Goal: Transaction & Acquisition: Book appointment/travel/reservation

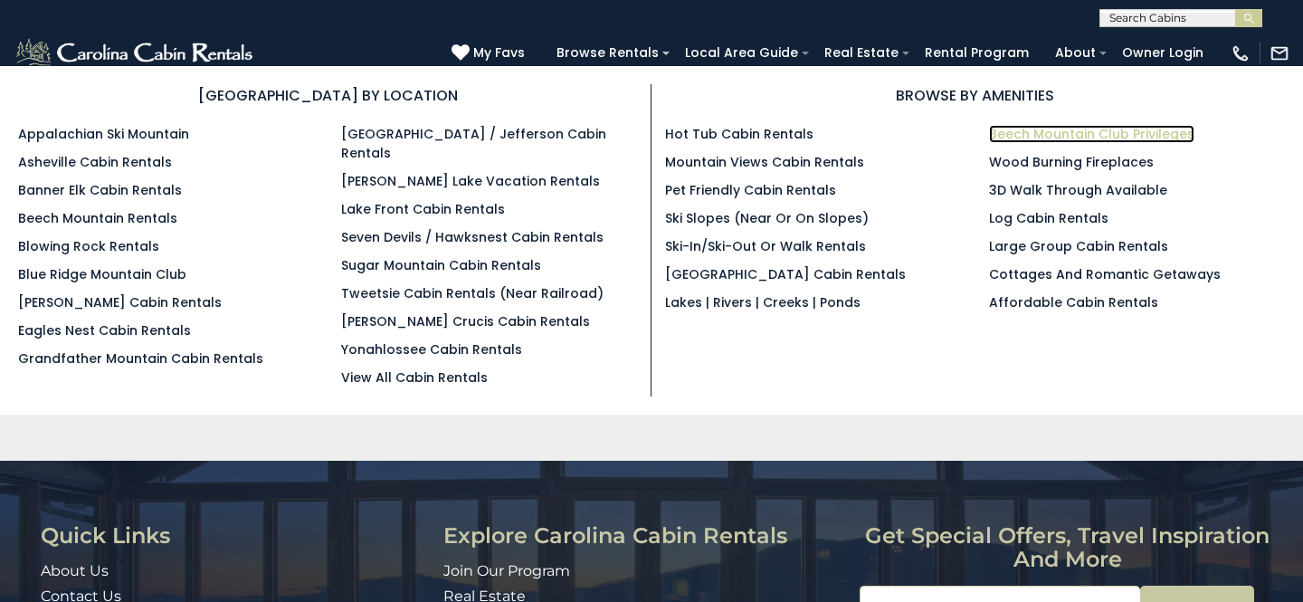
click at [1052, 129] on link "Beech Mountain Club Privileges" at bounding box center [1091, 134] width 205 height 18
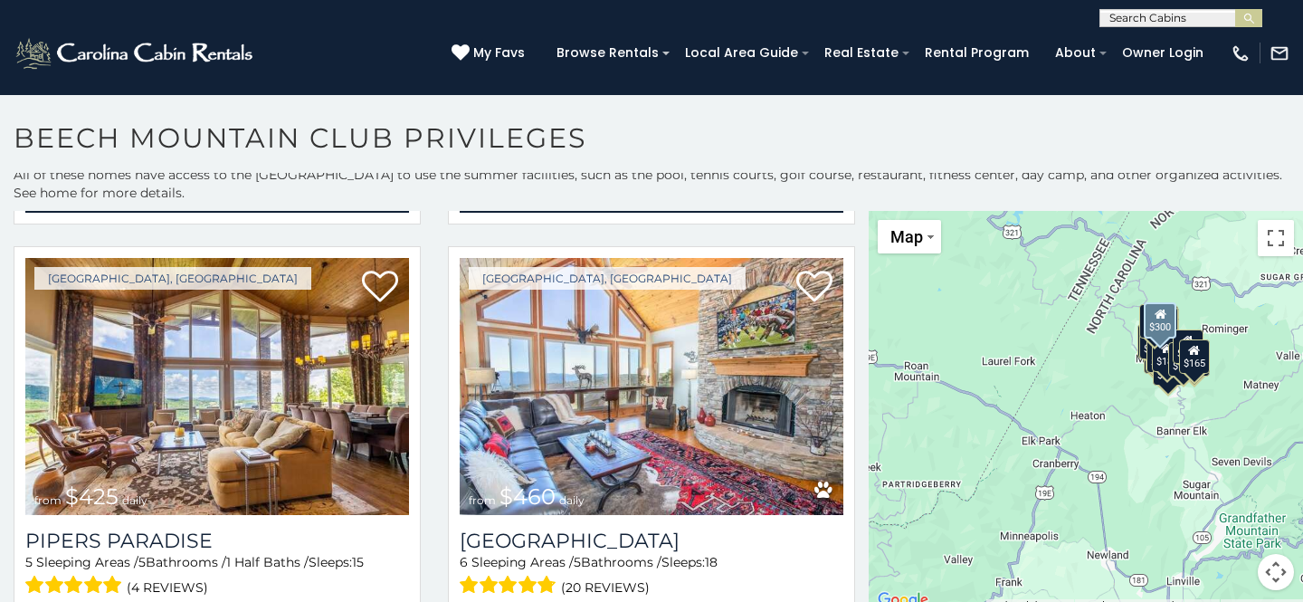
scroll to position [2144, 0]
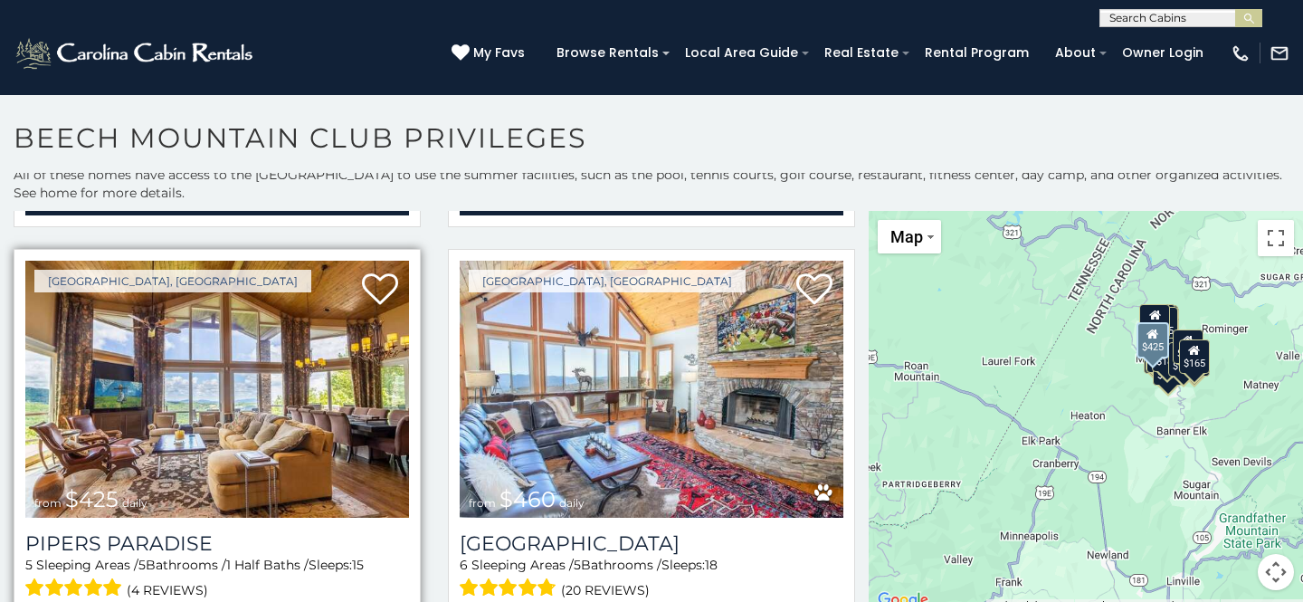
click at [196, 462] on img at bounding box center [217, 389] width 384 height 257
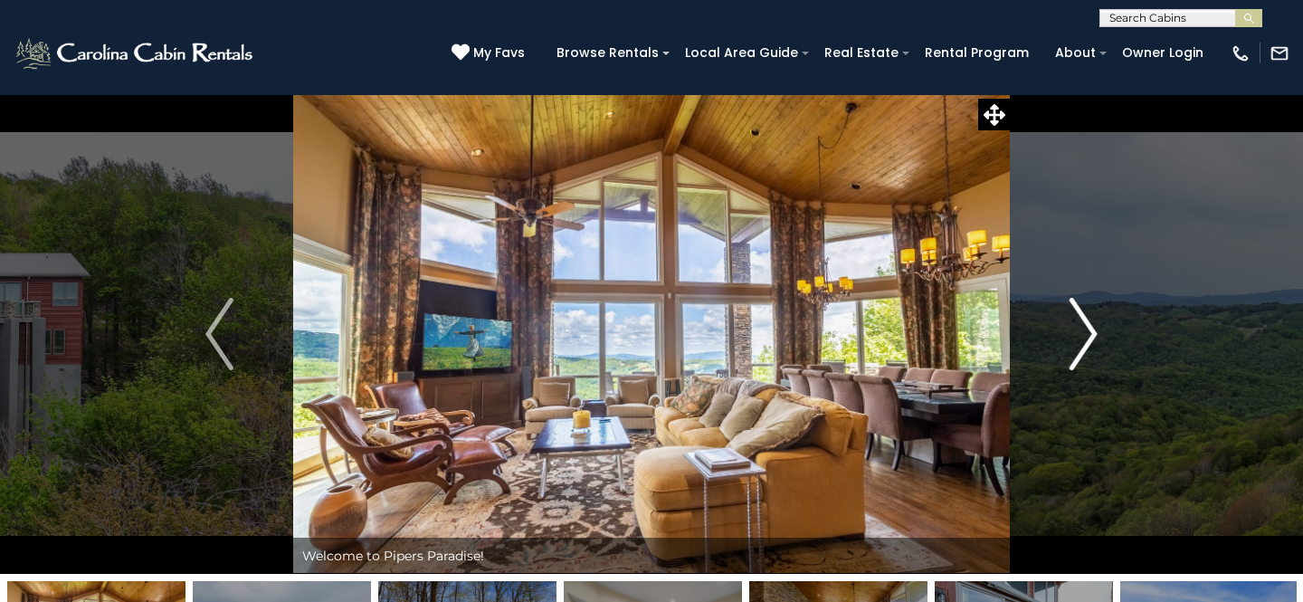
click at [1088, 332] on img "Next" at bounding box center [1083, 334] width 27 height 72
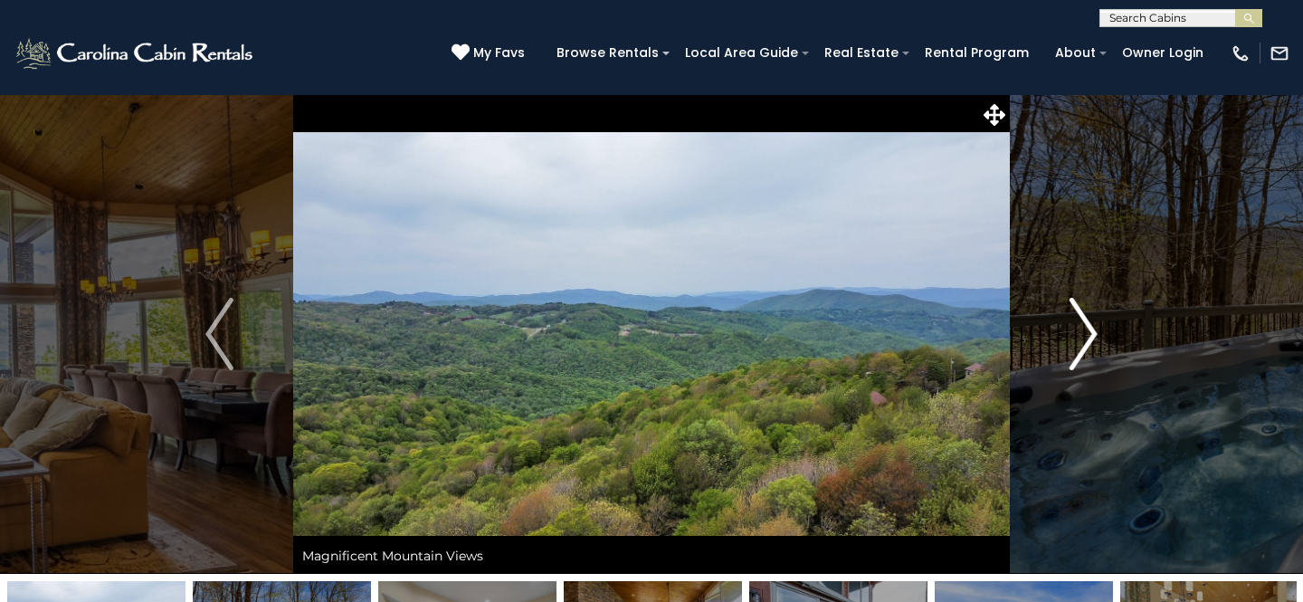
click at [1088, 332] on img "Next" at bounding box center [1083, 334] width 27 height 72
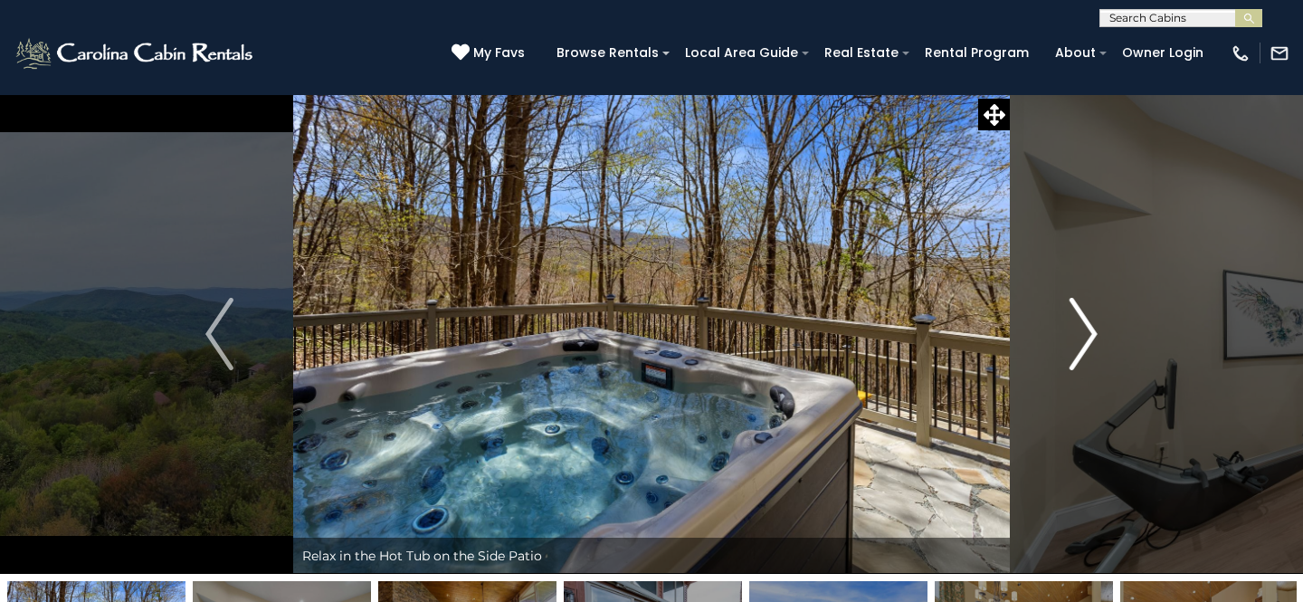
click at [1088, 332] on img "Next" at bounding box center [1083, 334] width 27 height 72
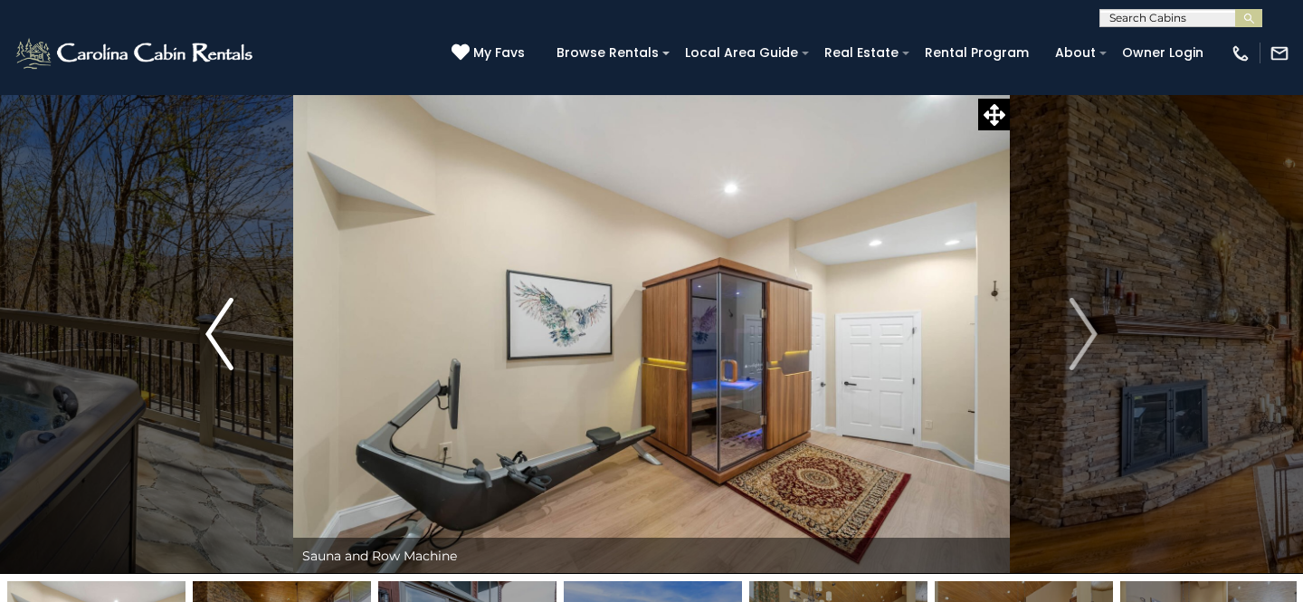
click at [211, 323] on img "Previous" at bounding box center [218, 334] width 27 height 72
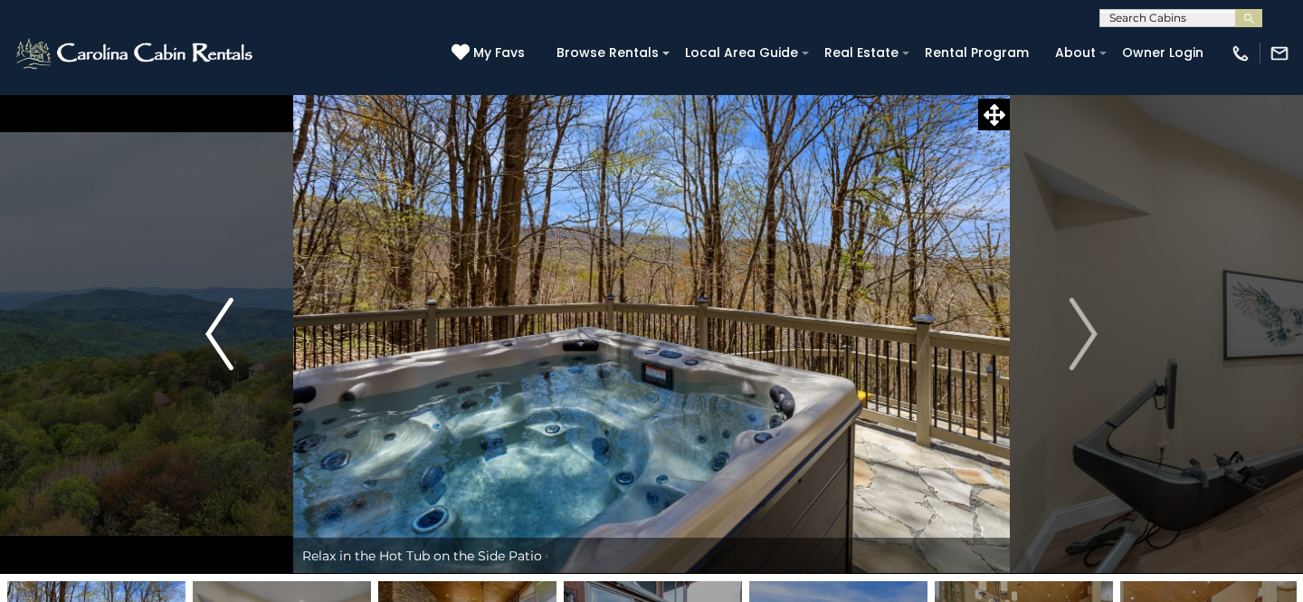
click at [211, 323] on img "Previous" at bounding box center [218, 334] width 27 height 72
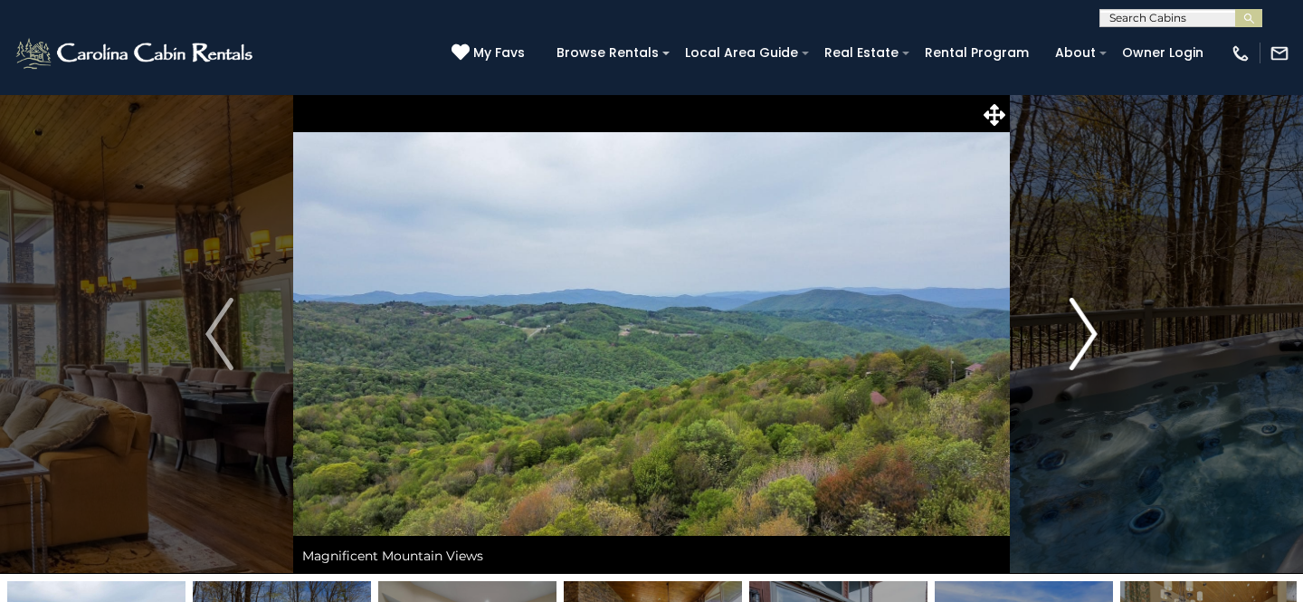
click at [1093, 338] on img "Next" at bounding box center [1083, 334] width 27 height 72
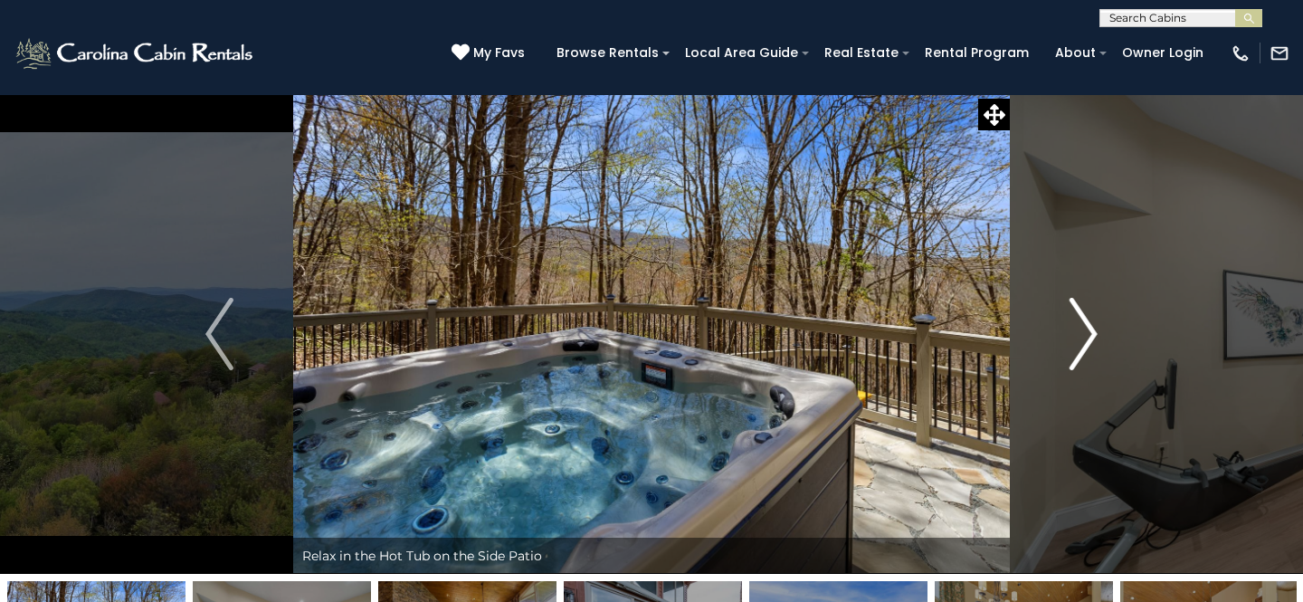
click at [1091, 338] on img "Next" at bounding box center [1083, 334] width 27 height 72
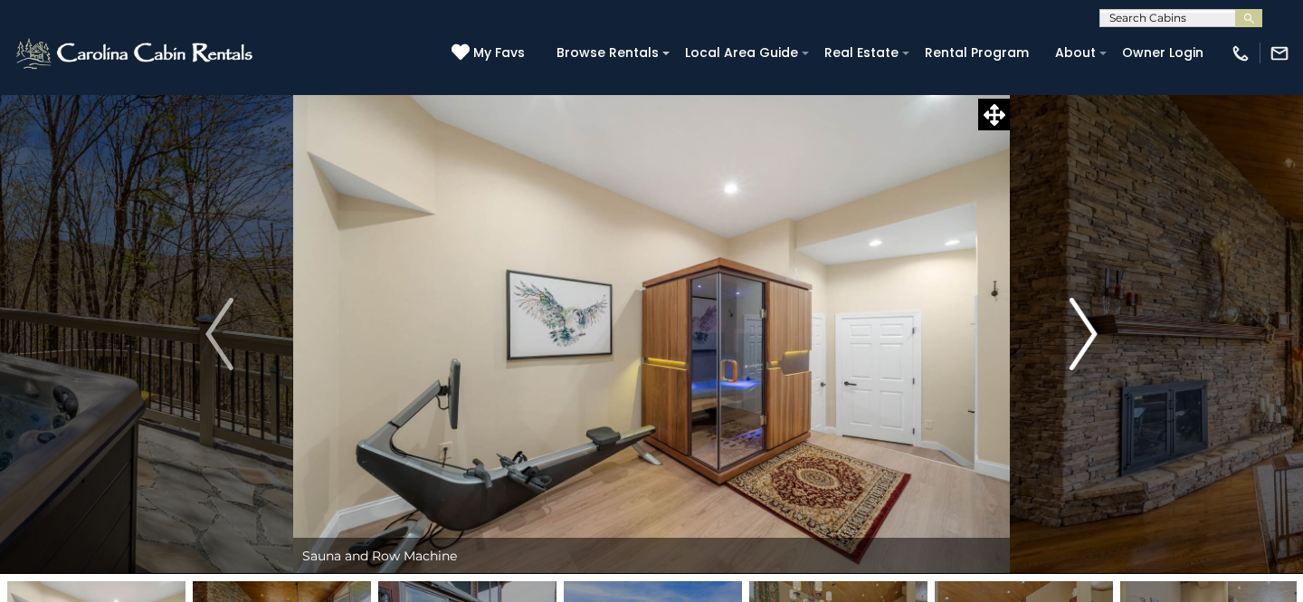
click at [1091, 337] on img "Next" at bounding box center [1083, 334] width 27 height 72
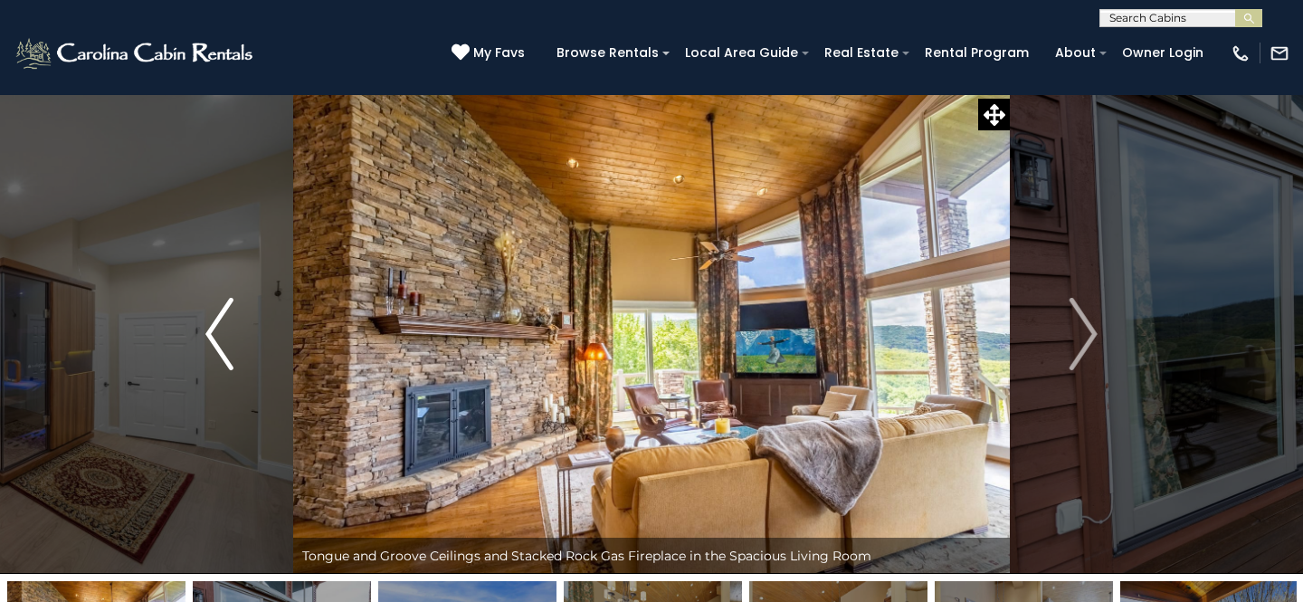
click at [213, 336] on img "Previous" at bounding box center [218, 334] width 27 height 72
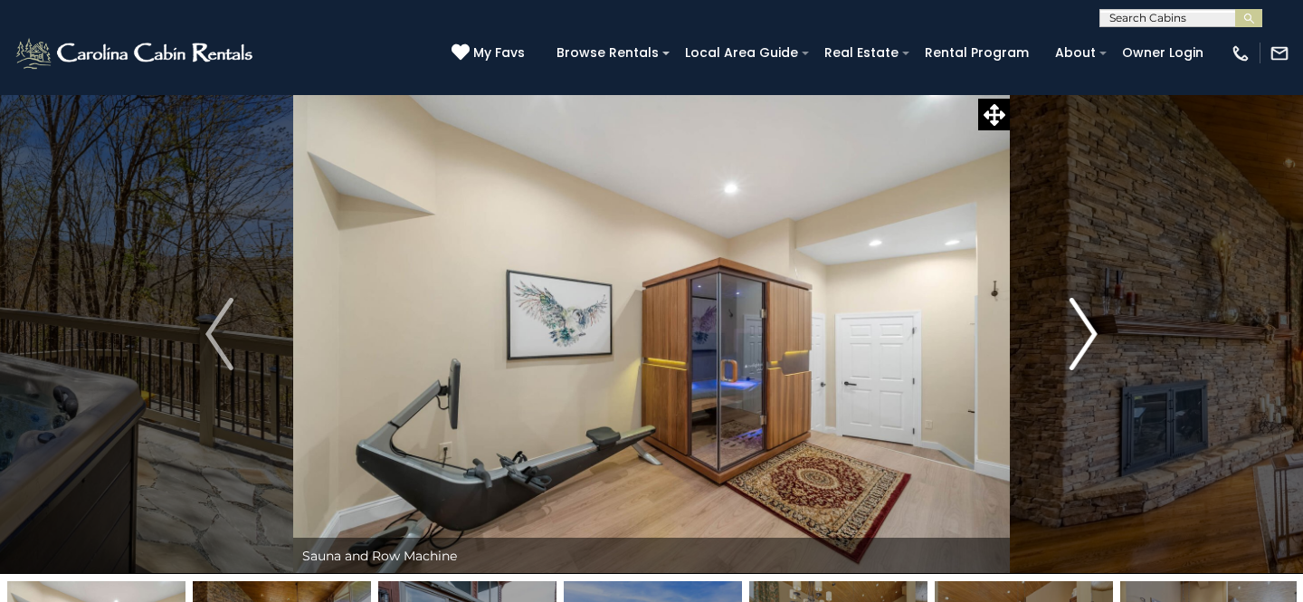
click at [1090, 330] on img "Next" at bounding box center [1083, 334] width 27 height 72
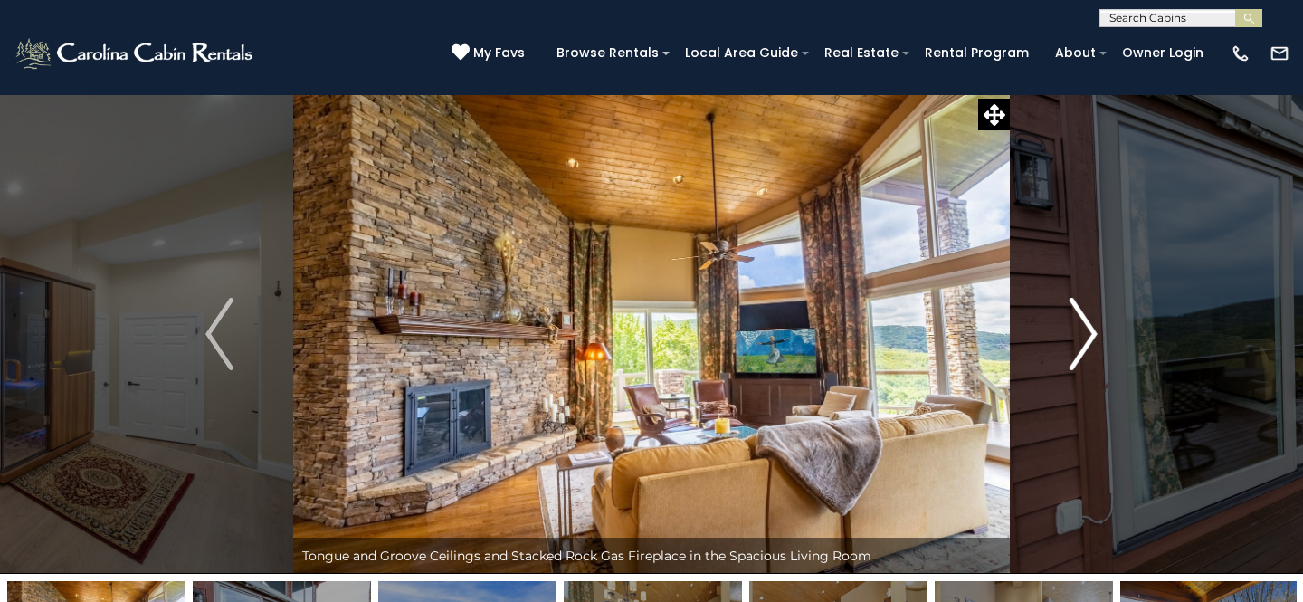
click at [1090, 330] on img "Next" at bounding box center [1083, 334] width 27 height 72
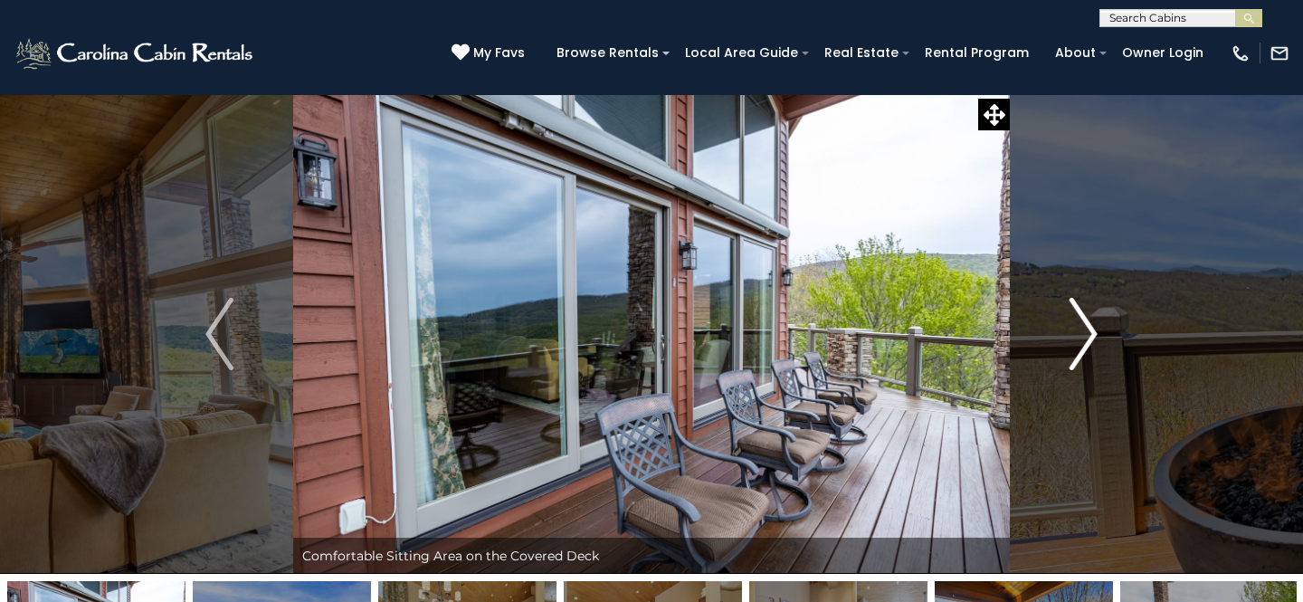
click at [1090, 330] on img "Next" at bounding box center [1083, 334] width 27 height 72
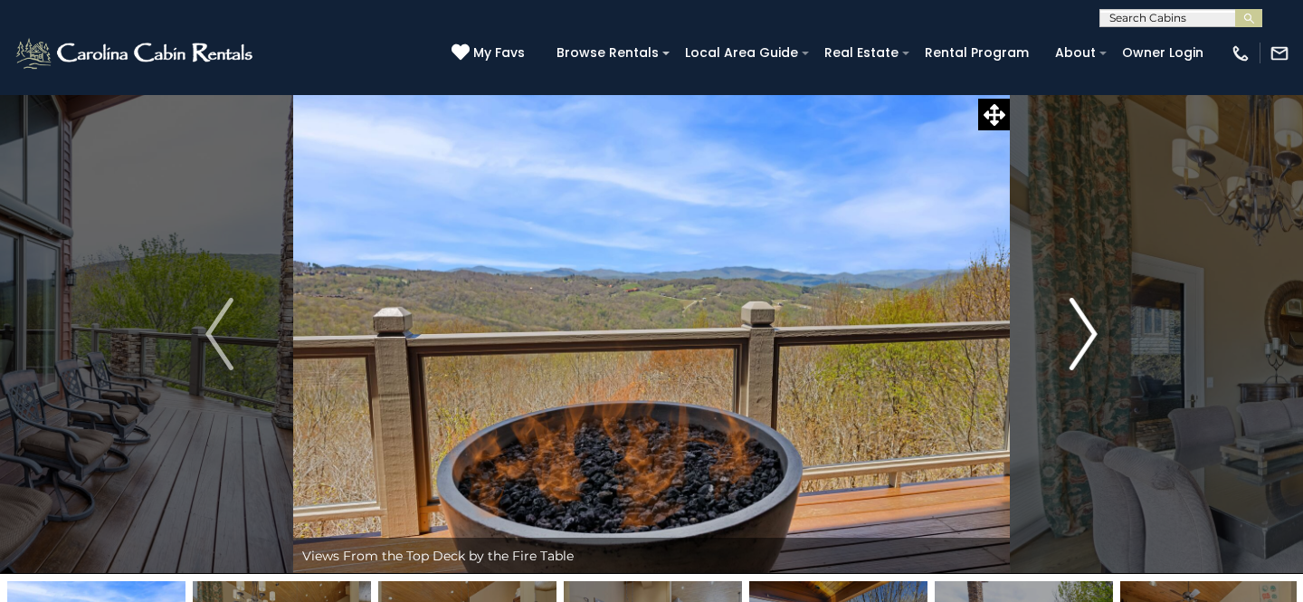
click at [1090, 330] on img "Next" at bounding box center [1083, 334] width 27 height 72
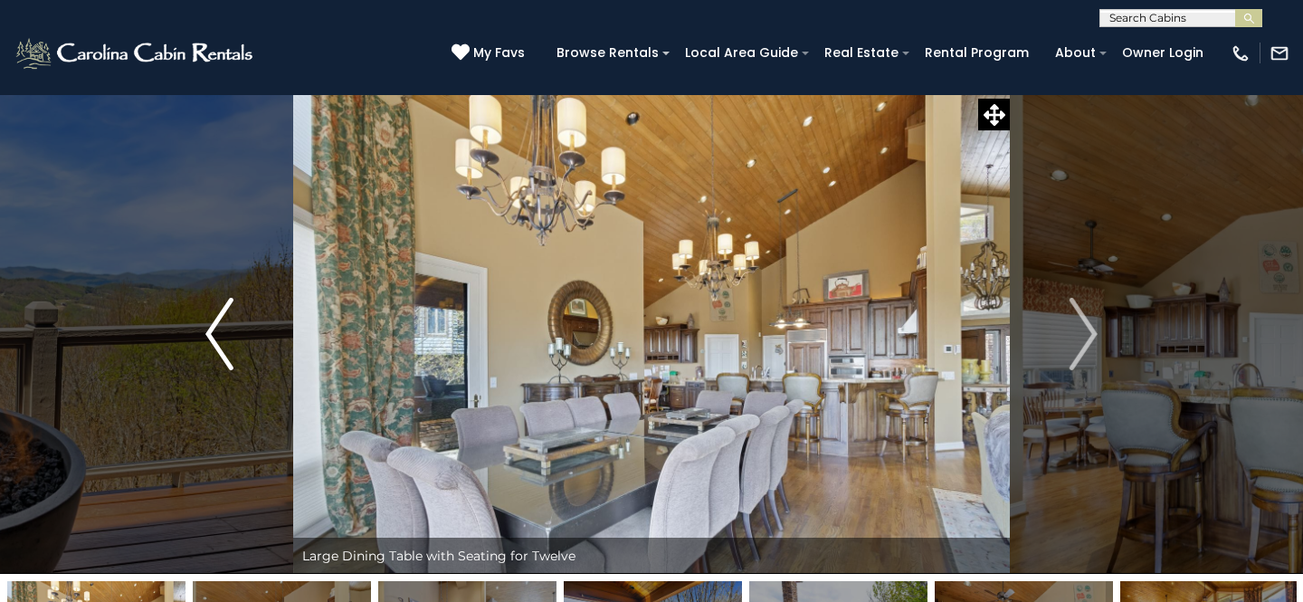
click at [214, 333] on img "Previous" at bounding box center [218, 334] width 27 height 72
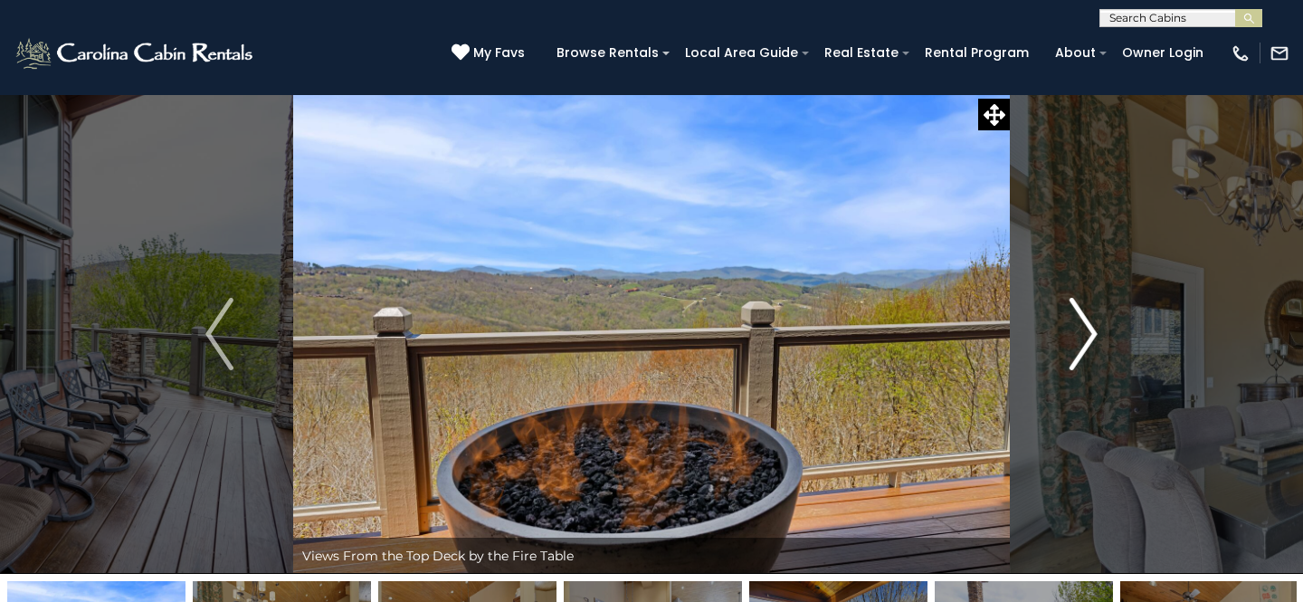
click at [1095, 324] on img "Next" at bounding box center [1083, 334] width 27 height 72
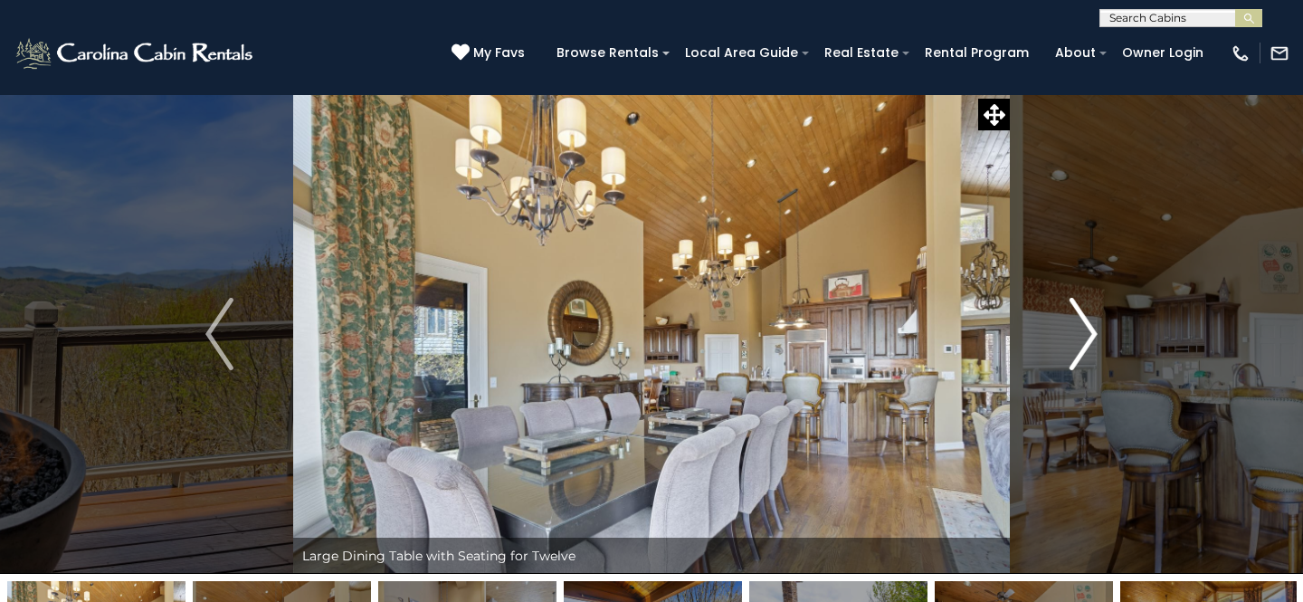
click at [1095, 324] on img "Next" at bounding box center [1083, 334] width 27 height 72
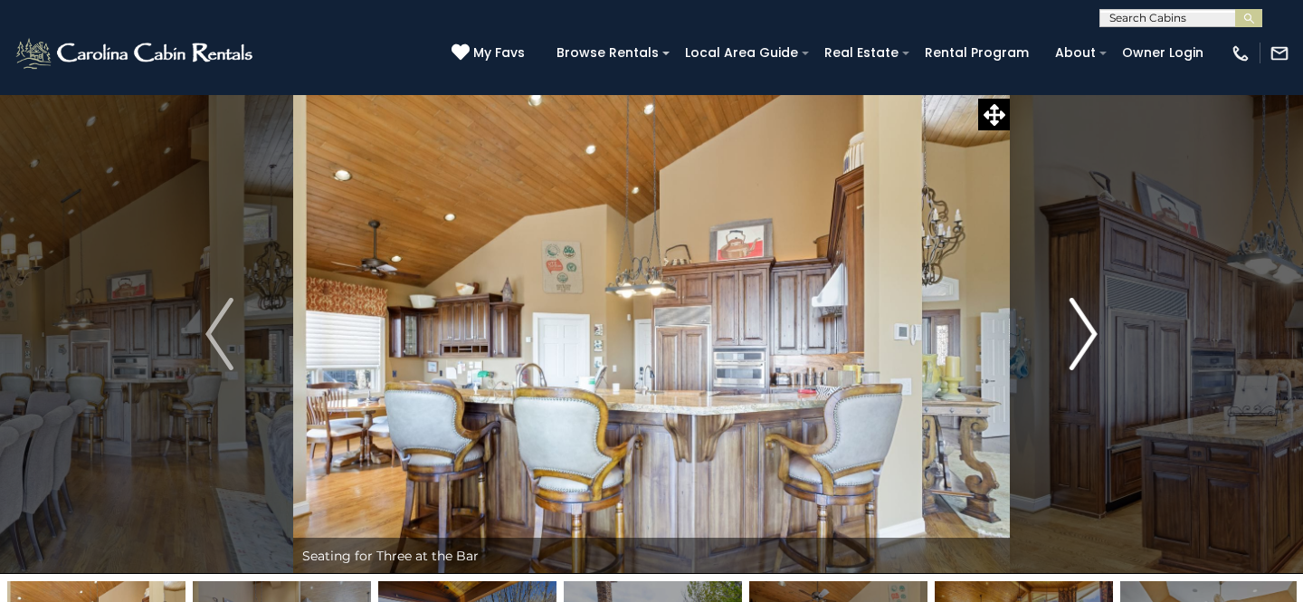
click at [1095, 324] on img "Next" at bounding box center [1083, 334] width 27 height 72
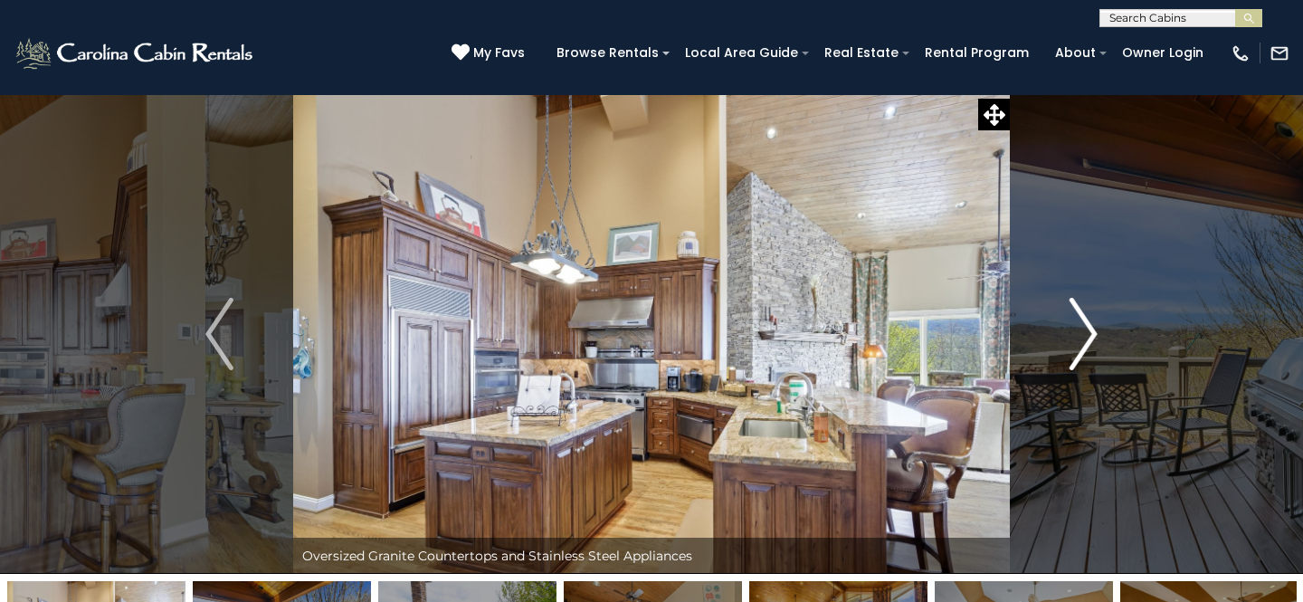
click at [1095, 324] on img "Next" at bounding box center [1083, 334] width 27 height 72
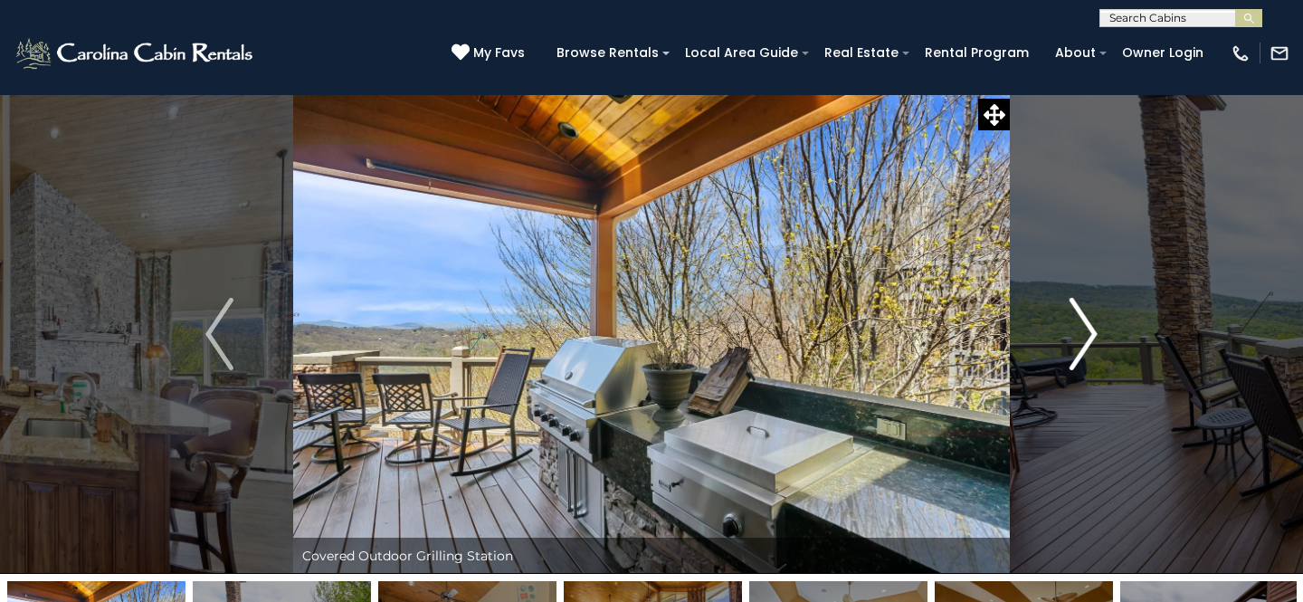
click at [1095, 324] on img "Next" at bounding box center [1083, 334] width 27 height 72
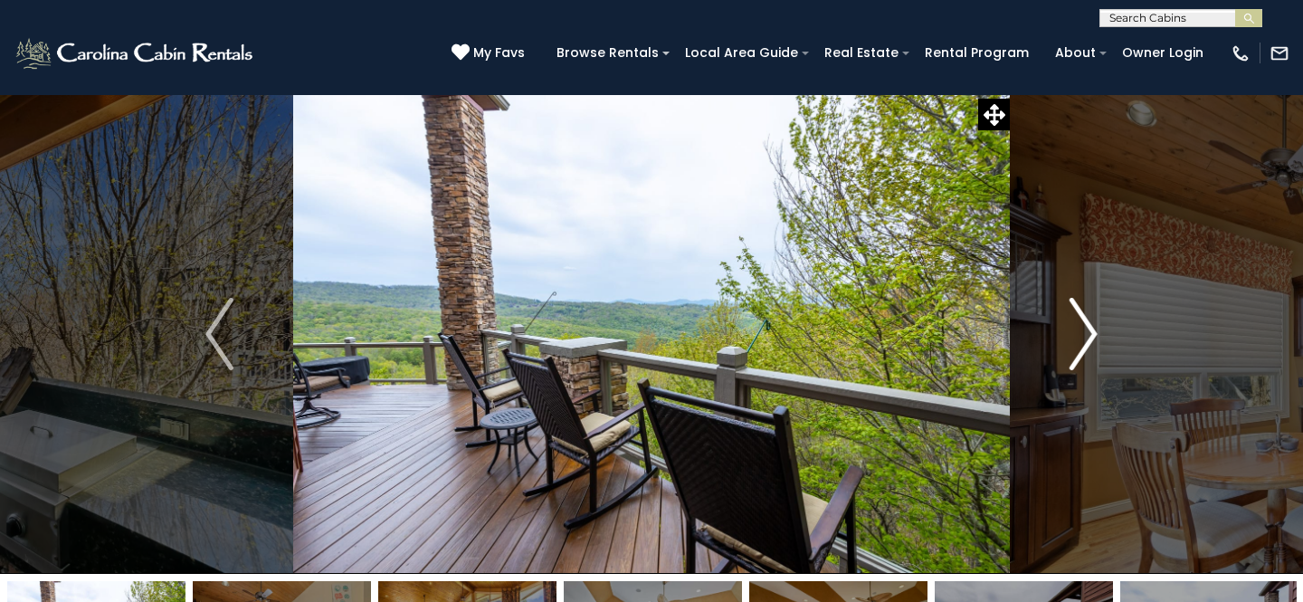
click at [1088, 329] on img "Next" at bounding box center [1083, 334] width 27 height 72
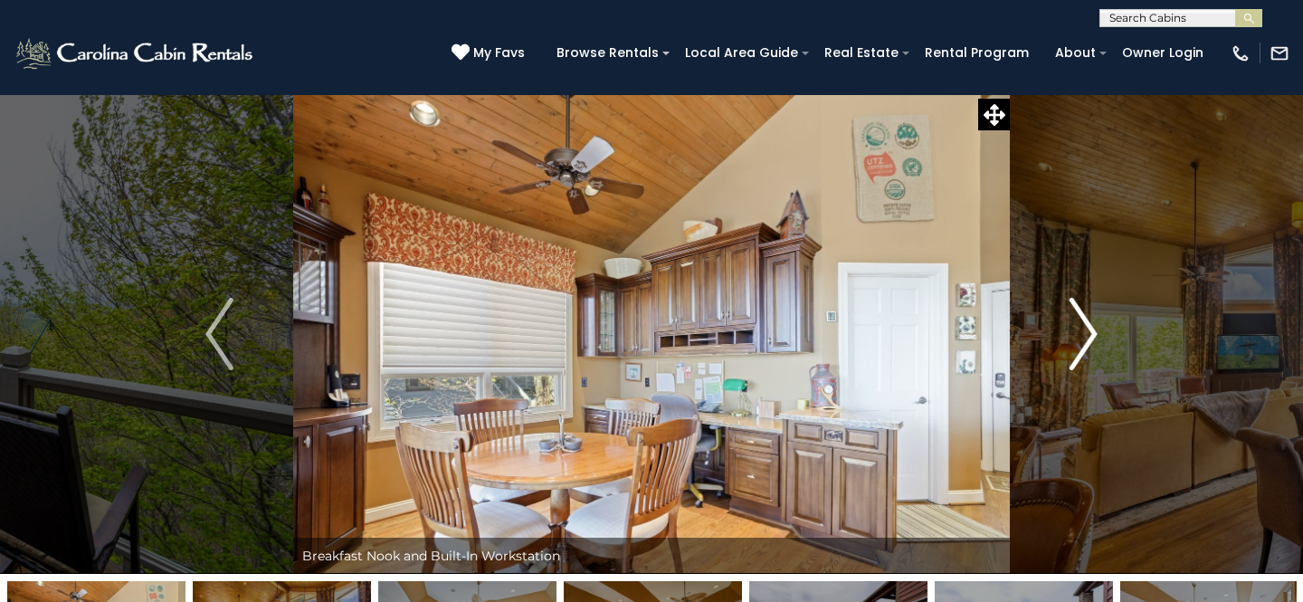
click at [1088, 329] on img "Next" at bounding box center [1083, 334] width 27 height 72
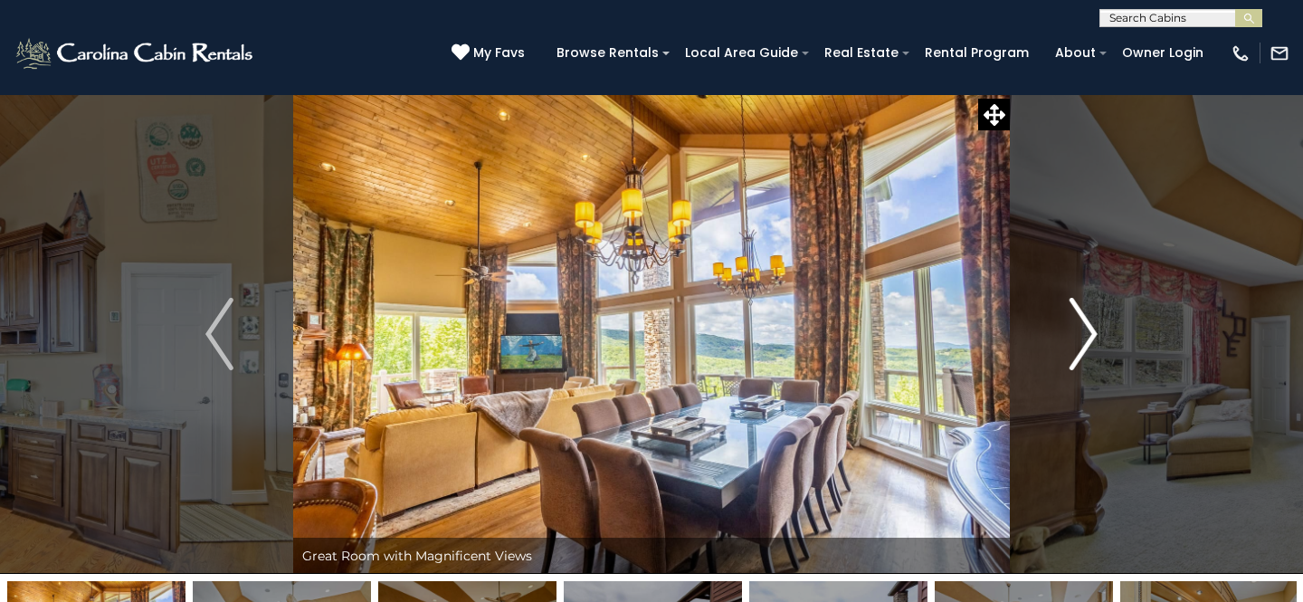
click at [1088, 329] on img "Next" at bounding box center [1083, 334] width 27 height 72
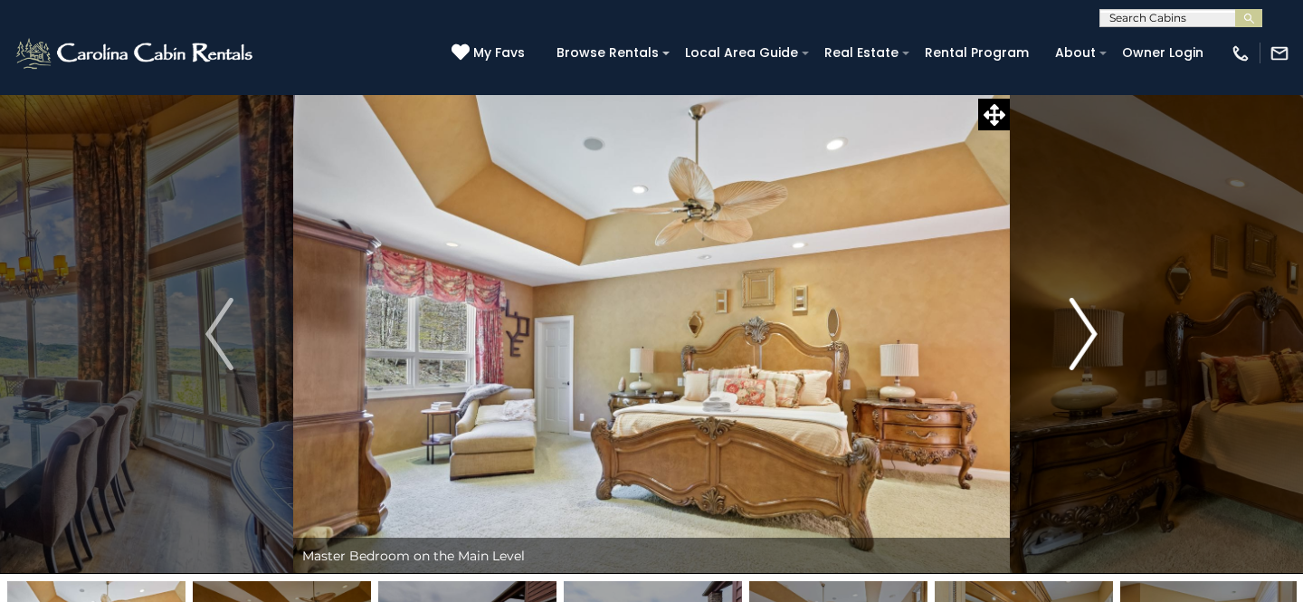
click at [1088, 329] on img "Next" at bounding box center [1083, 334] width 27 height 72
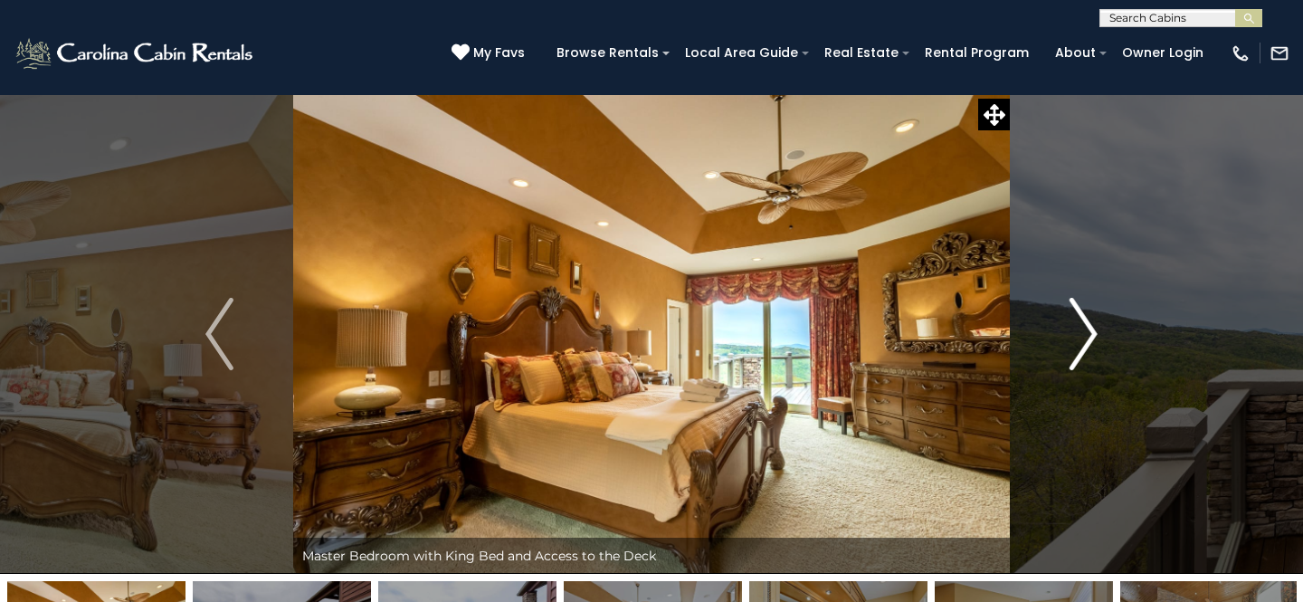
click at [1089, 329] on img "Next" at bounding box center [1083, 334] width 27 height 72
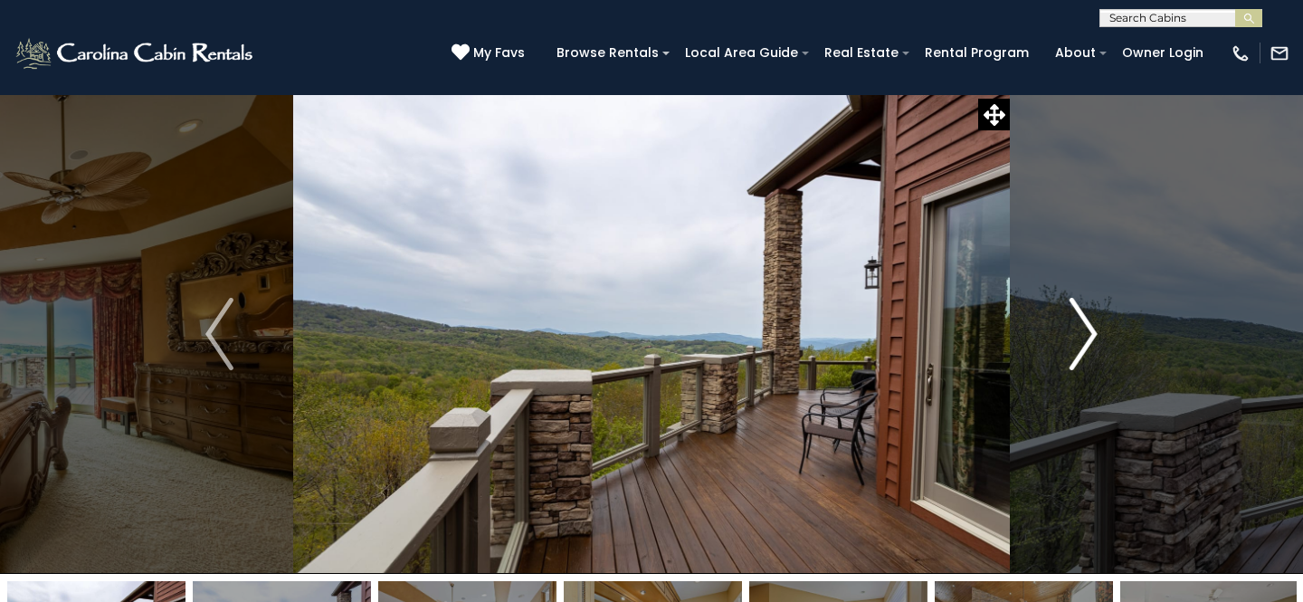
click at [1089, 329] on img "Next" at bounding box center [1083, 334] width 27 height 72
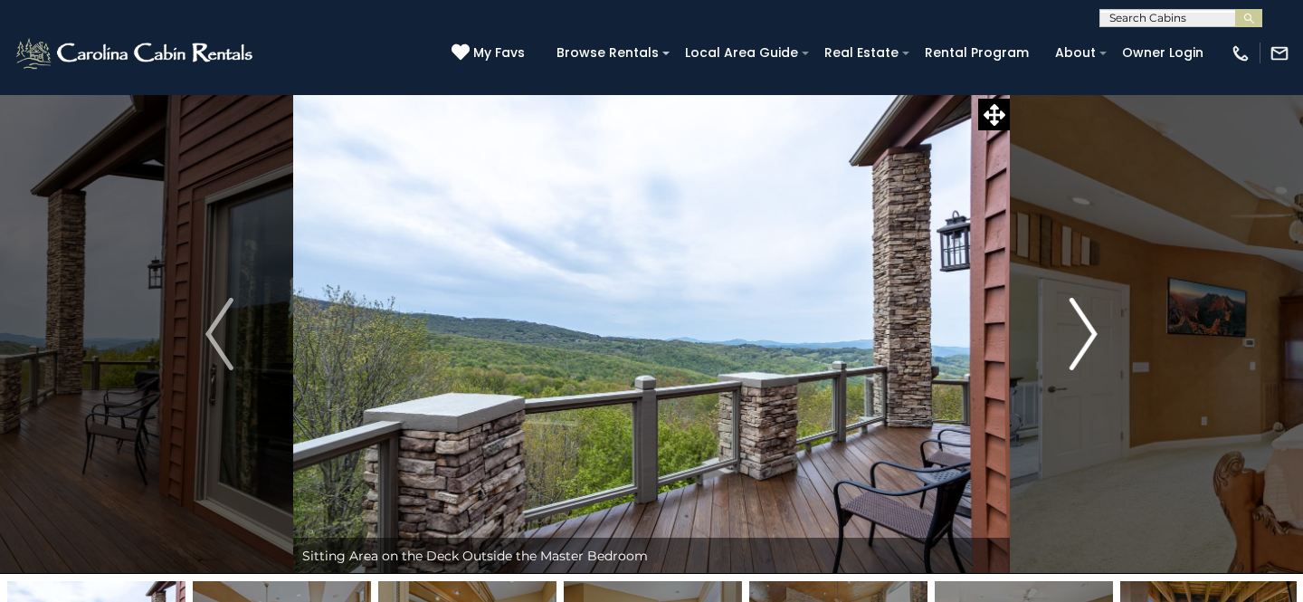
click at [1089, 329] on img "Next" at bounding box center [1083, 334] width 27 height 72
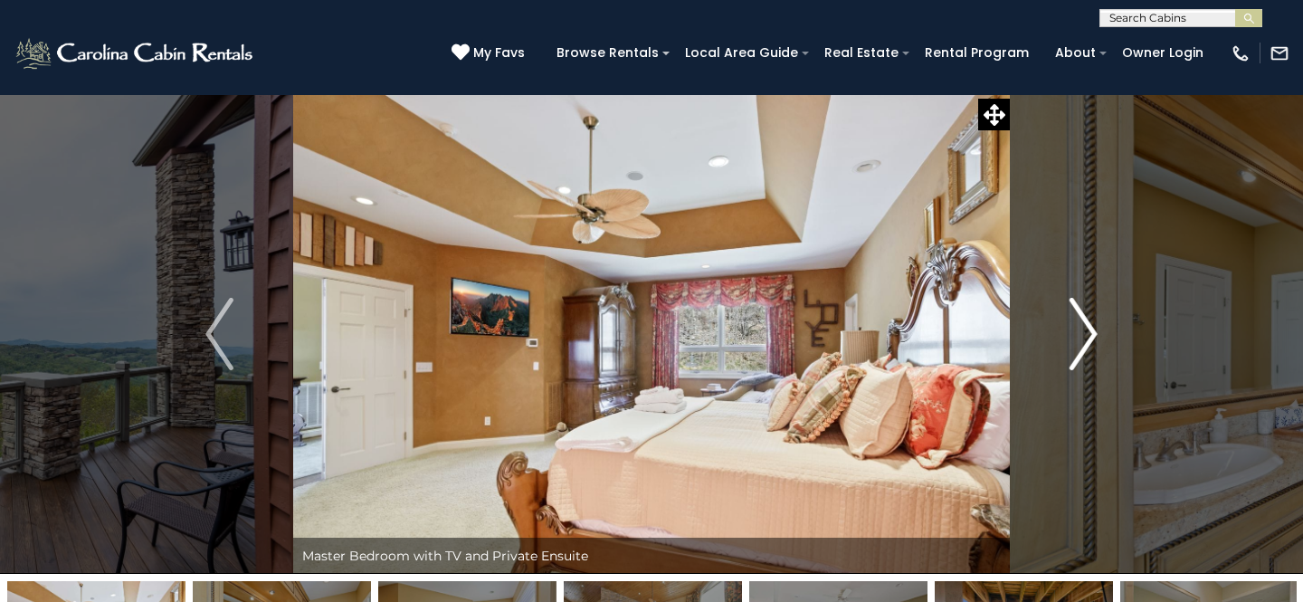
click at [1089, 329] on img "Next" at bounding box center [1083, 334] width 27 height 72
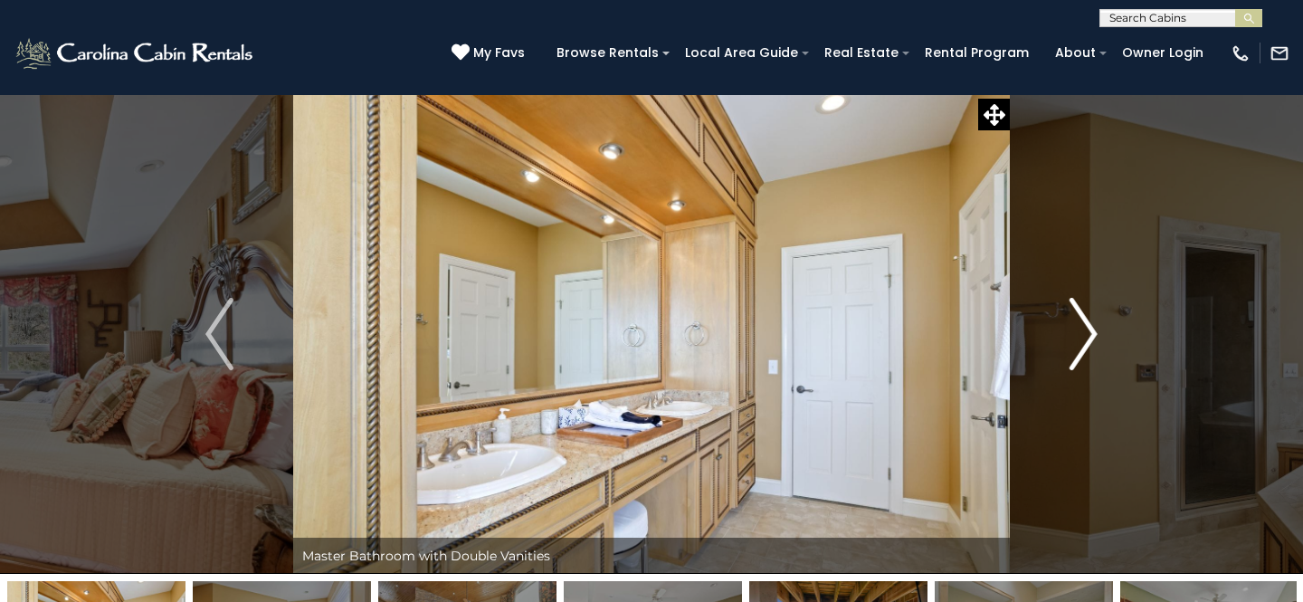
click at [1089, 329] on img "Next" at bounding box center [1083, 334] width 27 height 72
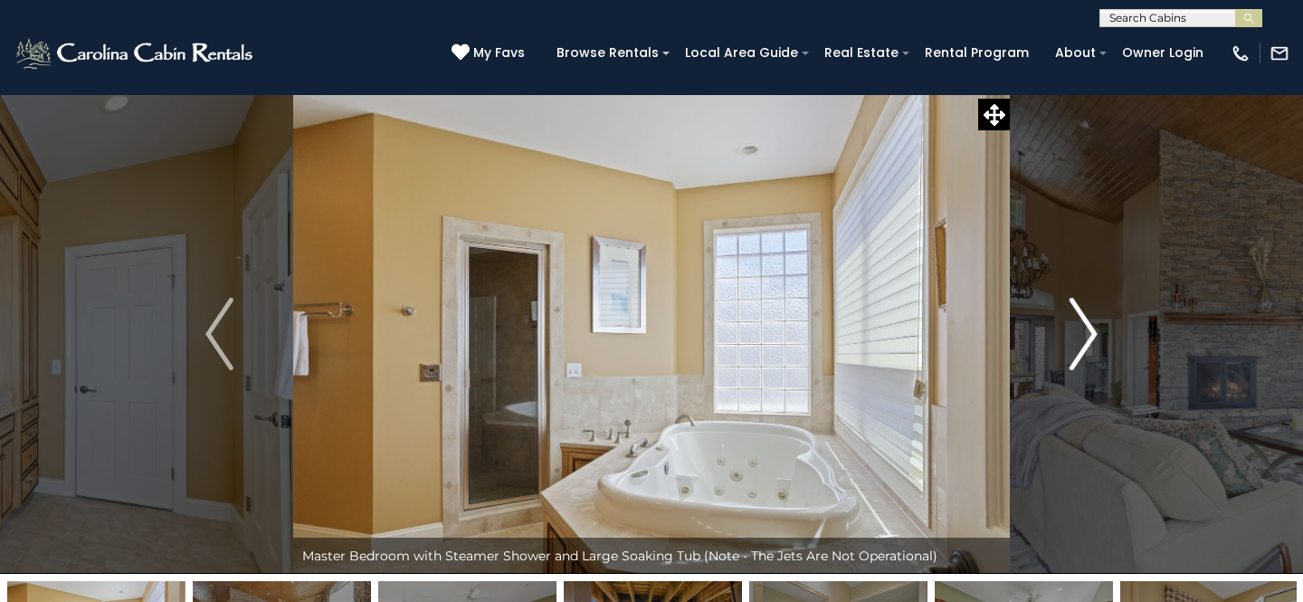
click at [1089, 329] on img "Next" at bounding box center [1083, 334] width 27 height 72
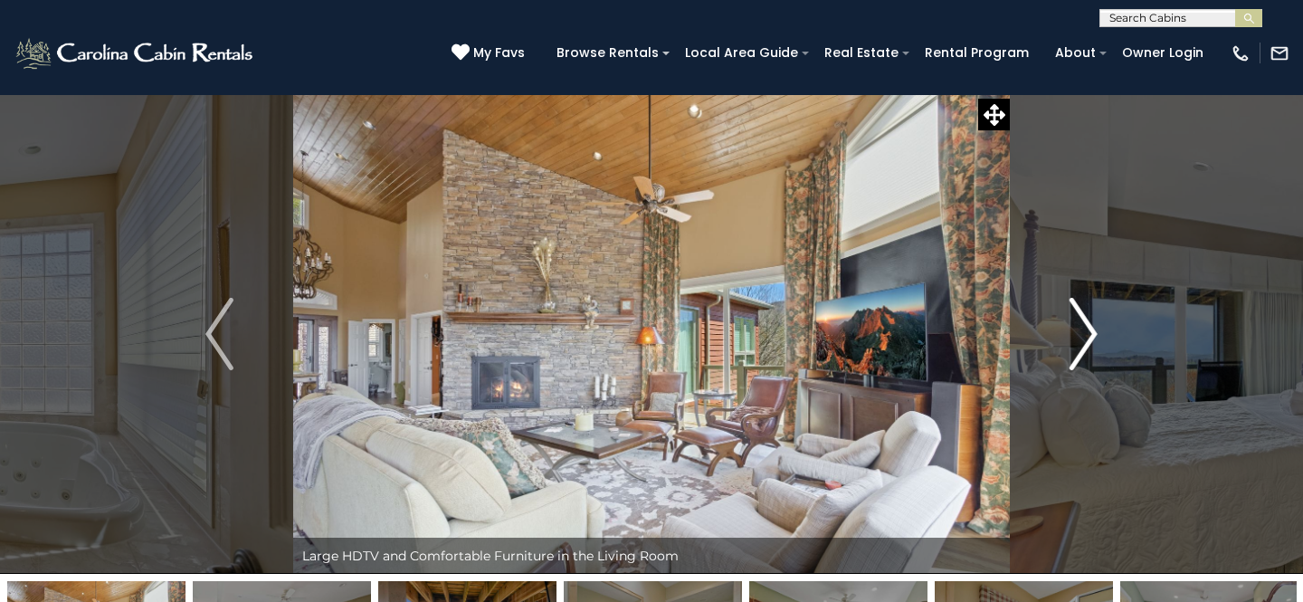
click at [1089, 329] on img "Next" at bounding box center [1083, 334] width 27 height 72
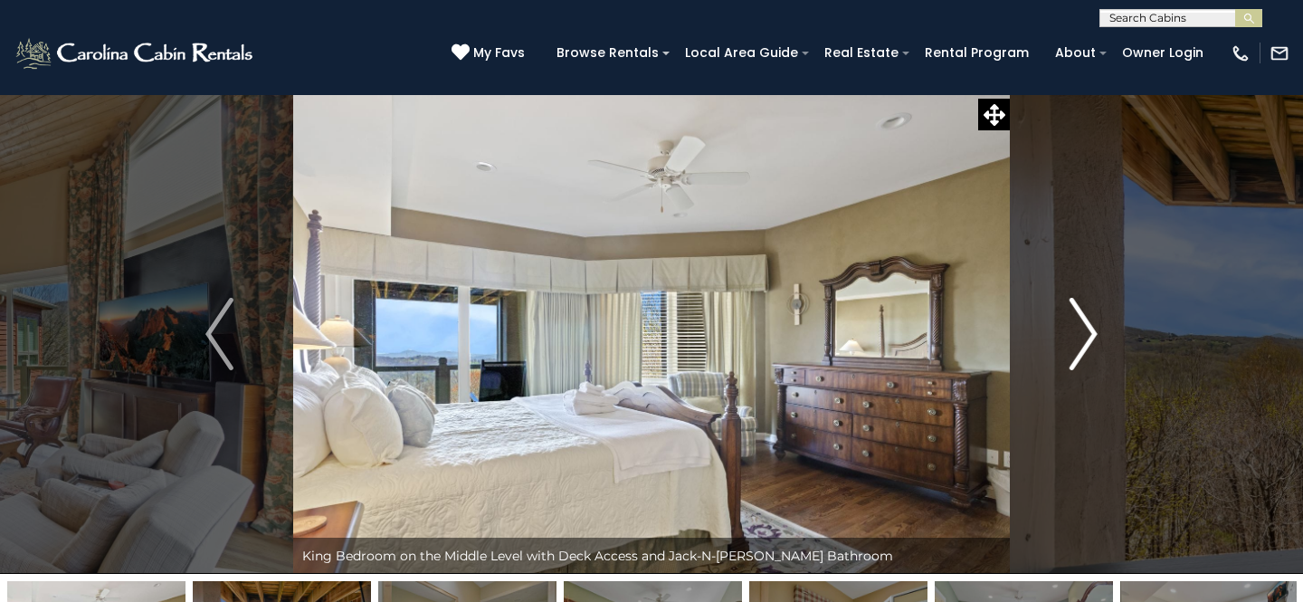
click at [1089, 329] on img "Next" at bounding box center [1083, 334] width 27 height 72
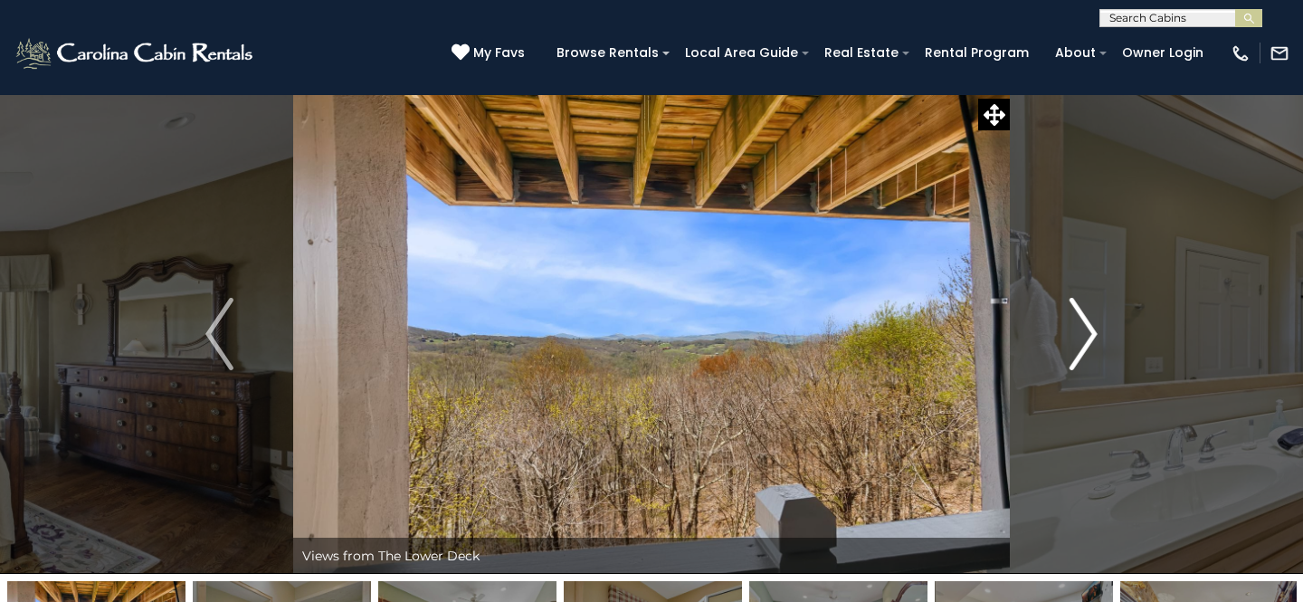
click at [1089, 329] on img "Next" at bounding box center [1083, 334] width 27 height 72
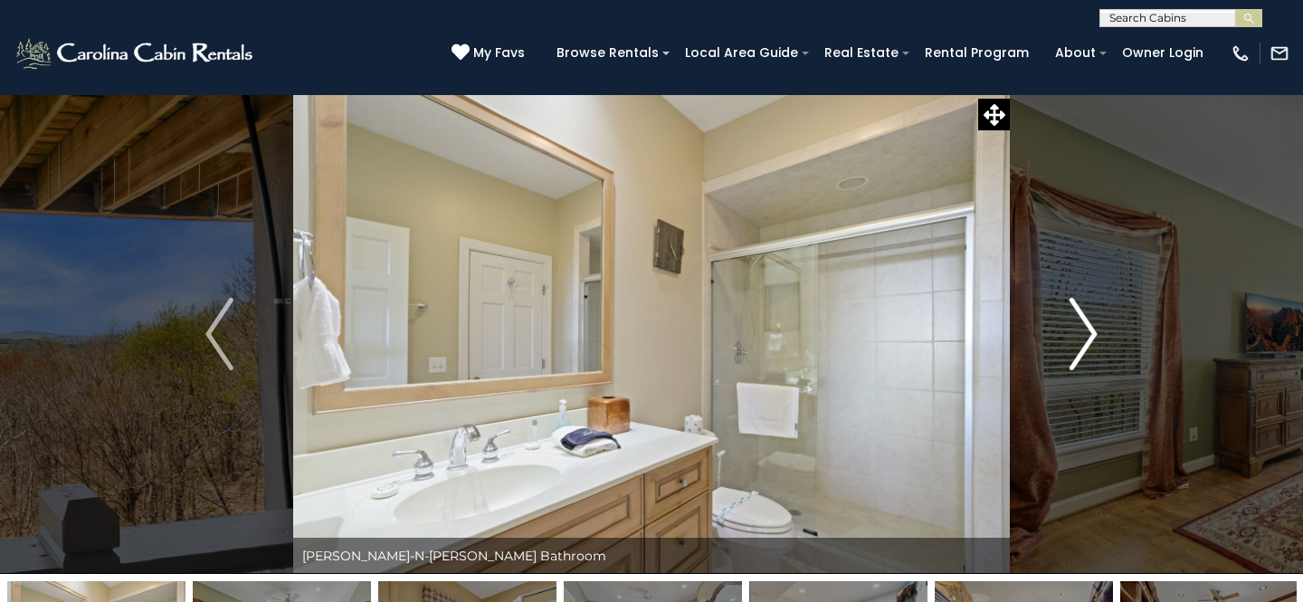
click at [1089, 329] on img "Next" at bounding box center [1083, 334] width 27 height 72
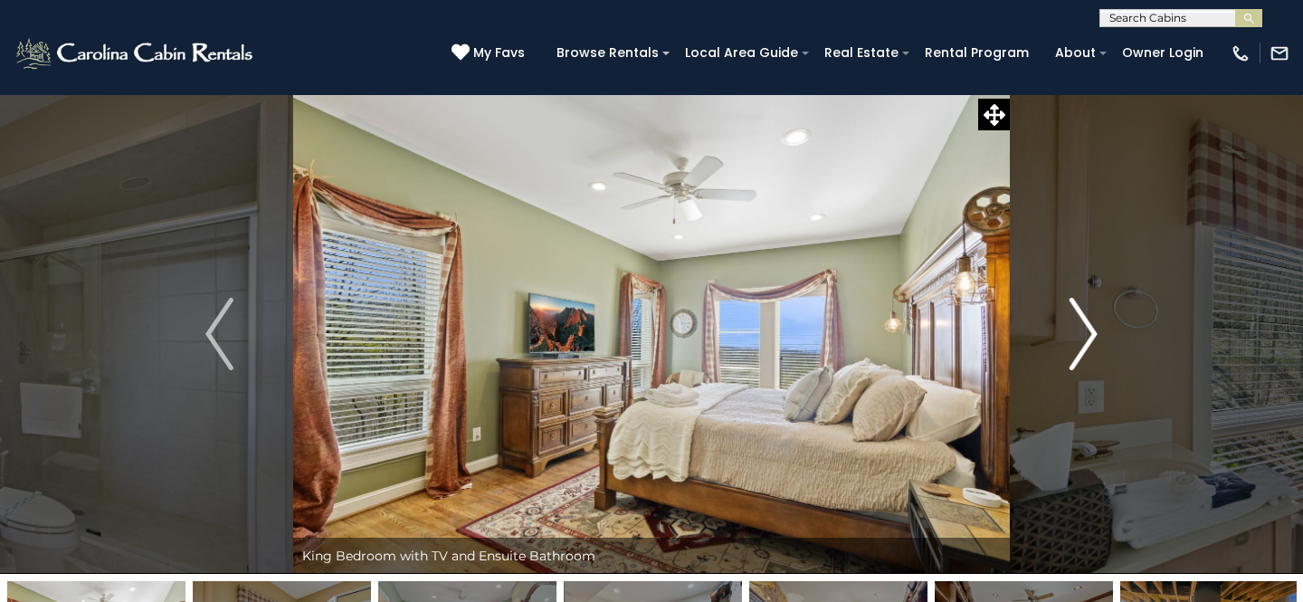
click at [1089, 329] on img "Next" at bounding box center [1083, 334] width 27 height 72
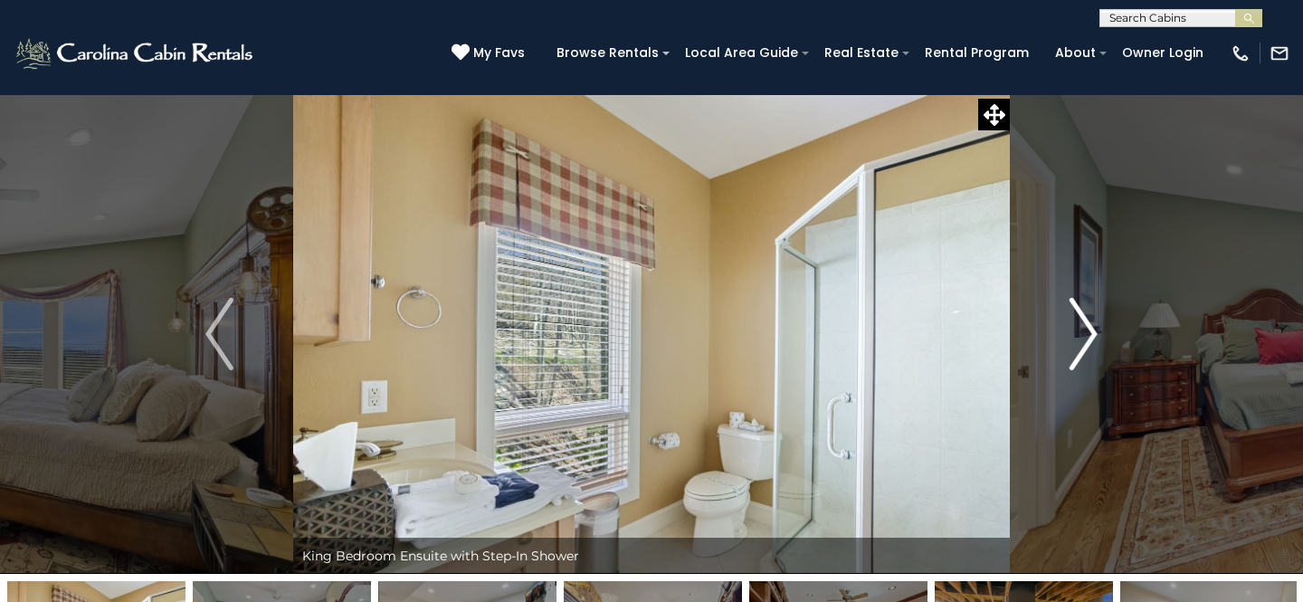
click at [1089, 329] on img "Next" at bounding box center [1083, 334] width 27 height 72
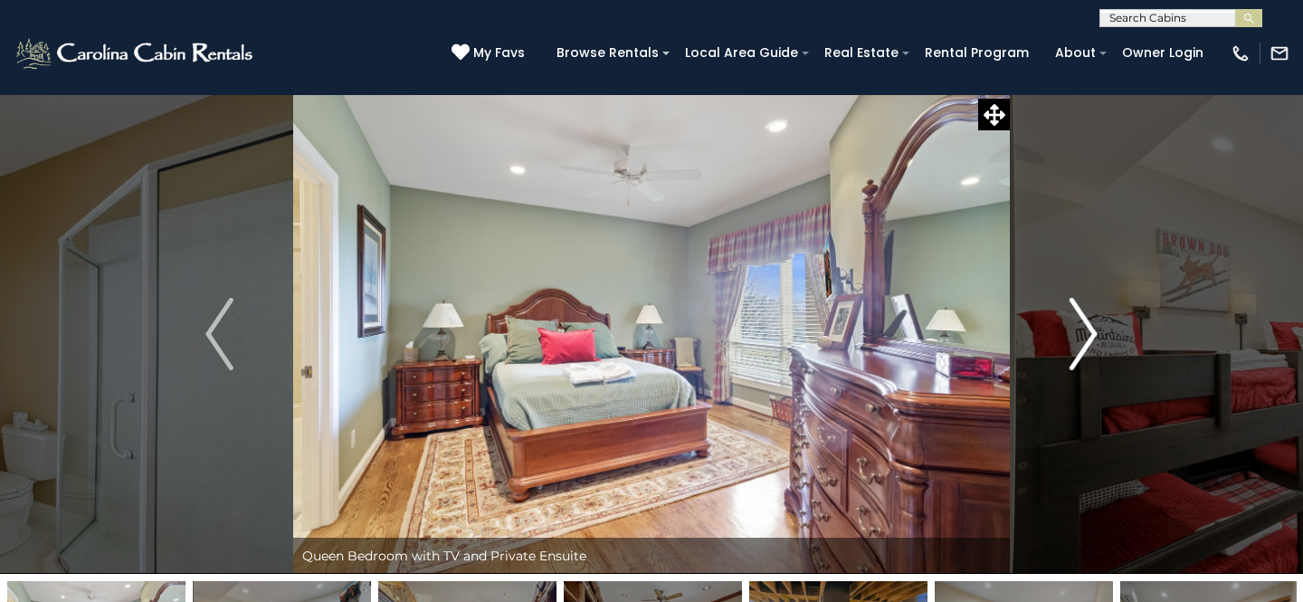
click at [1089, 329] on img "Next" at bounding box center [1083, 334] width 27 height 72
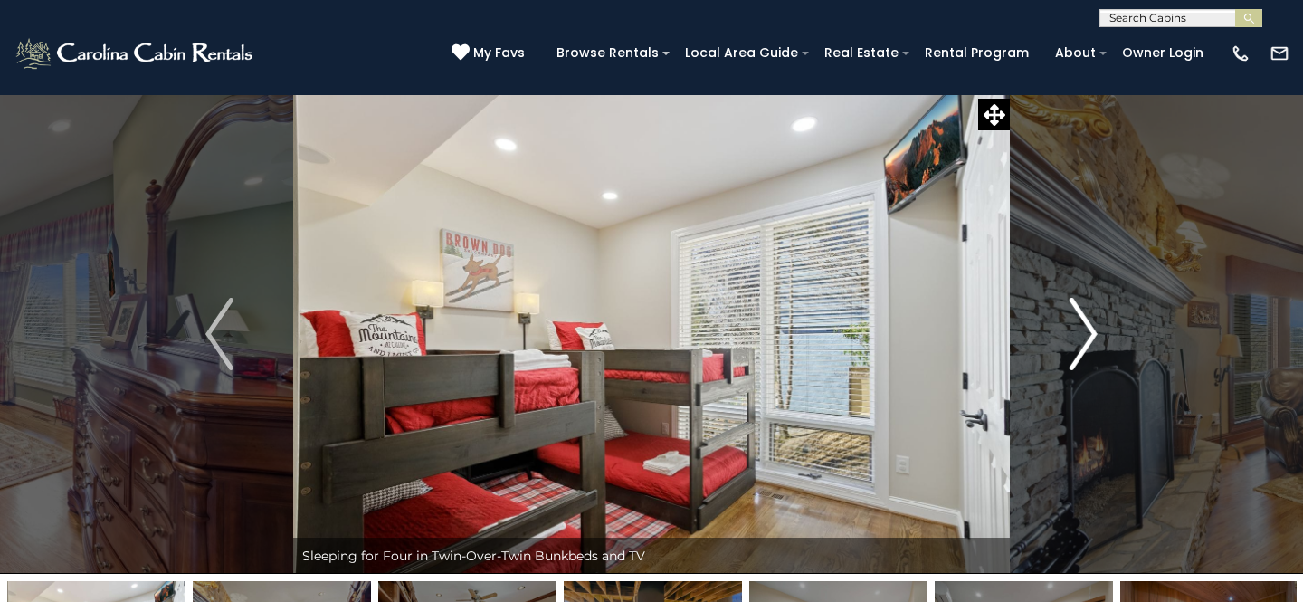
click at [1089, 329] on img "Next" at bounding box center [1083, 334] width 27 height 72
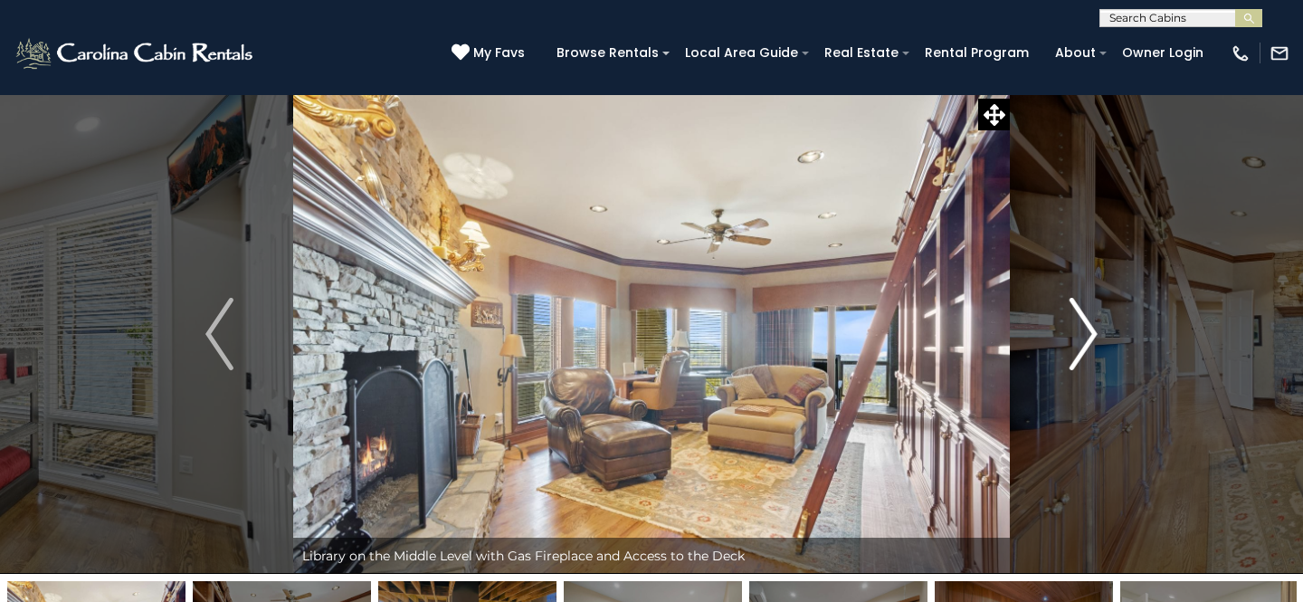
click at [1089, 329] on img "Next" at bounding box center [1083, 334] width 27 height 72
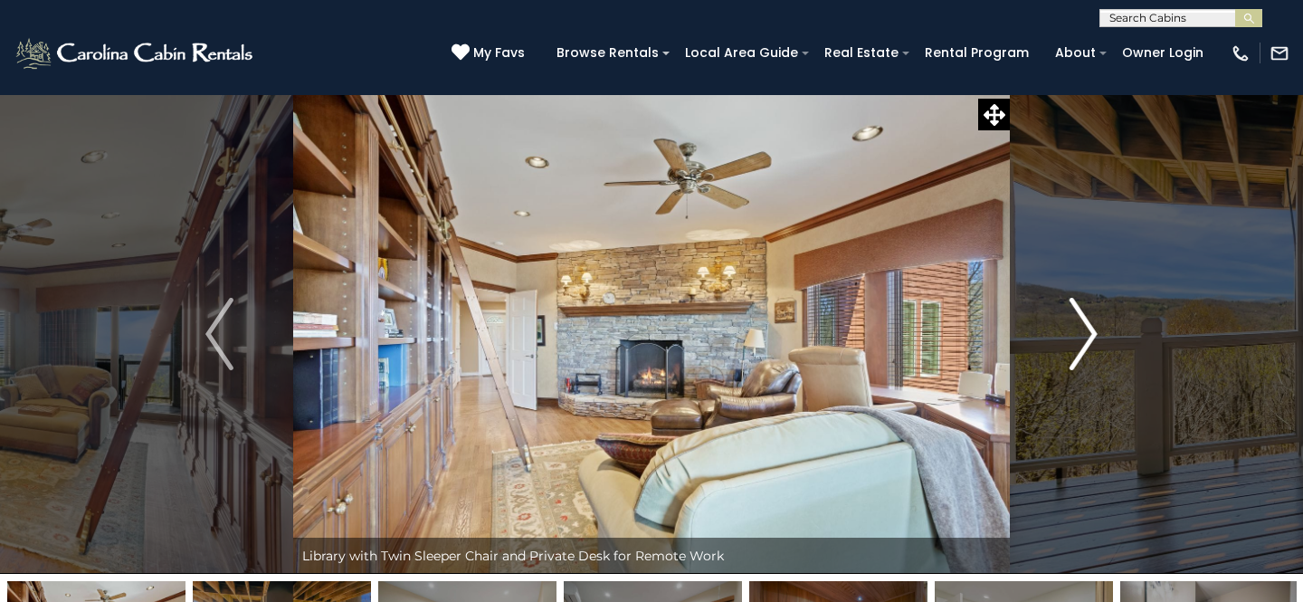
click at [1089, 329] on img "Next" at bounding box center [1083, 334] width 27 height 72
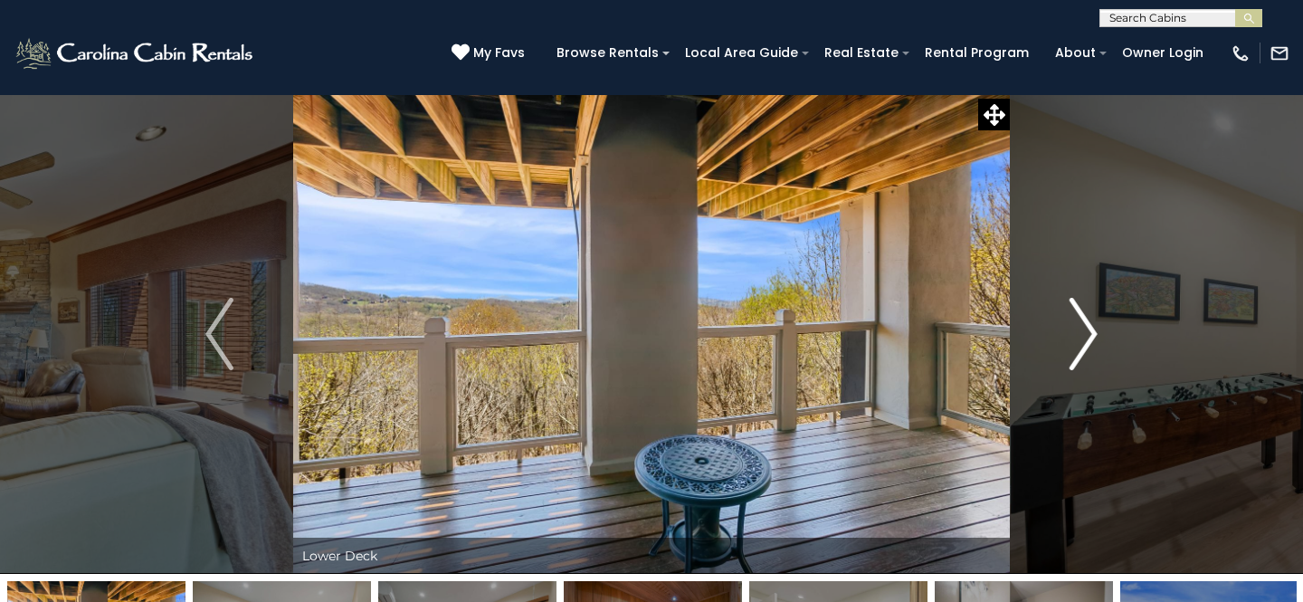
click at [1089, 329] on img "Next" at bounding box center [1083, 334] width 27 height 72
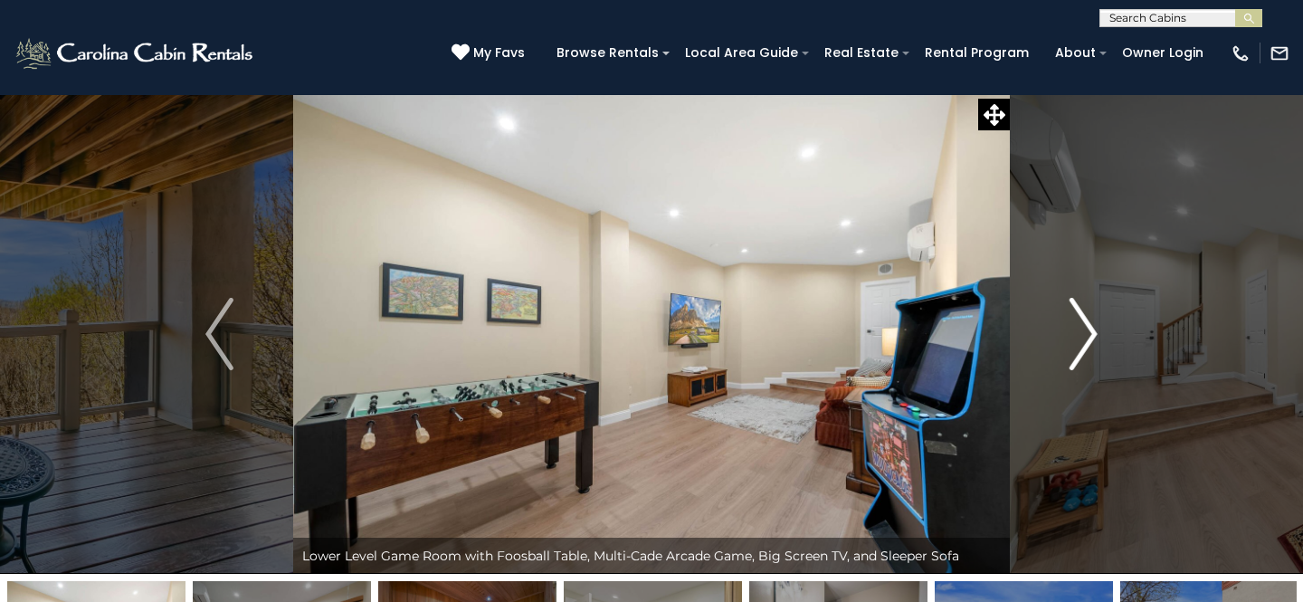
click at [1089, 329] on img "Next" at bounding box center [1083, 334] width 27 height 72
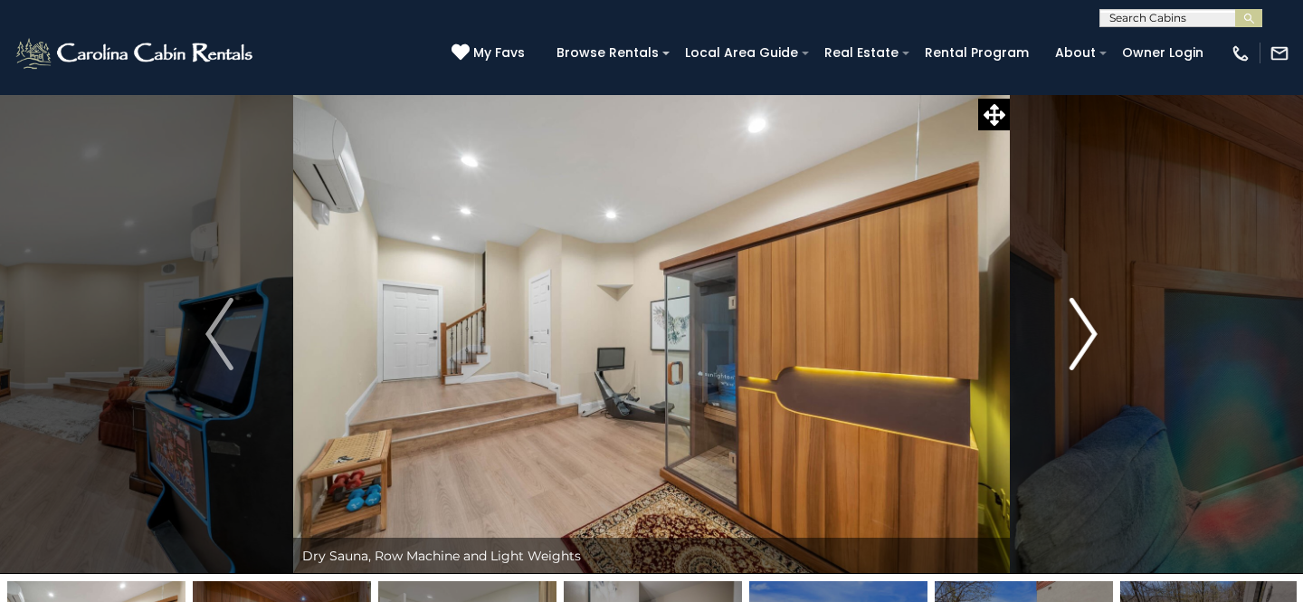
click at [1089, 329] on img "Next" at bounding box center [1083, 334] width 27 height 72
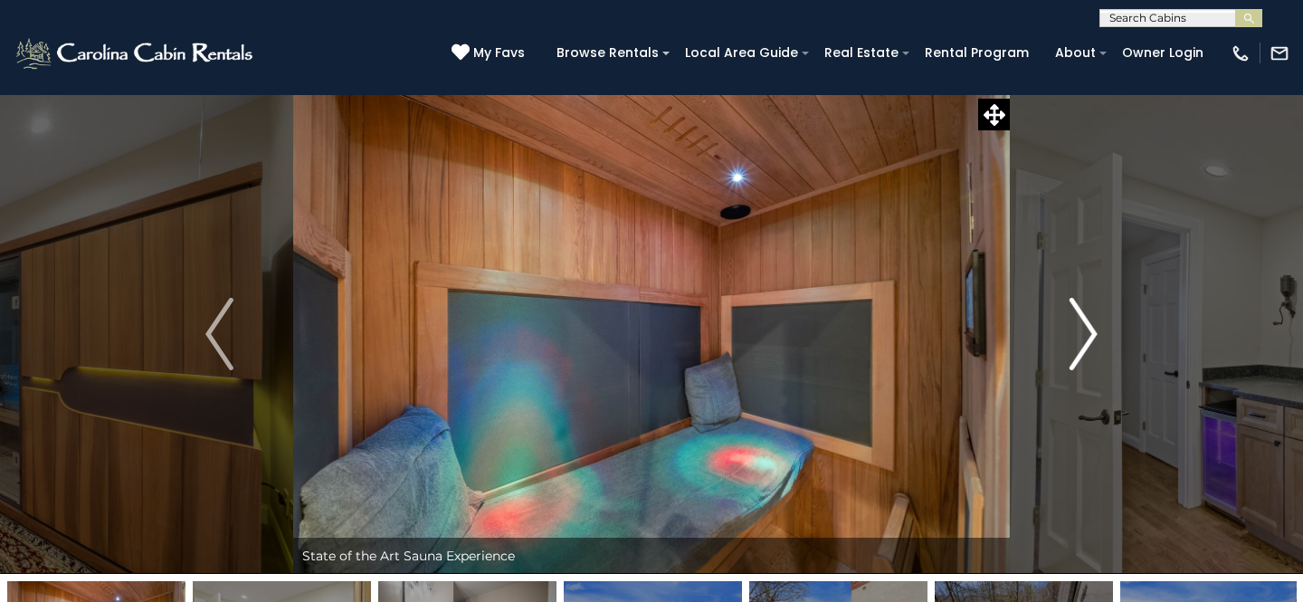
click at [1089, 329] on img "Next" at bounding box center [1083, 334] width 27 height 72
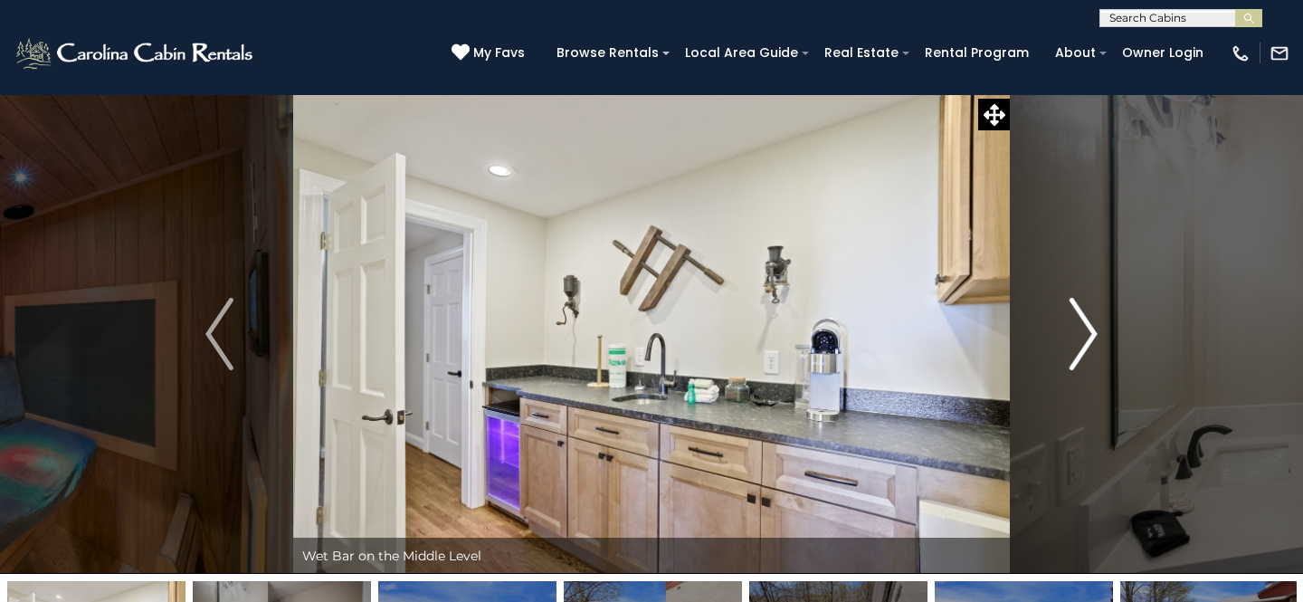
click at [1089, 329] on img "Next" at bounding box center [1083, 334] width 27 height 72
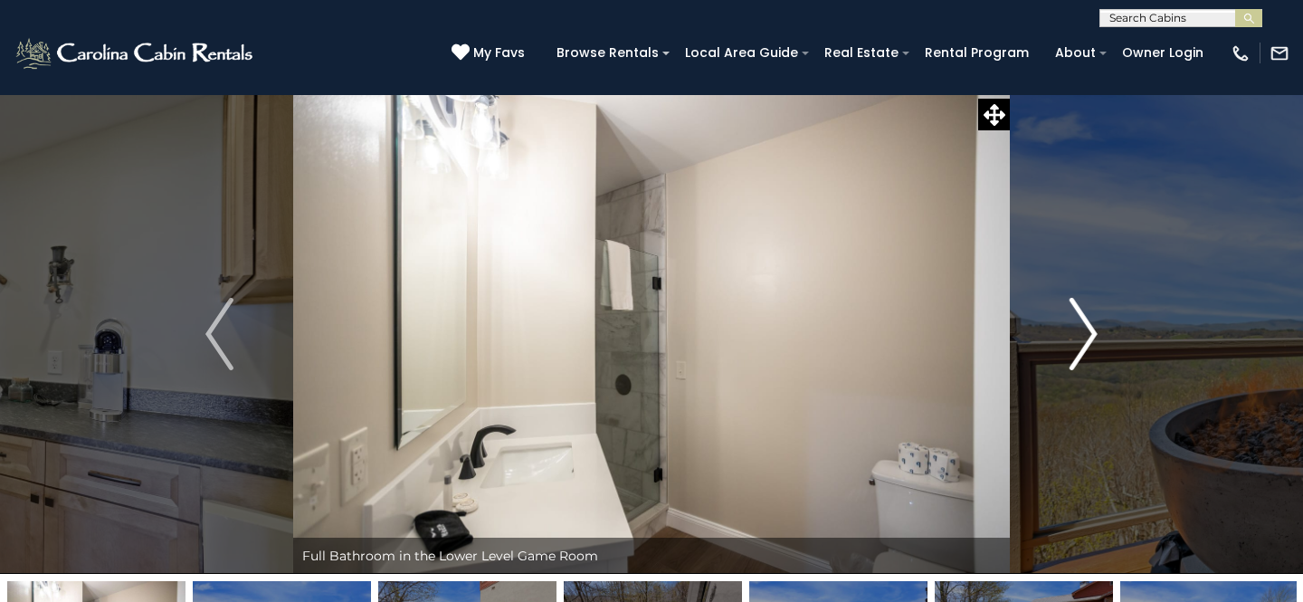
click at [1089, 329] on img "Next" at bounding box center [1083, 334] width 27 height 72
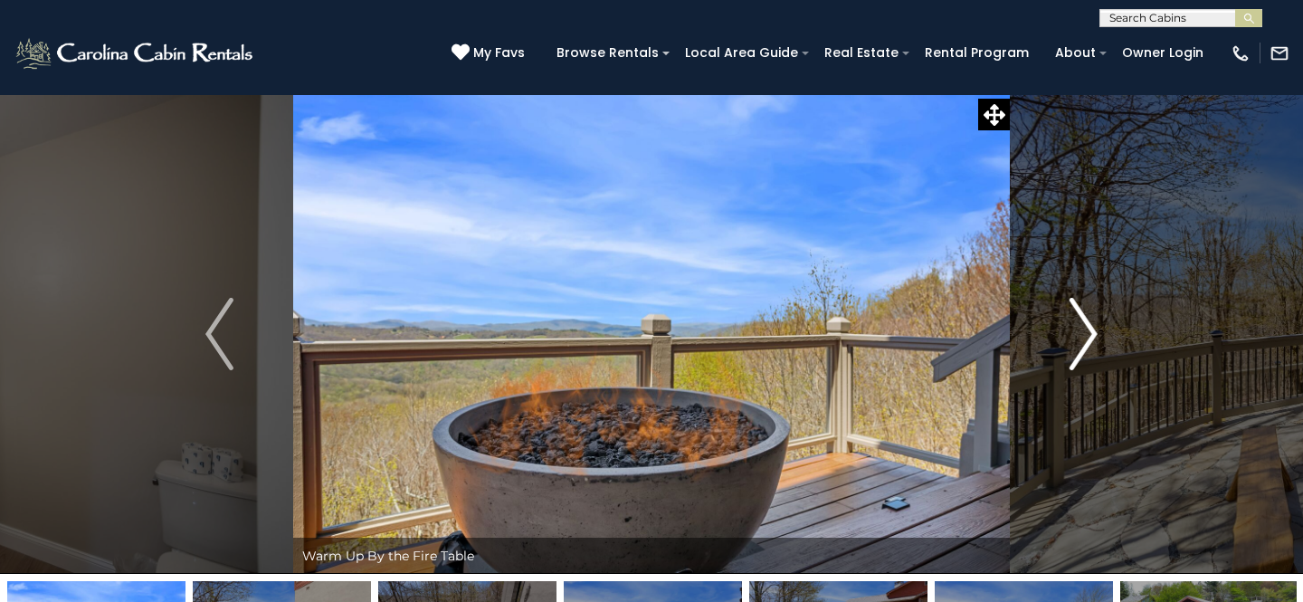
click at [1089, 329] on img "Next" at bounding box center [1083, 334] width 27 height 72
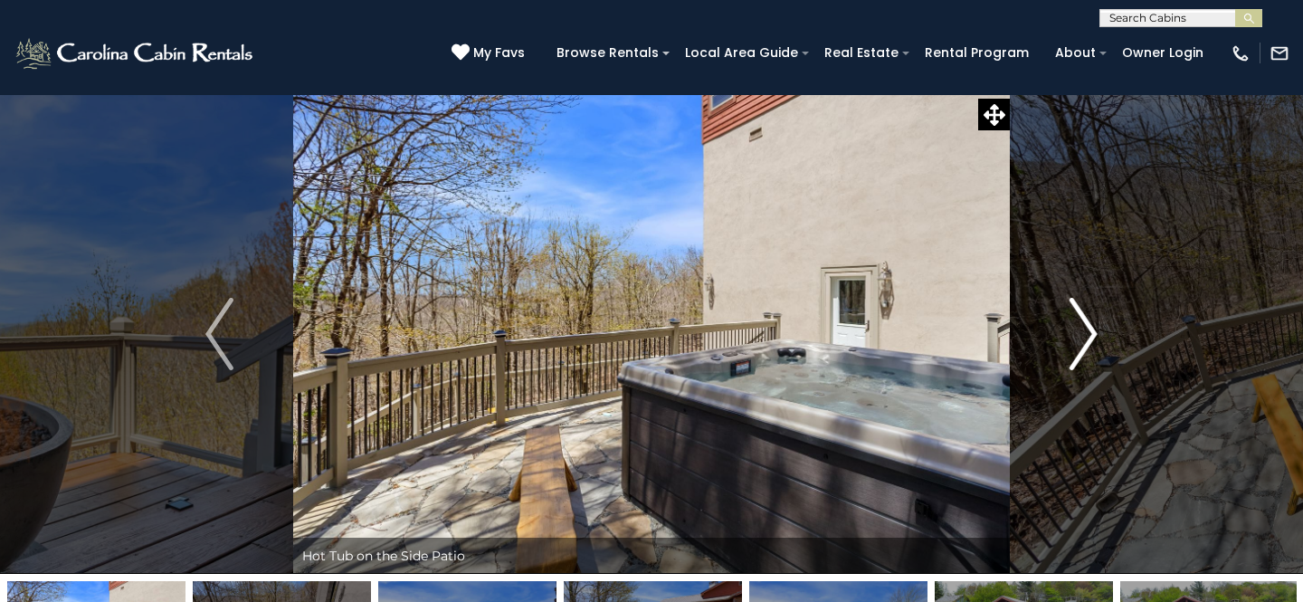
click at [1089, 329] on img "Next" at bounding box center [1083, 334] width 27 height 72
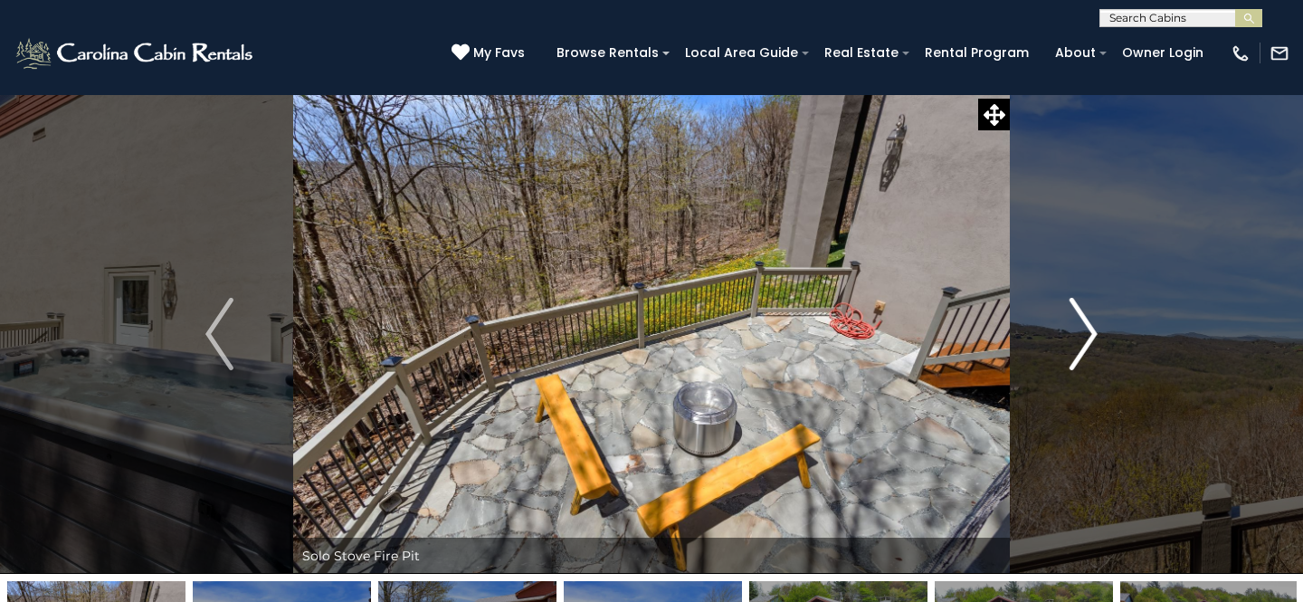
click at [1089, 329] on img "Next" at bounding box center [1083, 334] width 27 height 72
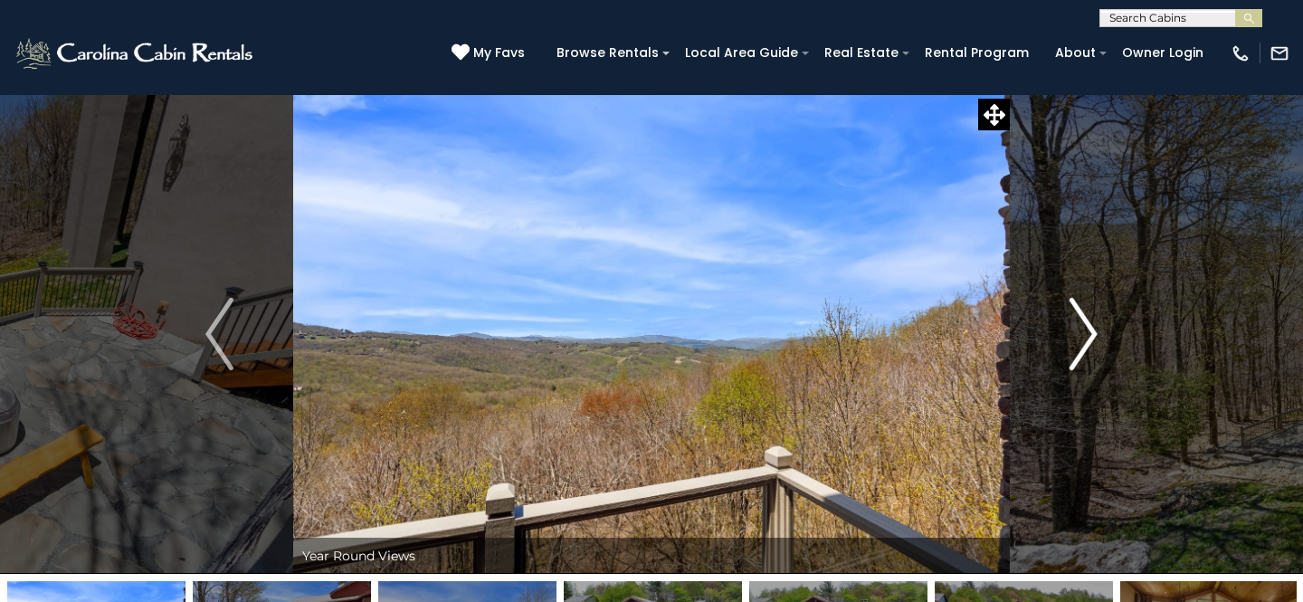
click at [1089, 329] on img "Next" at bounding box center [1083, 334] width 27 height 72
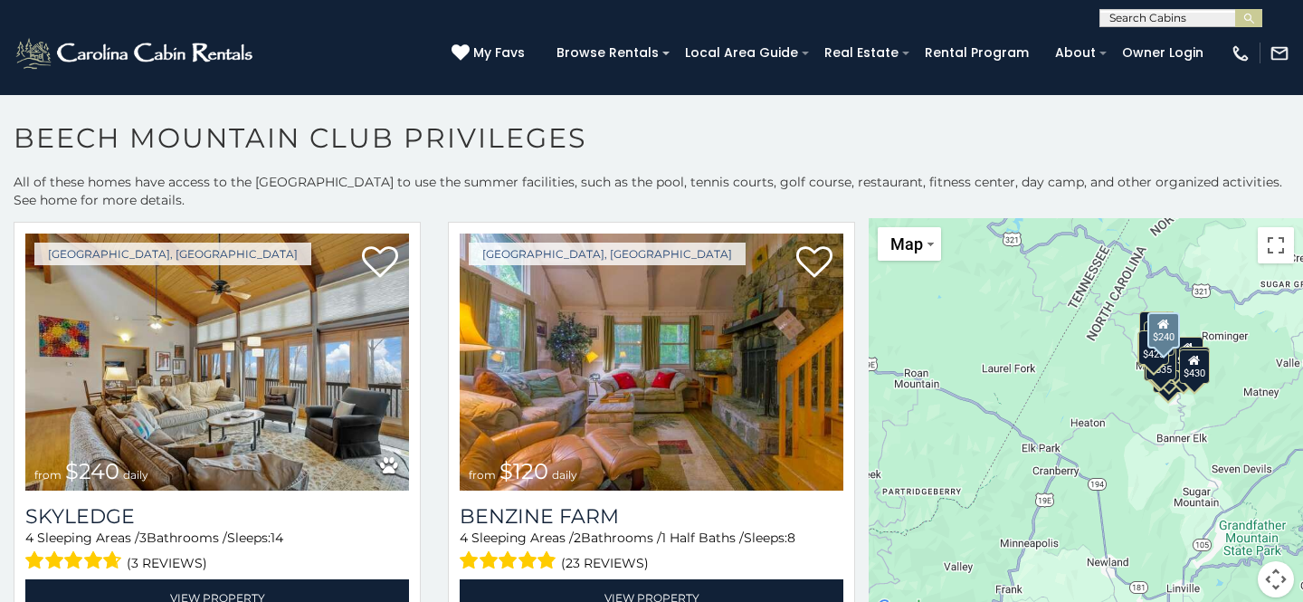
scroll to position [1323, 0]
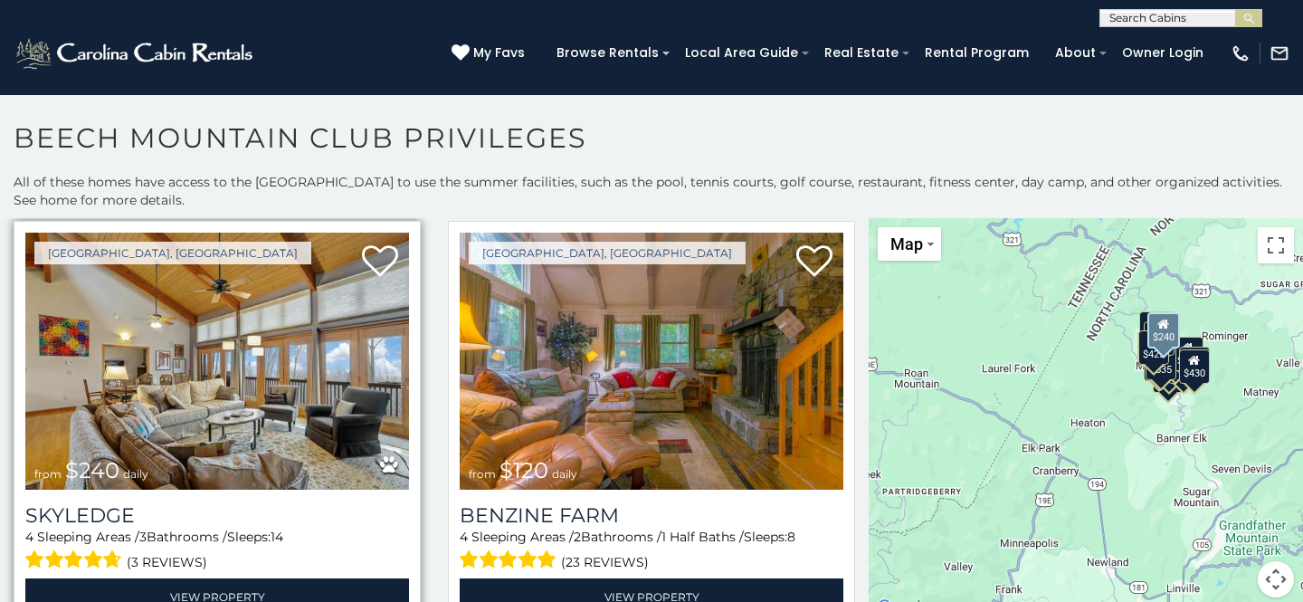
click at [223, 419] on img at bounding box center [217, 361] width 384 height 257
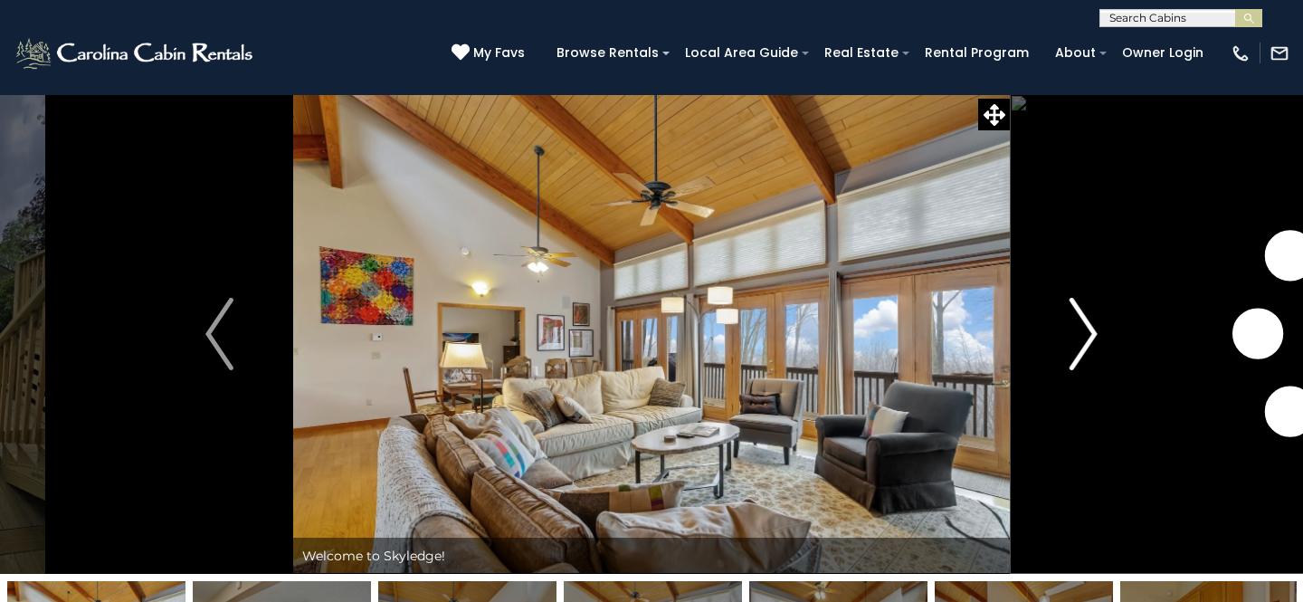
click at [1089, 334] on img "Next" at bounding box center [1083, 334] width 27 height 72
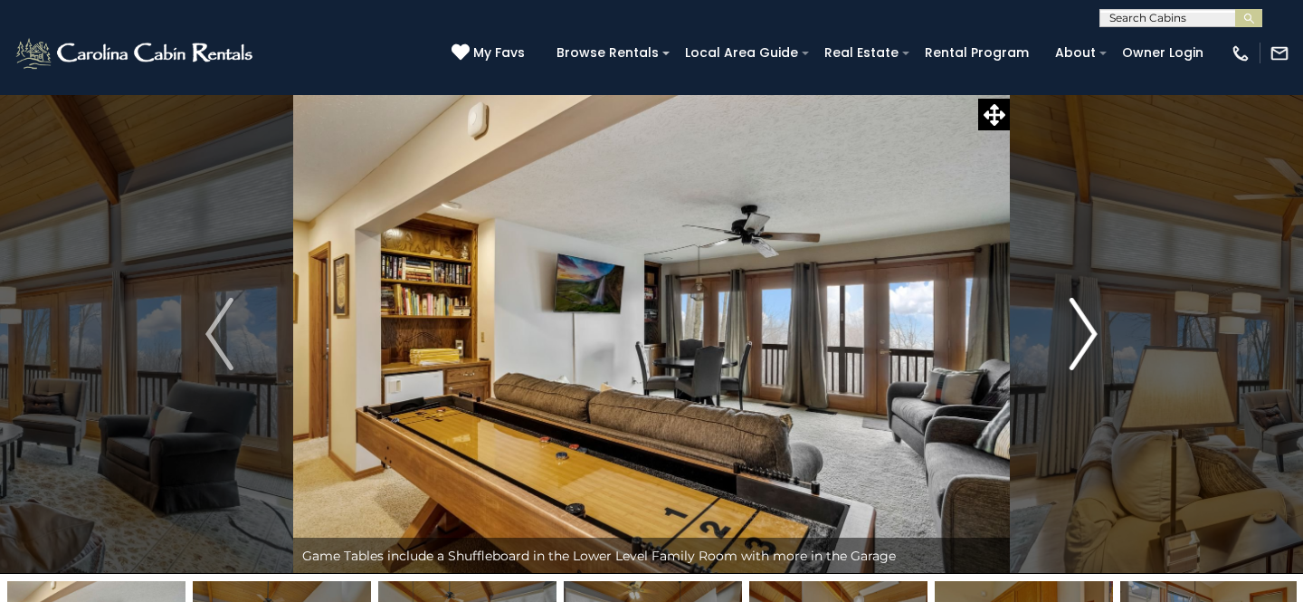
click at [1090, 336] on img "Next" at bounding box center [1083, 334] width 27 height 72
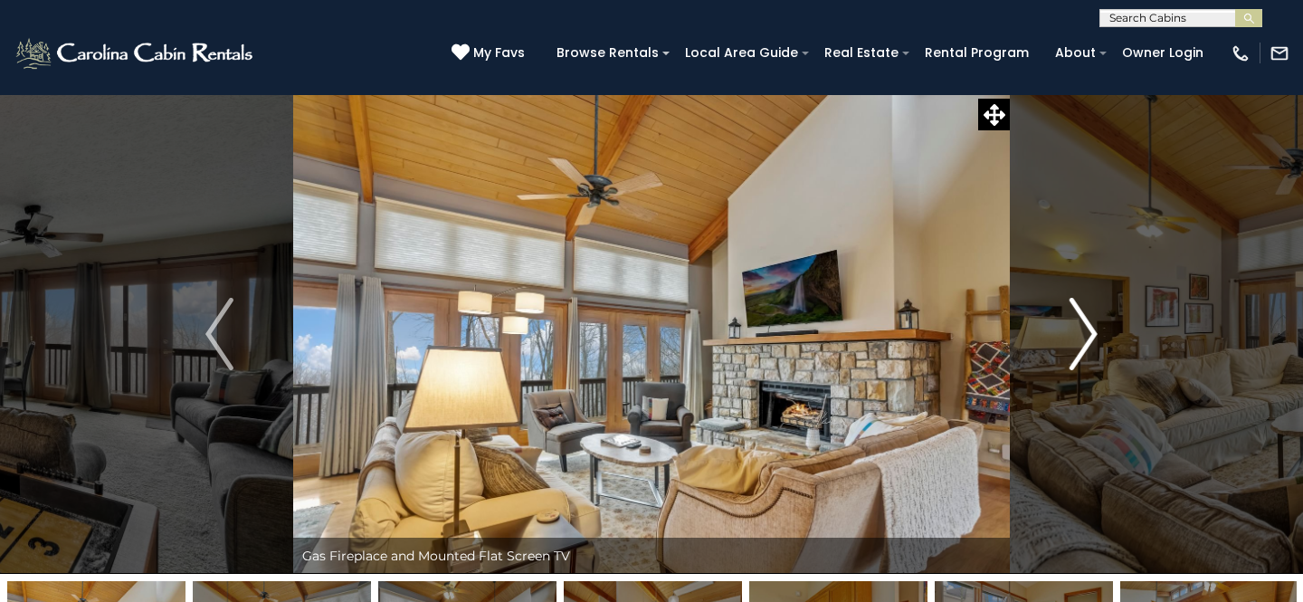
click at [1090, 338] on img "Next" at bounding box center [1083, 334] width 27 height 72
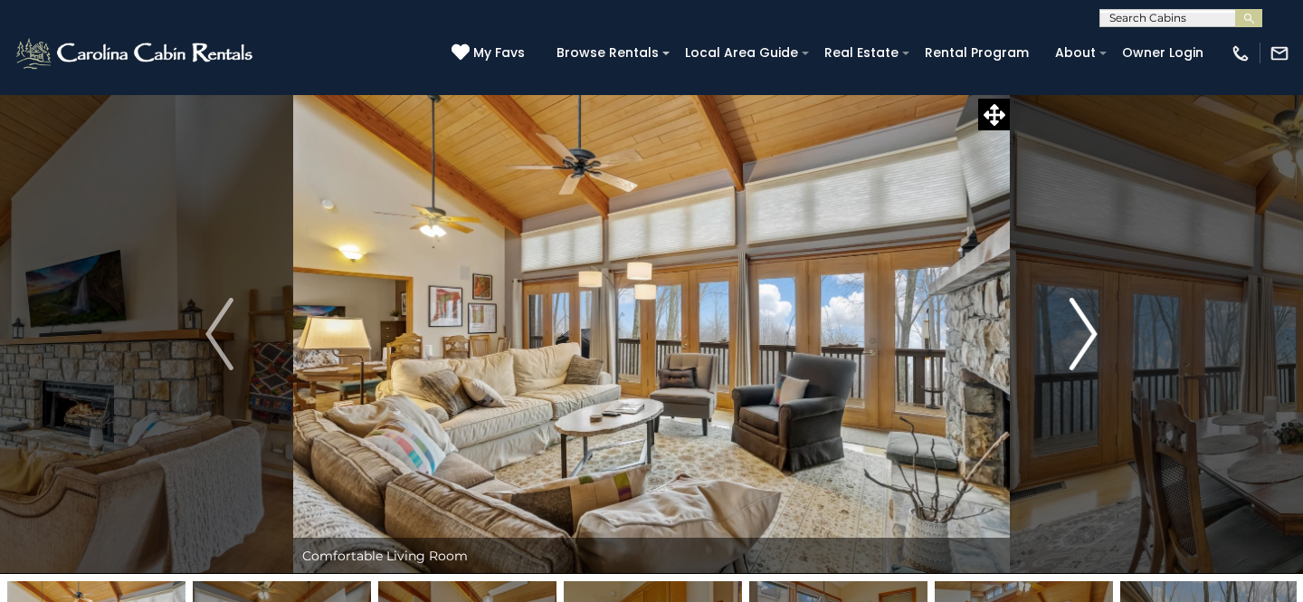
click at [1090, 338] on img "Next" at bounding box center [1083, 334] width 27 height 72
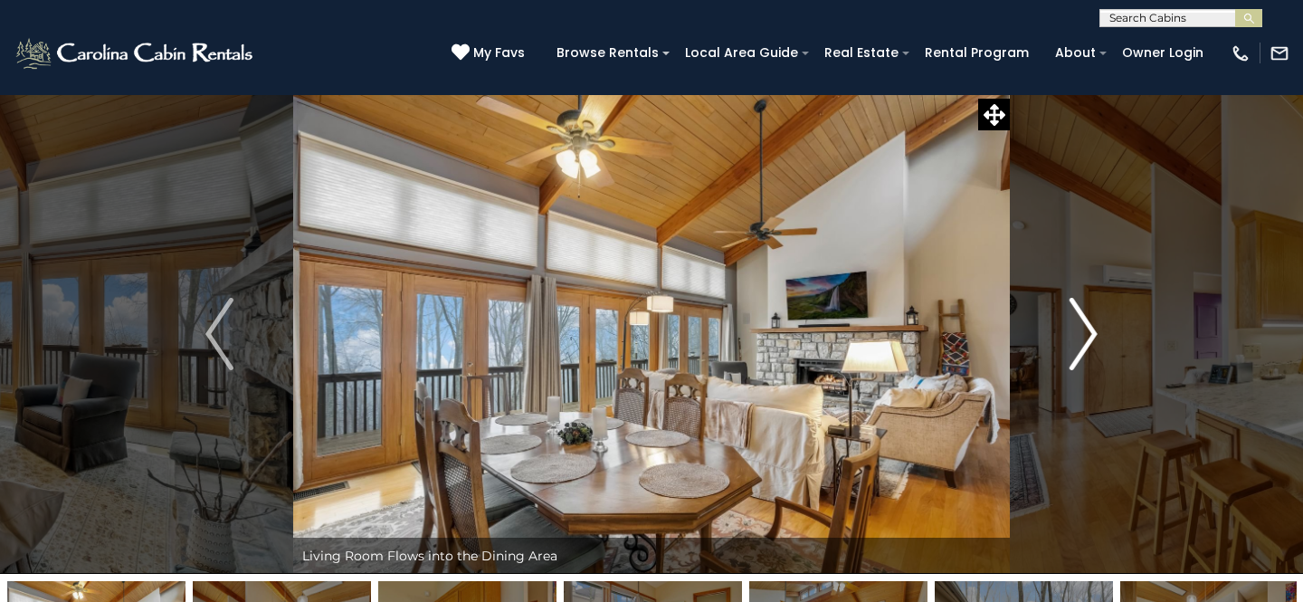
click at [1090, 338] on img "Next" at bounding box center [1083, 334] width 27 height 72
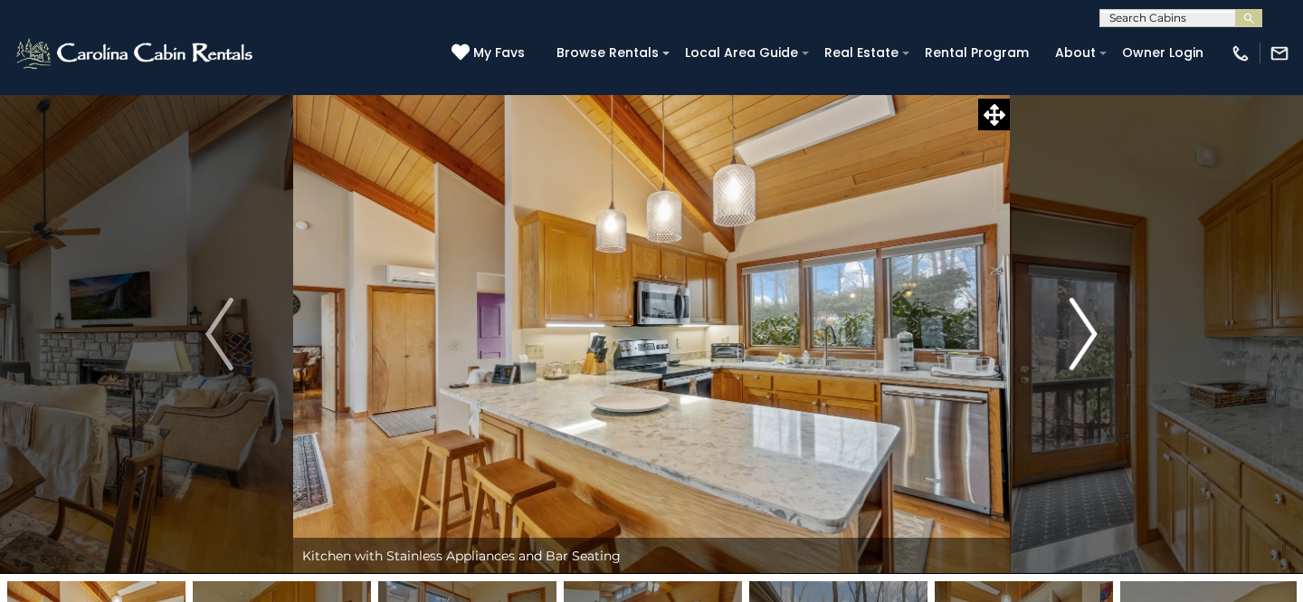
click at [1090, 338] on img "Next" at bounding box center [1083, 334] width 27 height 72
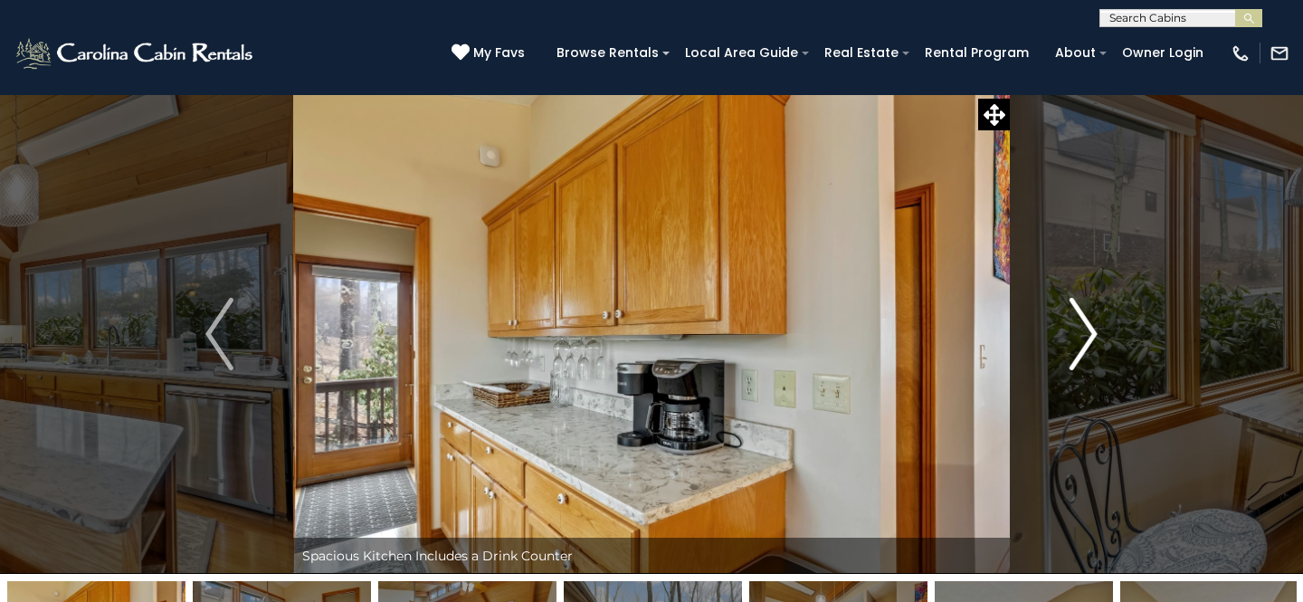
click at [1090, 338] on img "Next" at bounding box center [1083, 334] width 27 height 72
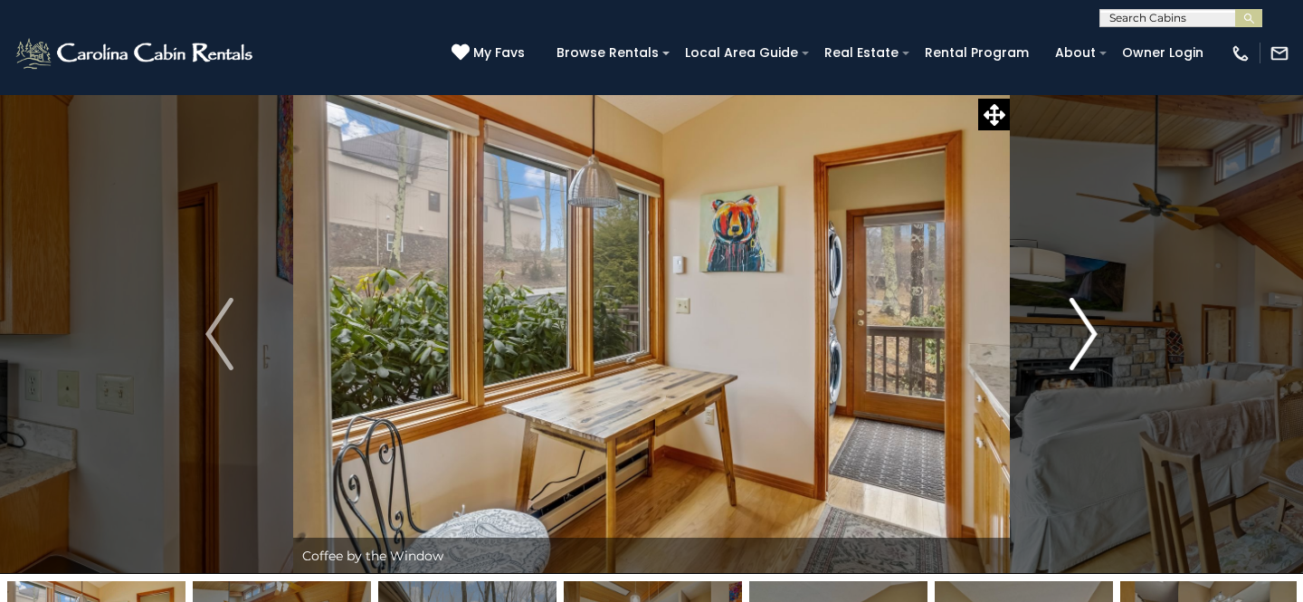
click at [1090, 338] on img "Next" at bounding box center [1083, 334] width 27 height 72
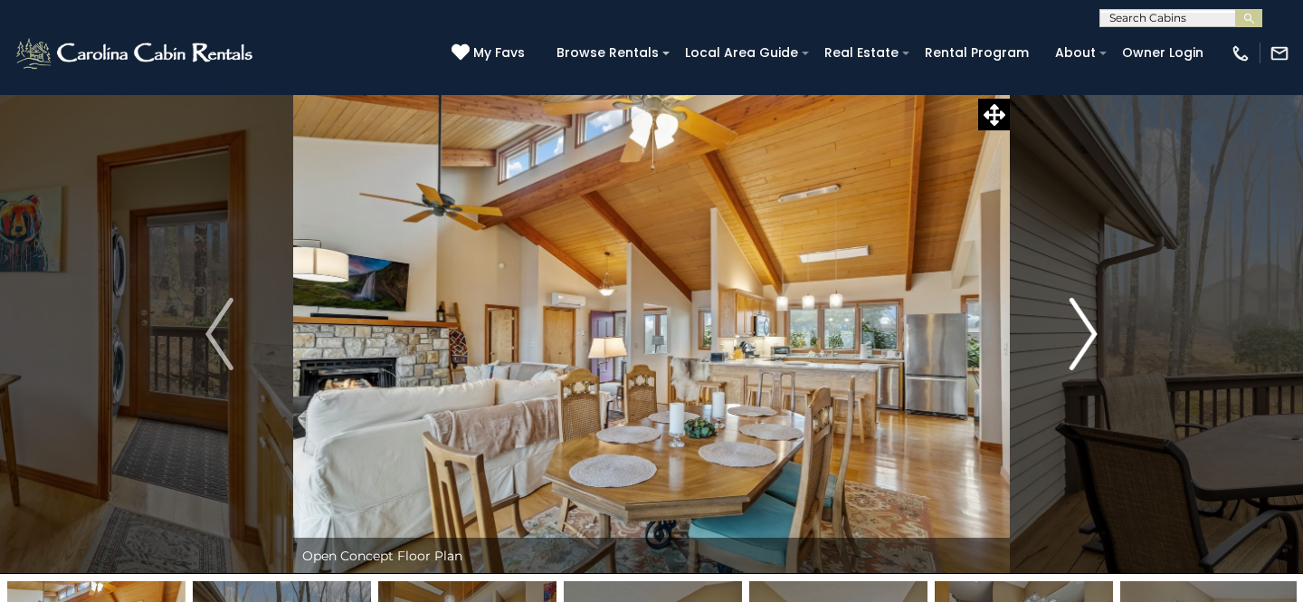
click at [1090, 338] on img "Next" at bounding box center [1083, 334] width 27 height 72
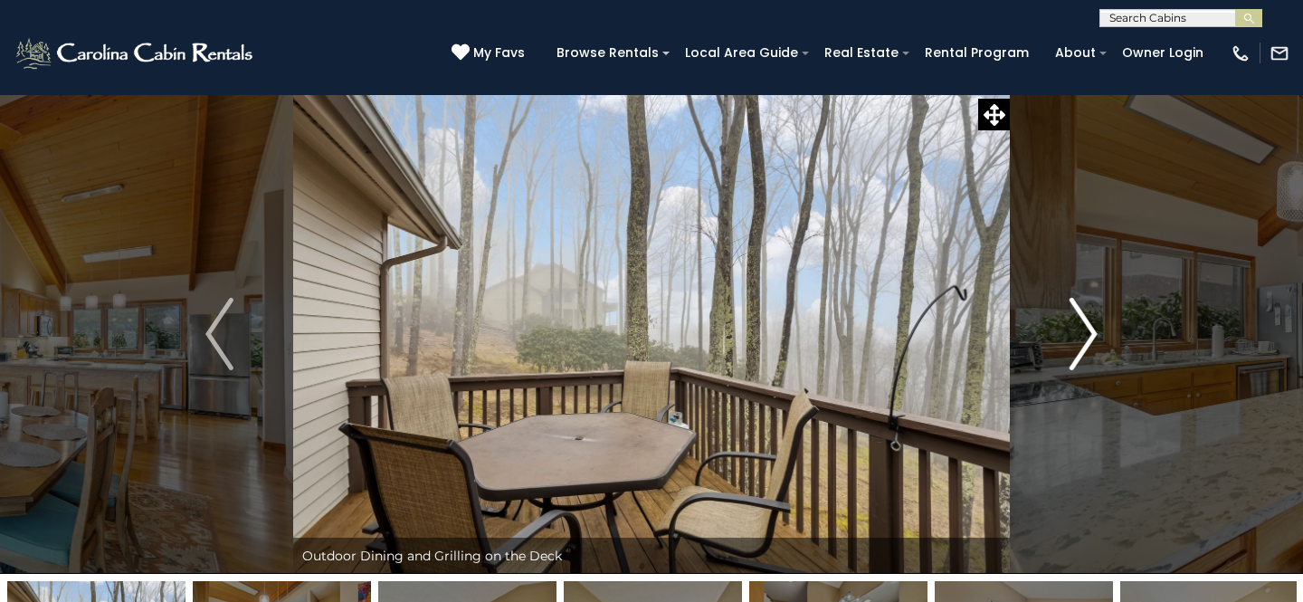
click at [1090, 338] on img "Next" at bounding box center [1083, 334] width 27 height 72
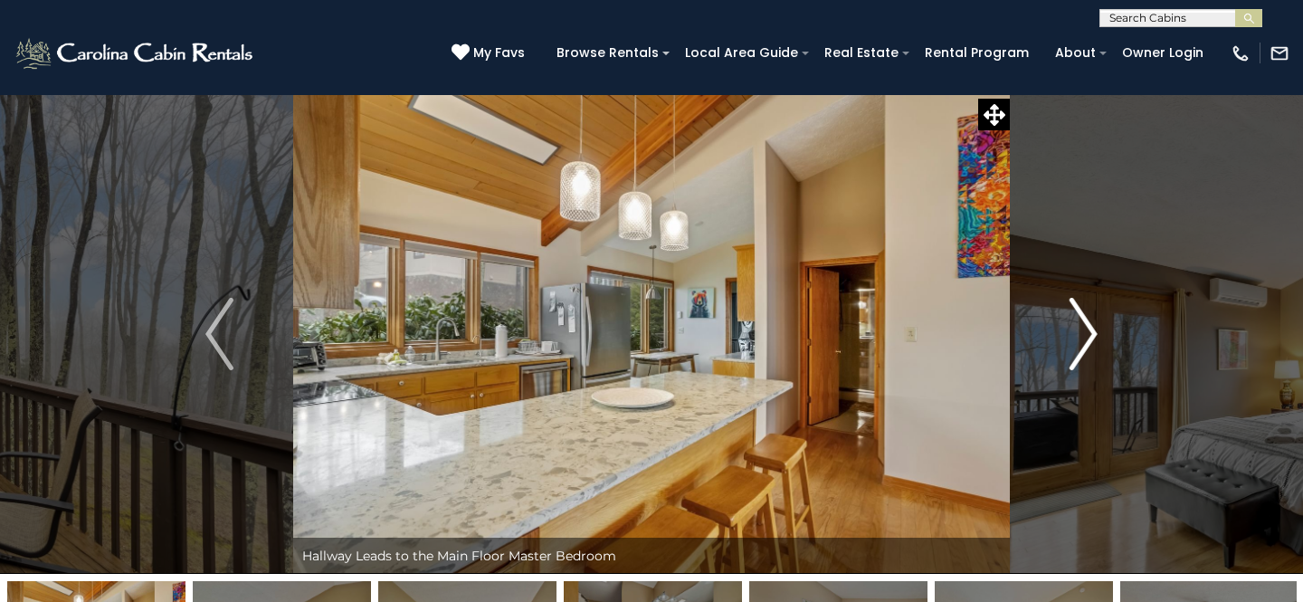
click at [1090, 338] on img "Next" at bounding box center [1083, 334] width 27 height 72
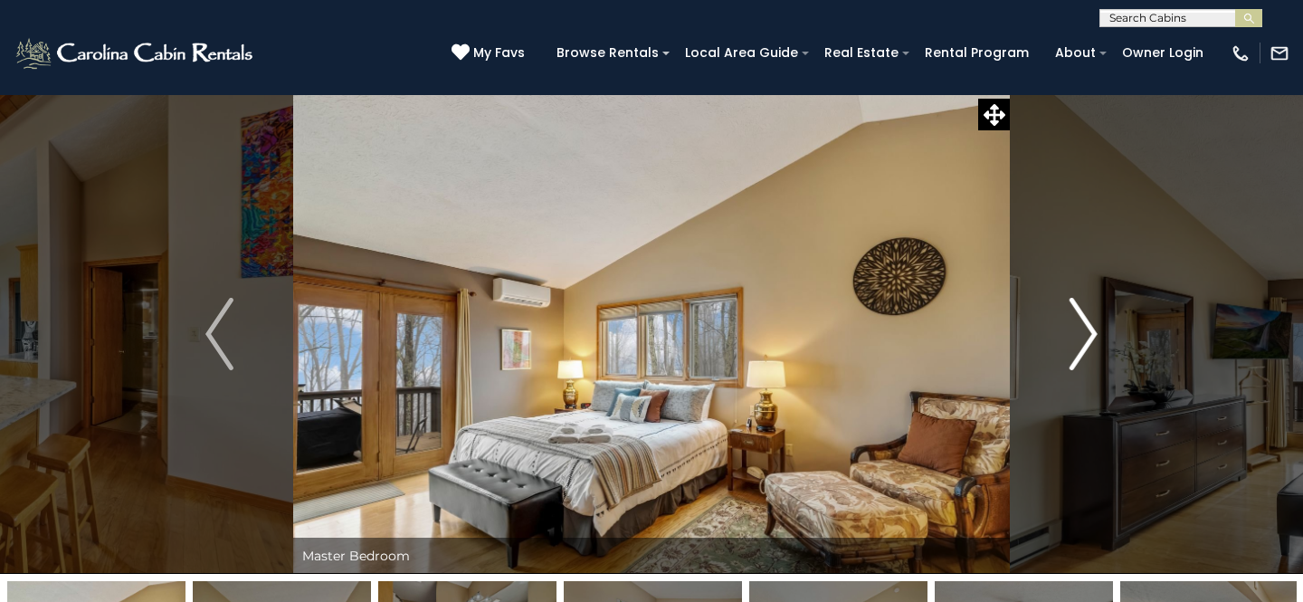
click at [1090, 338] on img "Next" at bounding box center [1083, 334] width 27 height 72
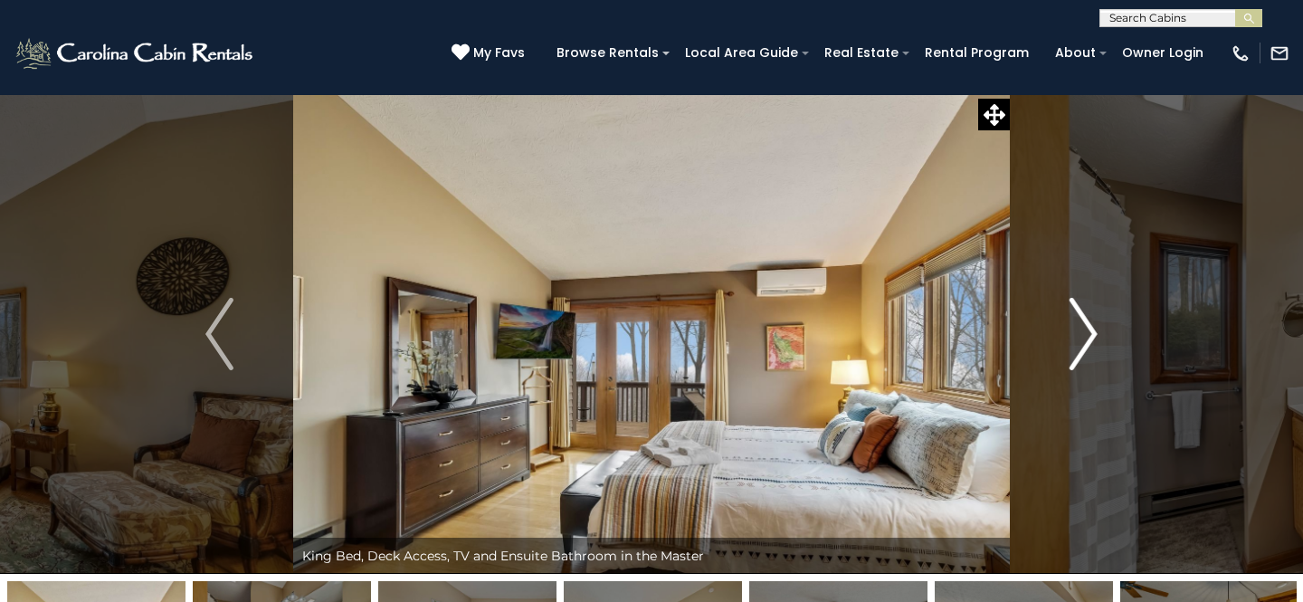
click at [1090, 338] on img "Next" at bounding box center [1083, 334] width 27 height 72
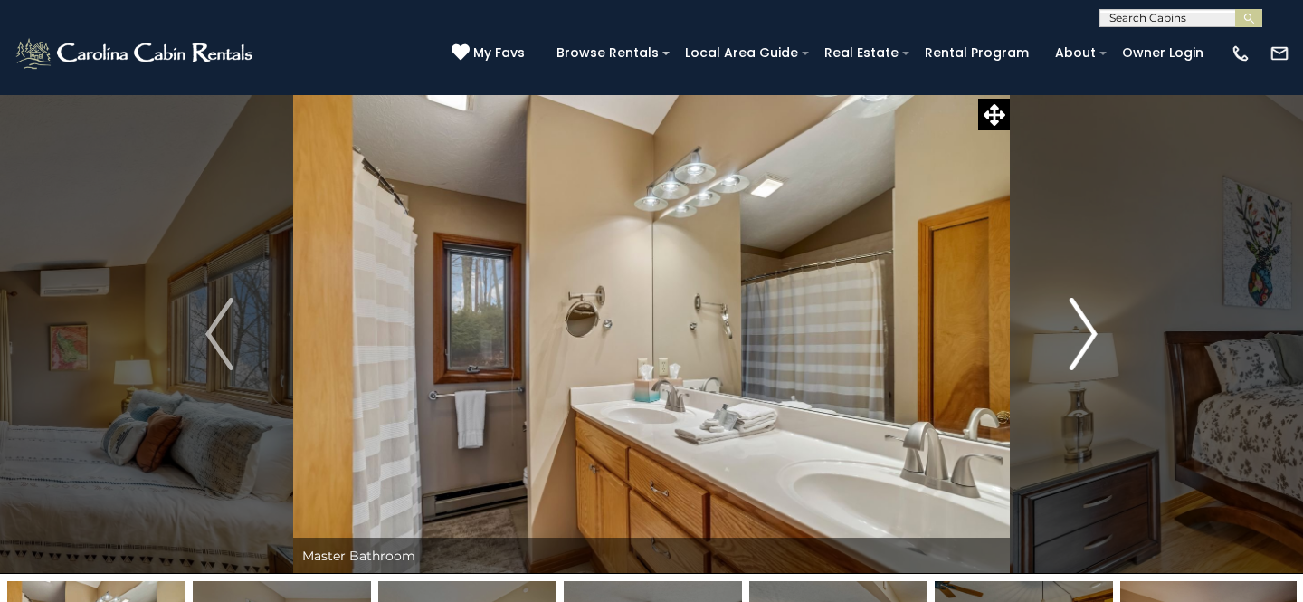
click at [1090, 338] on img "Next" at bounding box center [1083, 334] width 27 height 72
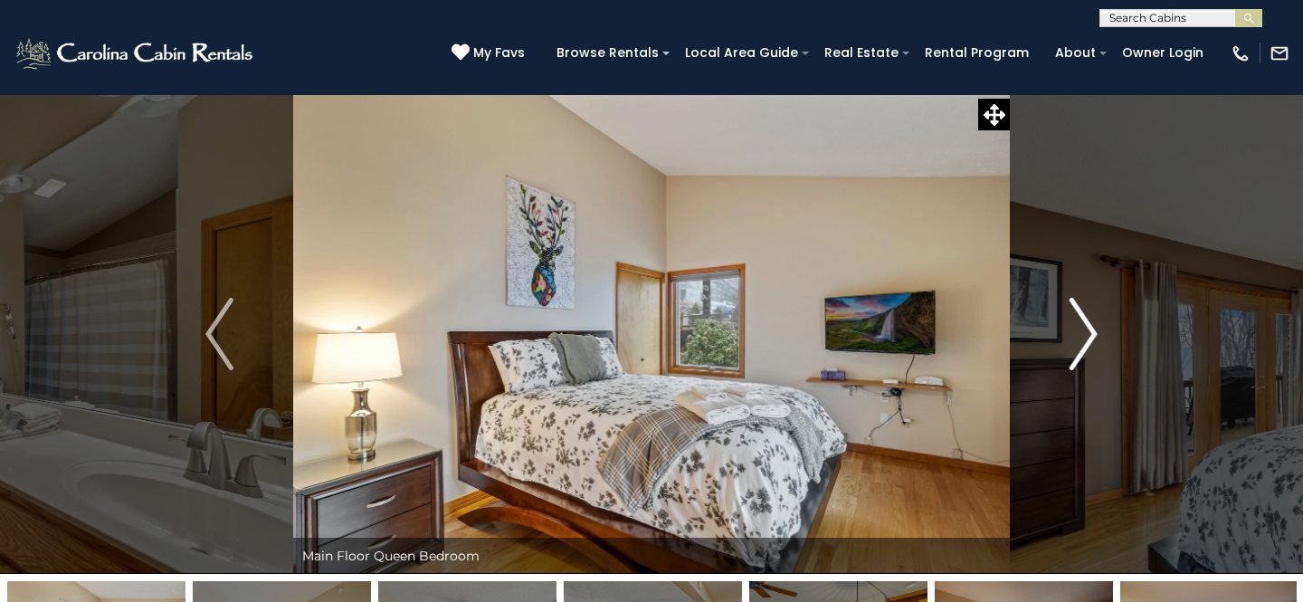
click at [1090, 338] on img "Next" at bounding box center [1083, 334] width 27 height 72
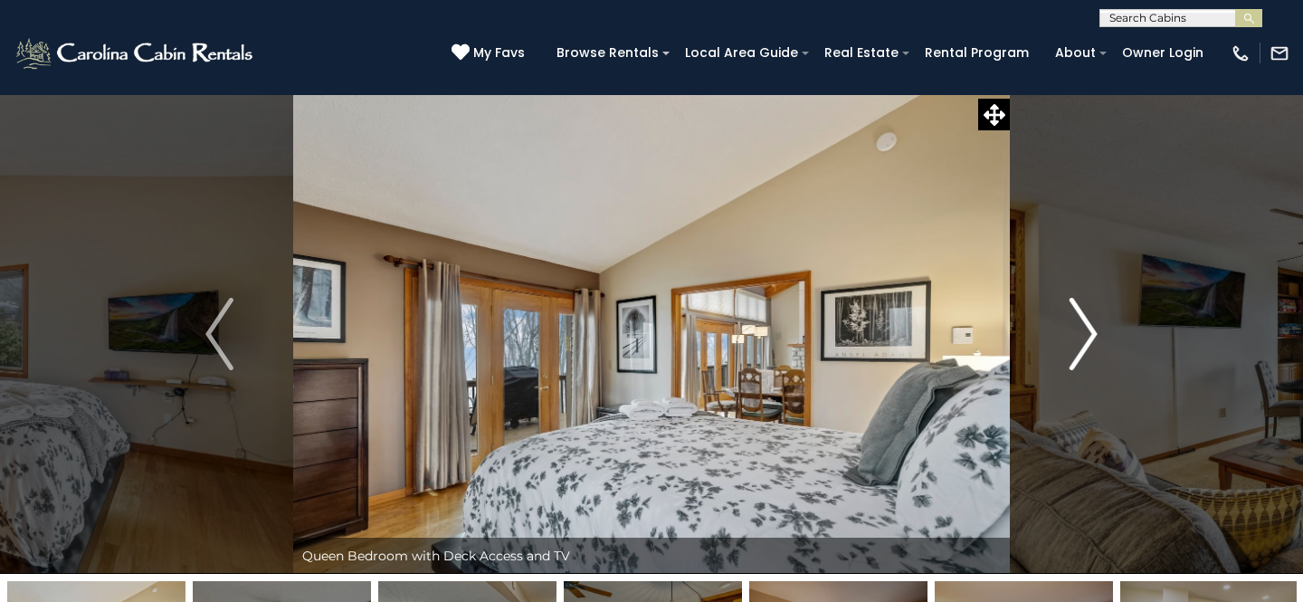
click at [1090, 338] on img "Next" at bounding box center [1083, 334] width 27 height 72
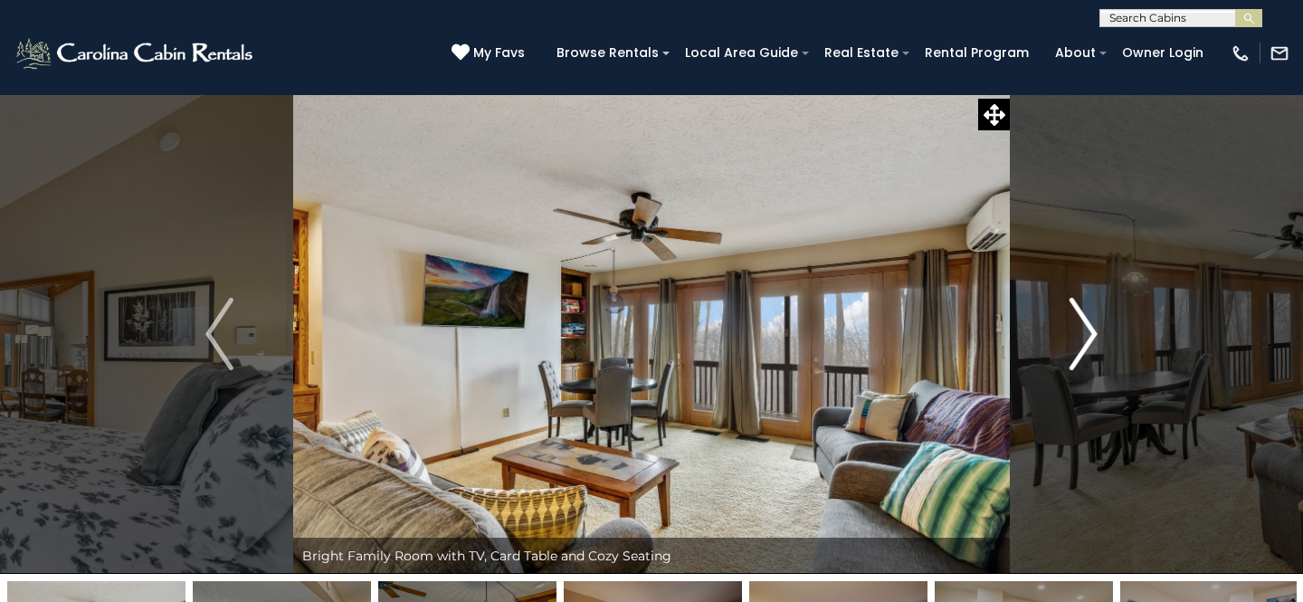
click at [1090, 338] on img "Next" at bounding box center [1083, 334] width 27 height 72
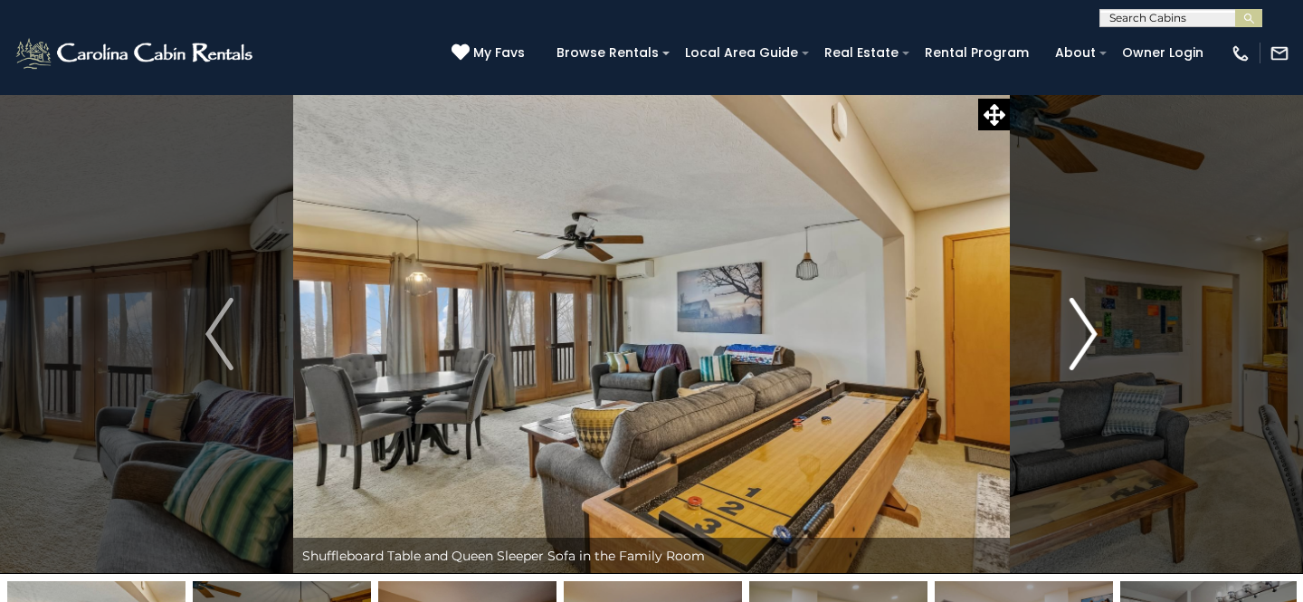
click at [1090, 338] on img "Next" at bounding box center [1083, 334] width 27 height 72
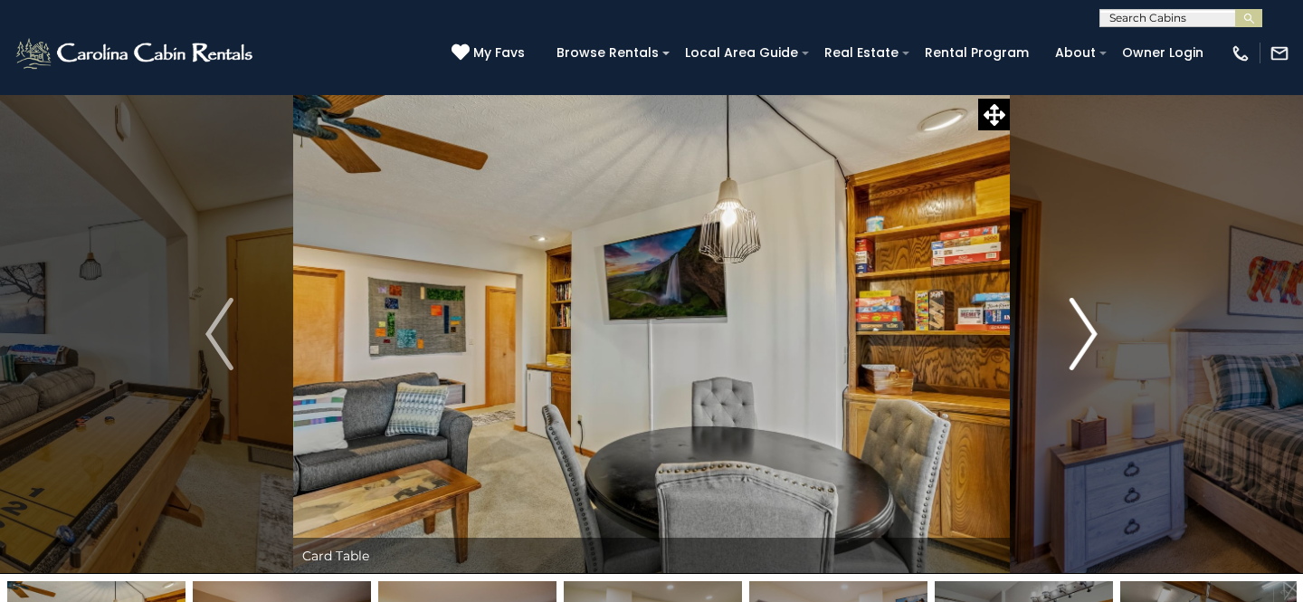
click at [1090, 338] on img "Next" at bounding box center [1083, 334] width 27 height 72
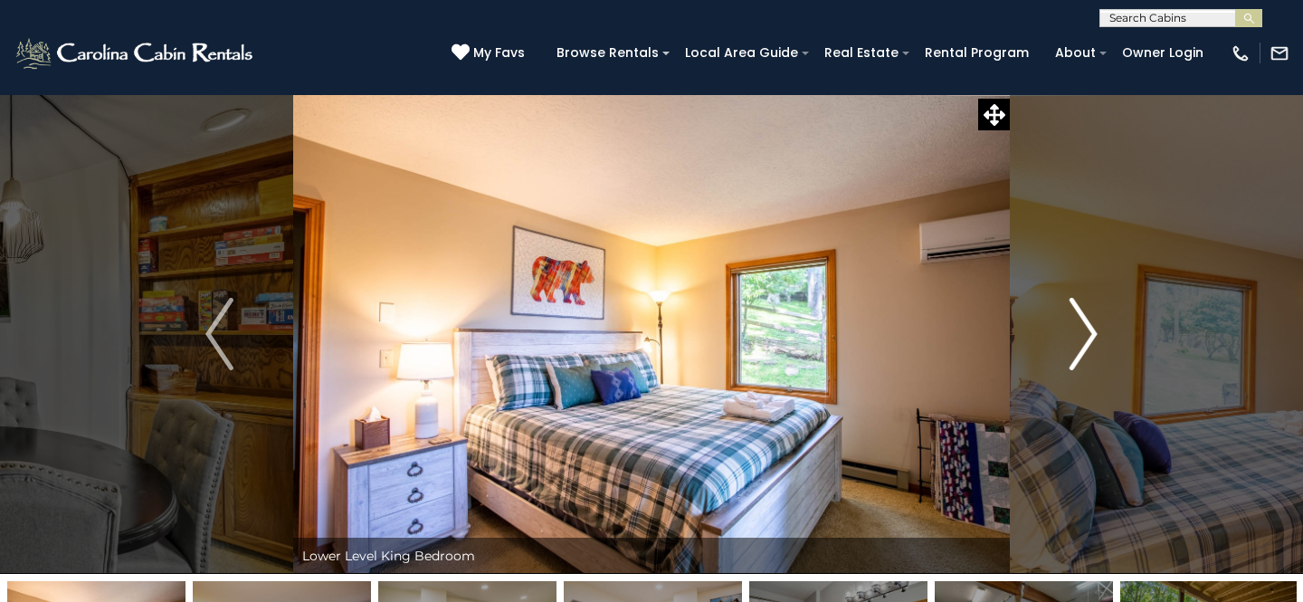
click at [1090, 338] on img "Next" at bounding box center [1083, 334] width 27 height 72
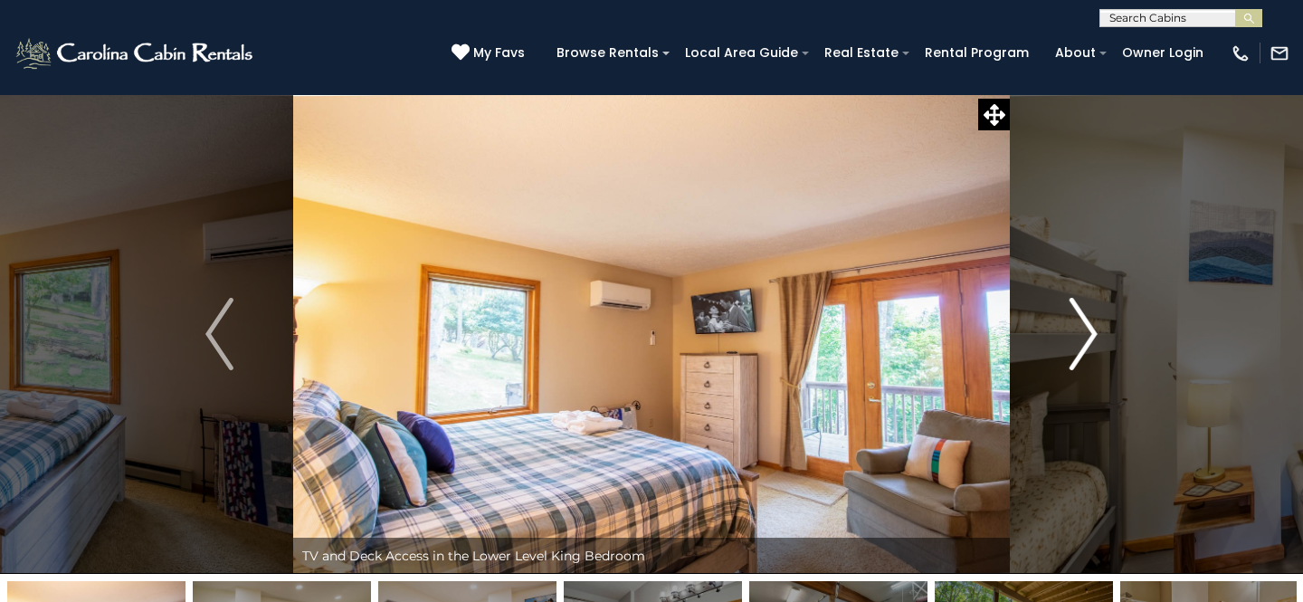
click at [1090, 338] on img "Next" at bounding box center [1083, 334] width 27 height 72
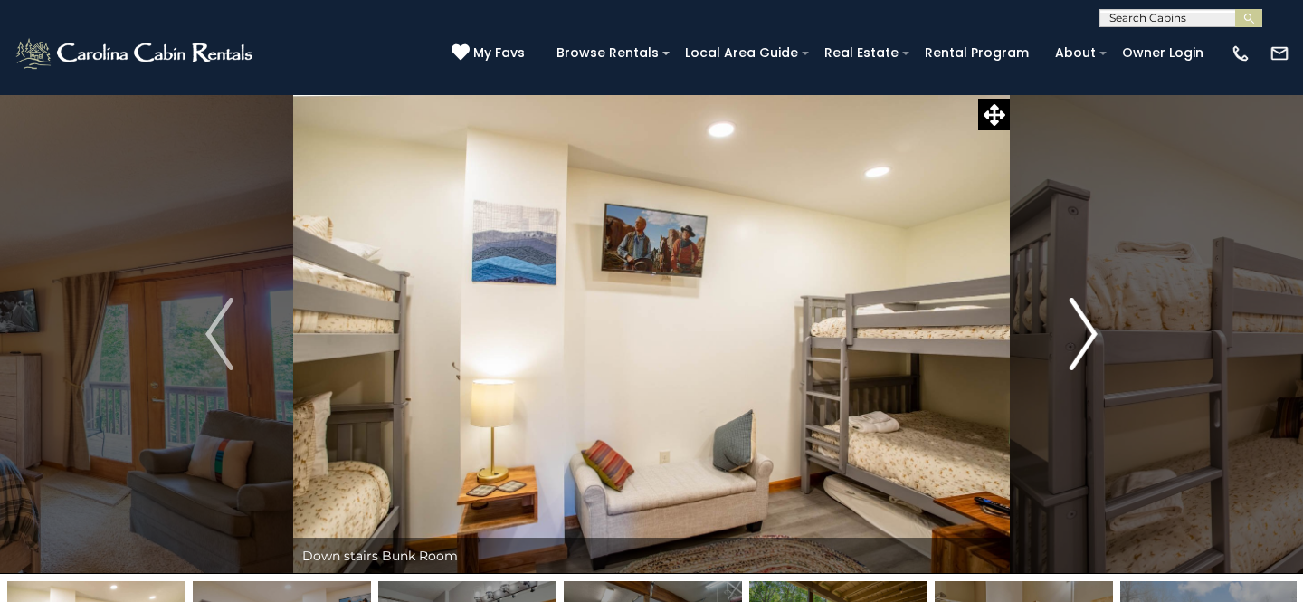
click at [1090, 338] on img "Next" at bounding box center [1083, 334] width 27 height 72
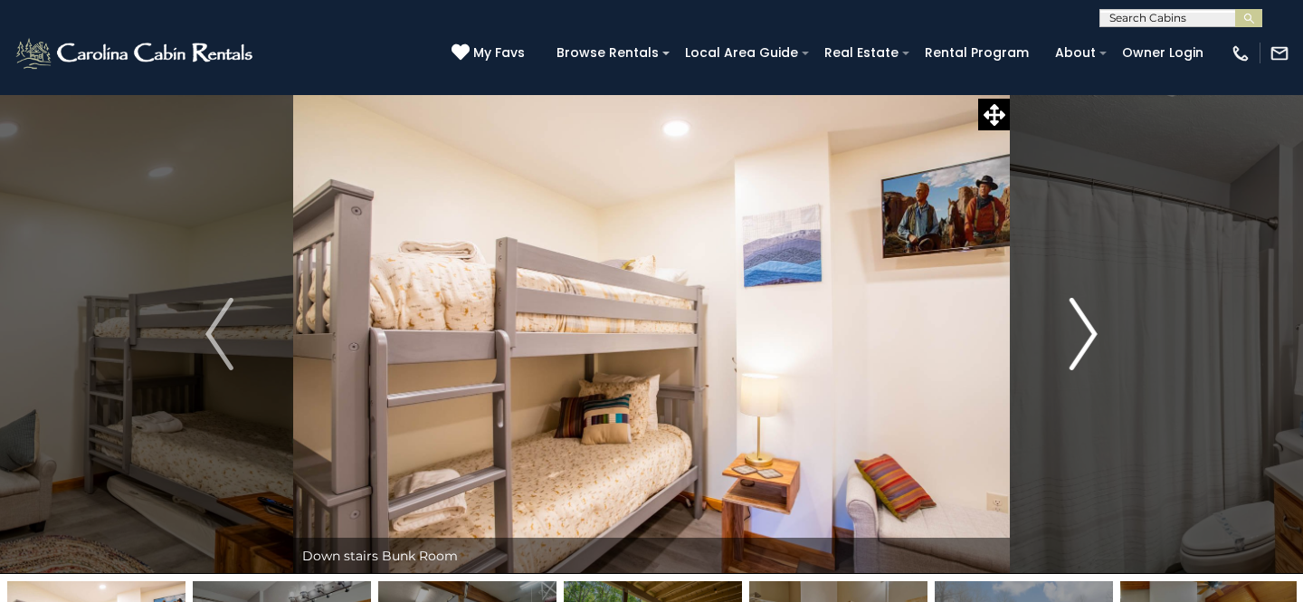
click at [1090, 338] on img "Next" at bounding box center [1083, 334] width 27 height 72
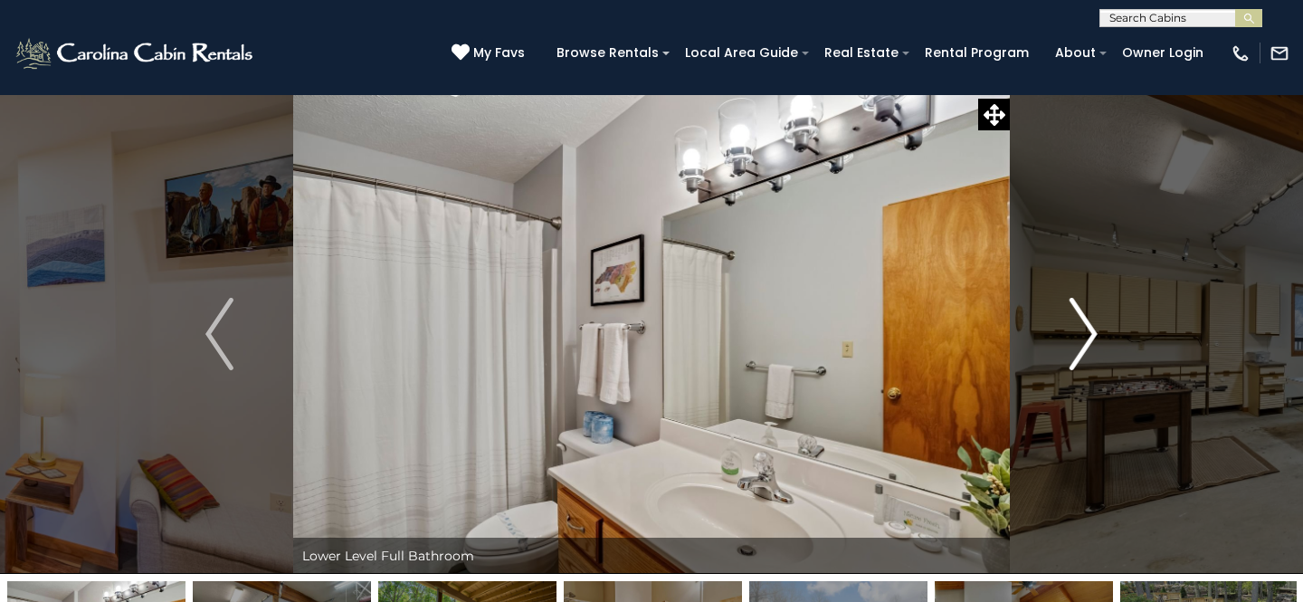
click at [1090, 338] on img "Next" at bounding box center [1083, 334] width 27 height 72
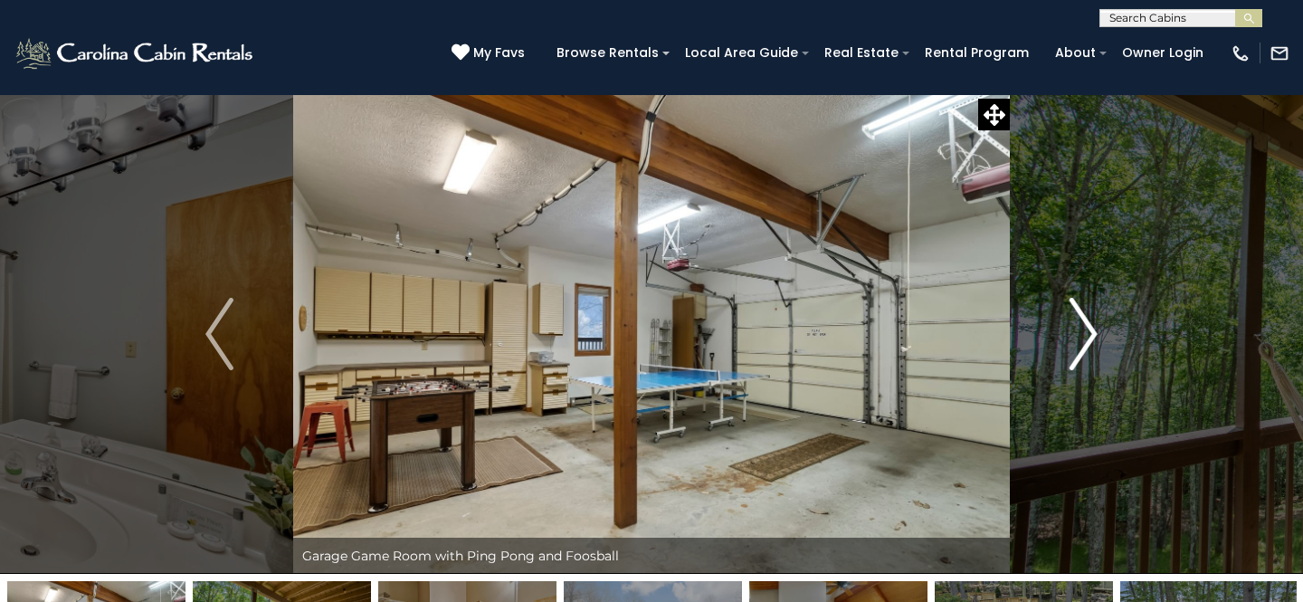
click at [1090, 338] on img "Next" at bounding box center [1083, 334] width 27 height 72
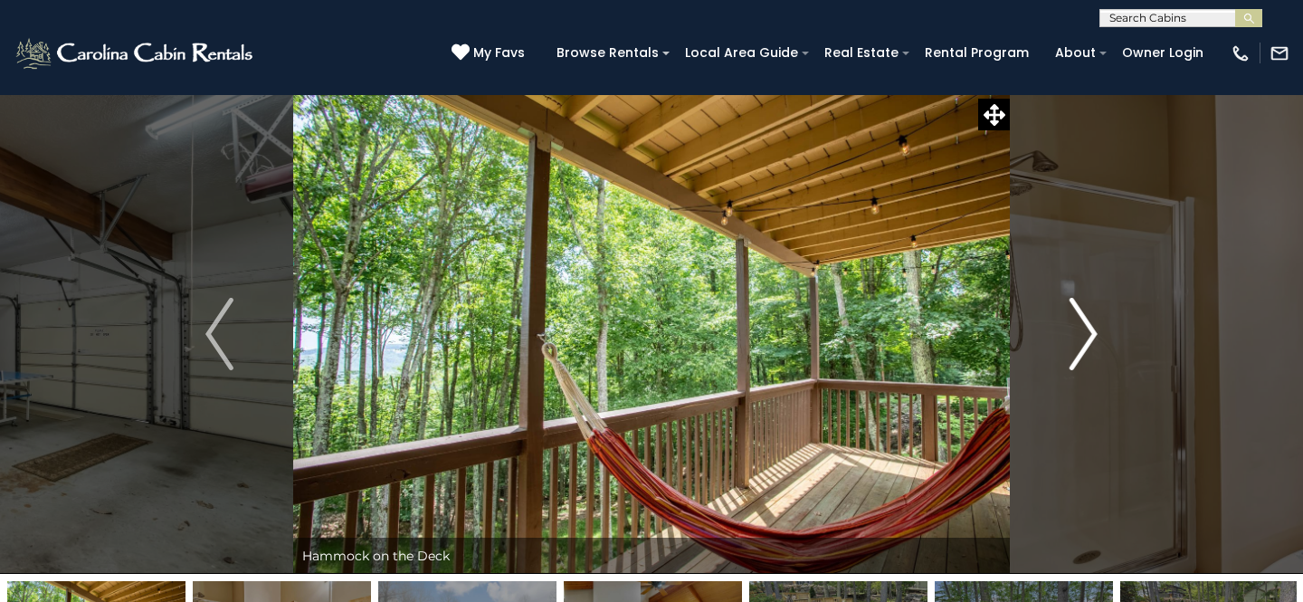
click at [1090, 338] on img "Next" at bounding box center [1083, 334] width 27 height 72
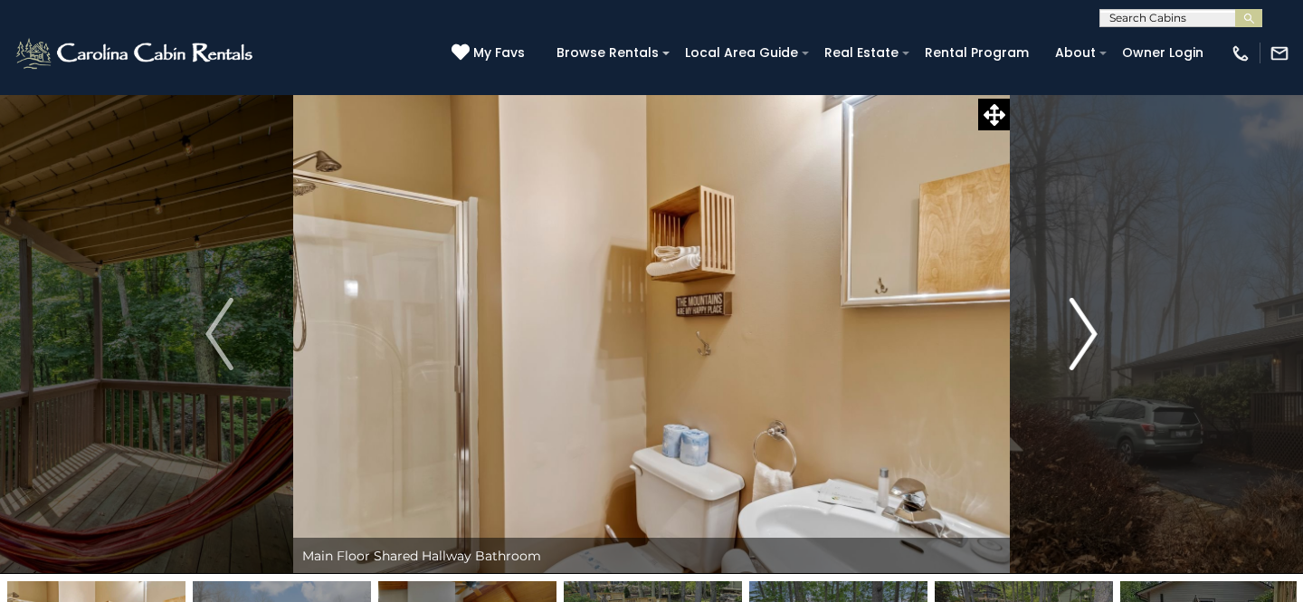
click at [1090, 338] on img "Next" at bounding box center [1083, 334] width 27 height 72
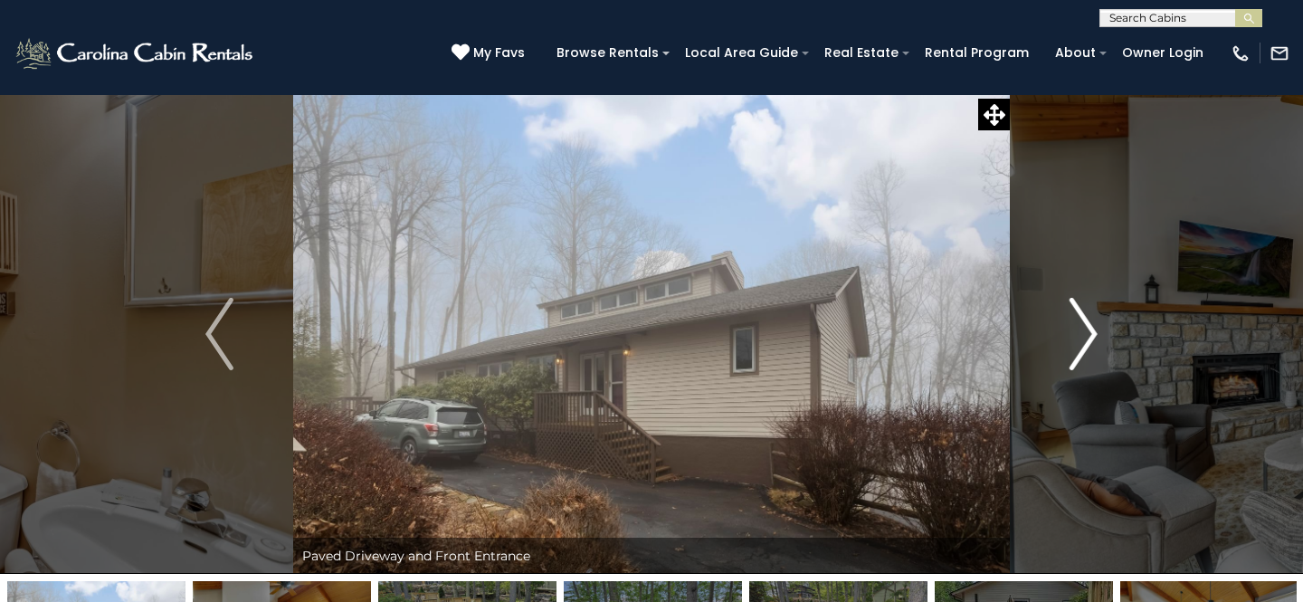
click at [1090, 338] on img "Next" at bounding box center [1083, 334] width 27 height 72
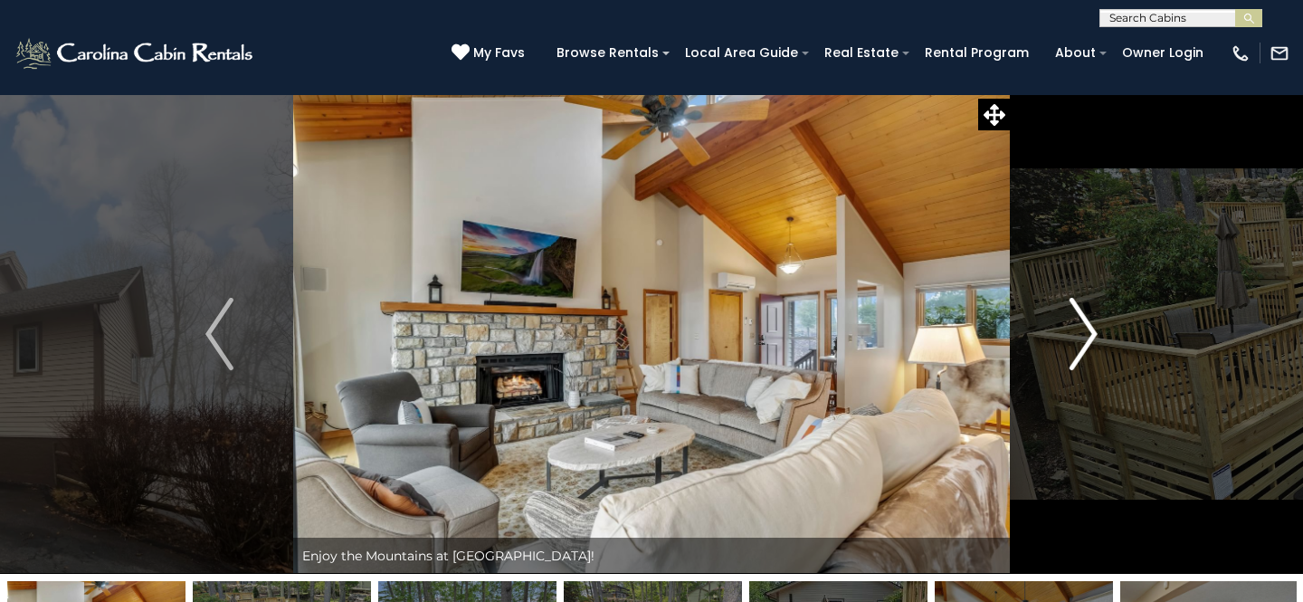
click at [1090, 338] on img "Next" at bounding box center [1083, 334] width 27 height 72
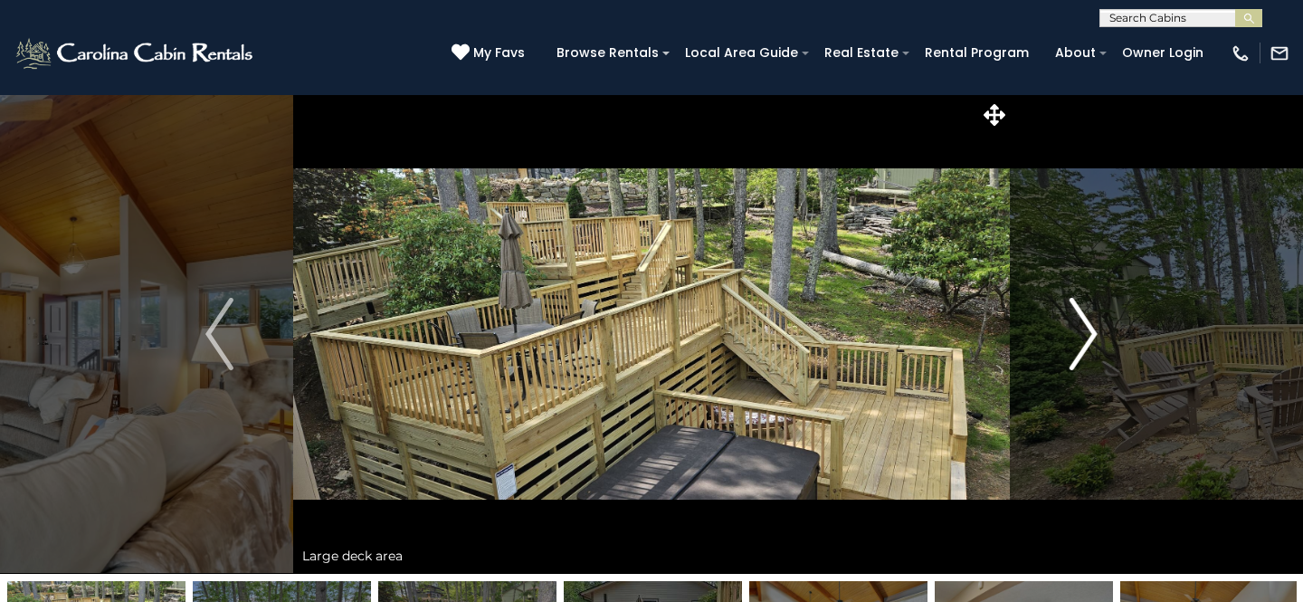
click at [1090, 338] on img "Next" at bounding box center [1083, 334] width 27 height 72
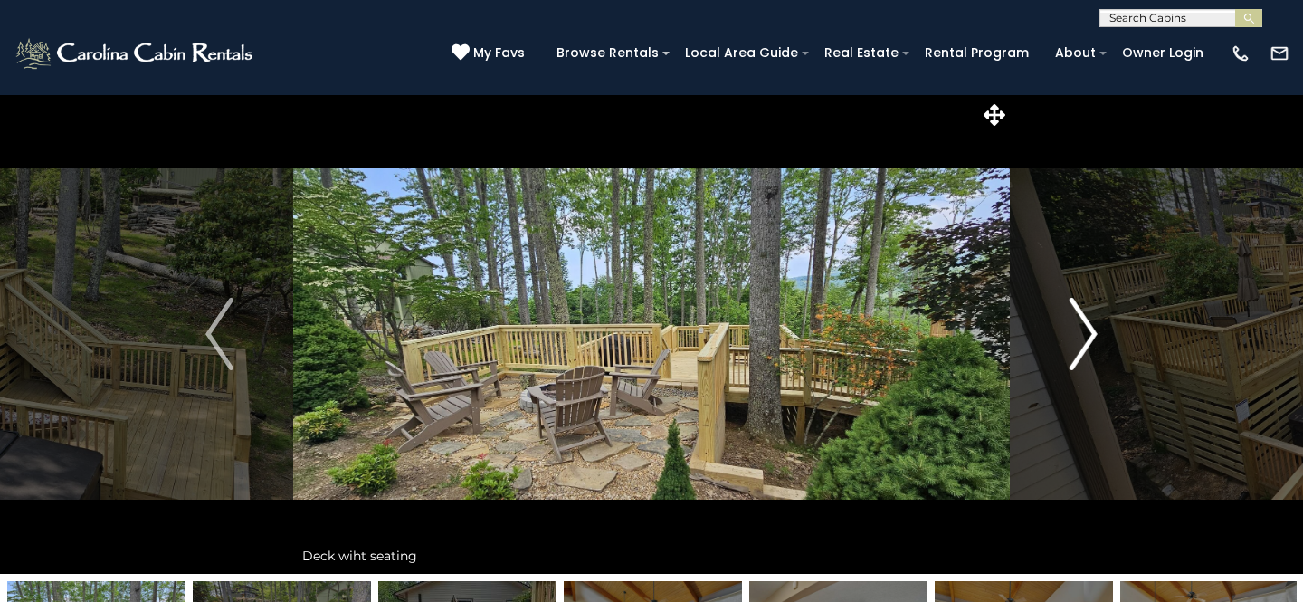
click at [1090, 338] on img "Next" at bounding box center [1083, 334] width 27 height 72
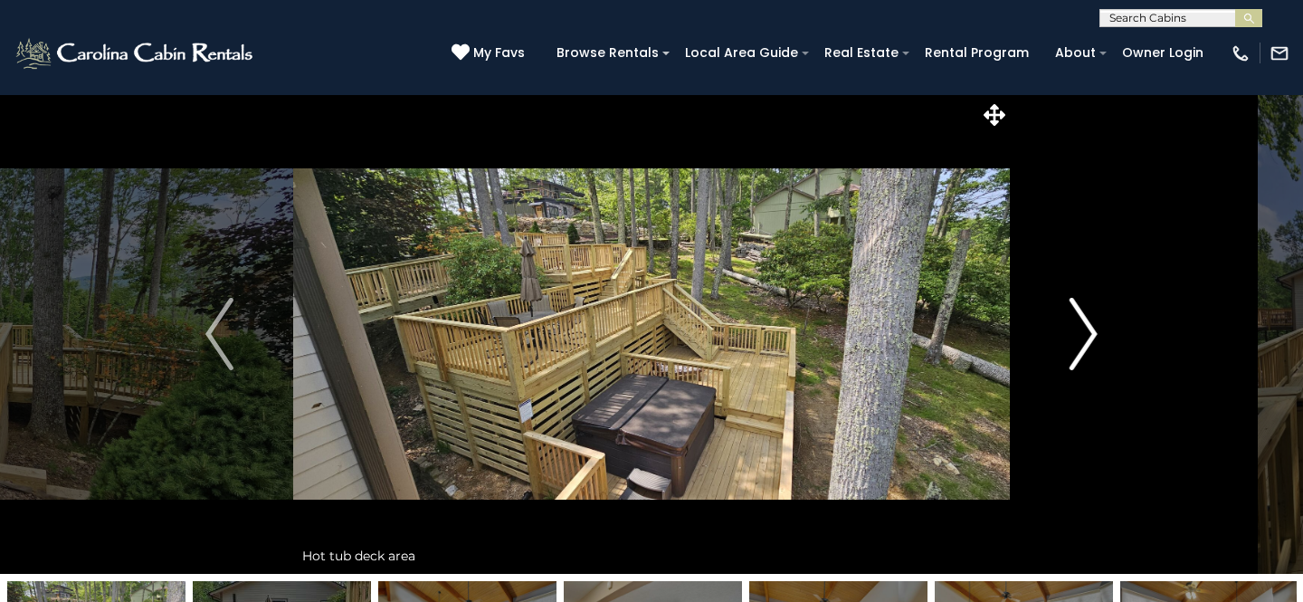
click at [1090, 338] on img "Next" at bounding box center [1083, 334] width 27 height 72
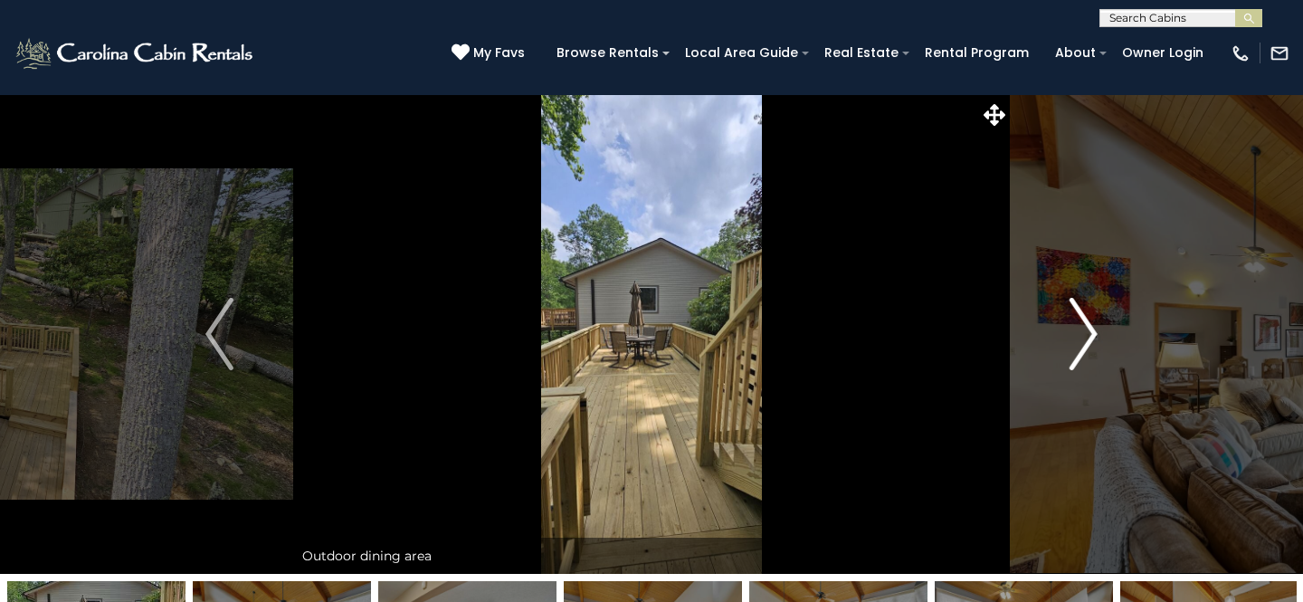
click at [1090, 338] on img "Next" at bounding box center [1083, 334] width 27 height 72
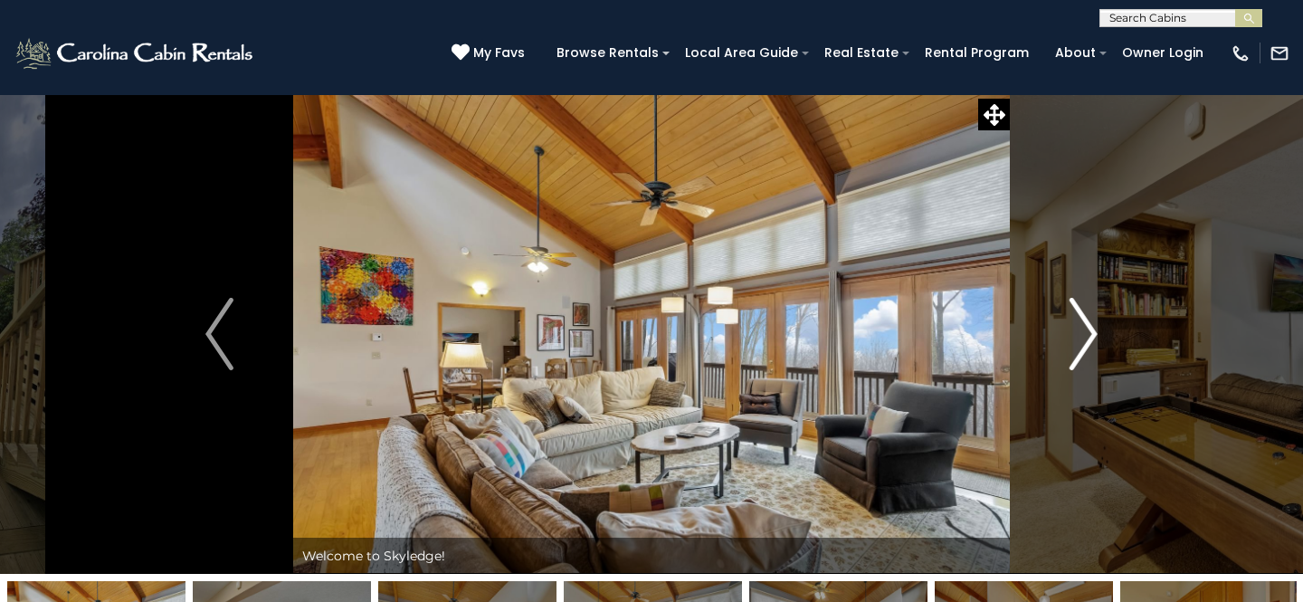
click at [1090, 338] on img "Next" at bounding box center [1083, 334] width 27 height 72
